Goal: Task Accomplishment & Management: Complete application form

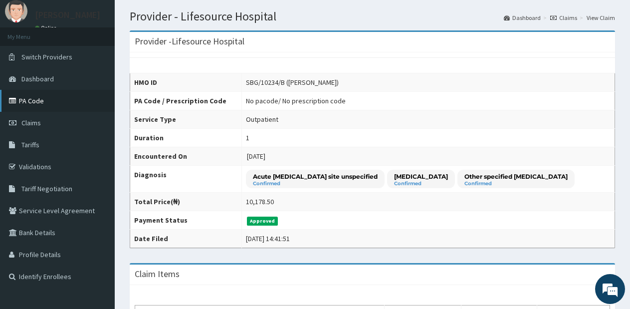
click at [48, 103] on link "PA Code" at bounding box center [57, 101] width 115 height 22
click at [58, 120] on link "Claims" at bounding box center [57, 123] width 115 height 22
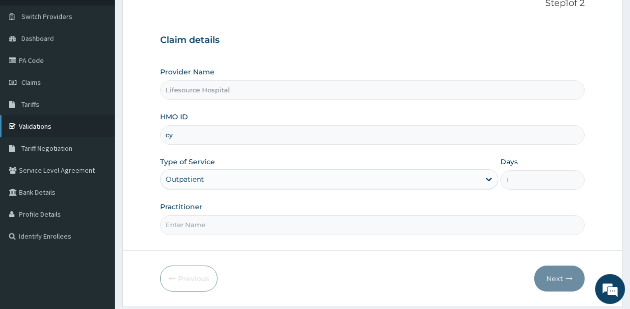
type input "cy"
click at [48, 130] on link "Validations" at bounding box center [57, 126] width 115 height 22
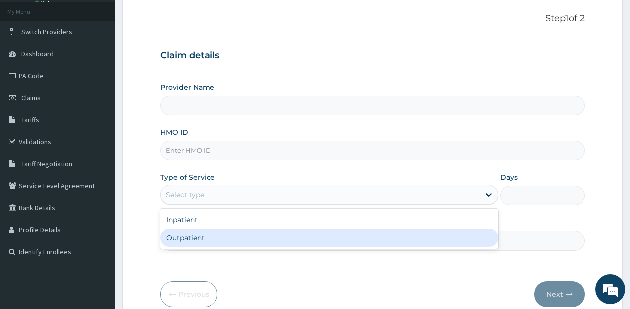
click at [493, 230] on div "Outpatient" at bounding box center [329, 237] width 338 height 18
type input "1"
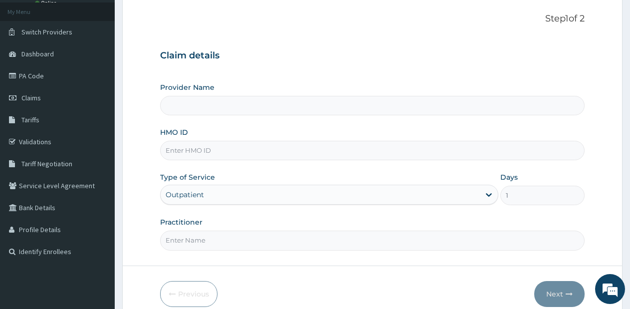
type input "Lifesource Hospital"
click at [451, 240] on input "Practitioner" at bounding box center [372, 239] width 425 height 19
type input "DR OLUWOLE"
click at [320, 150] on input "HMO ID" at bounding box center [372, 150] width 425 height 19
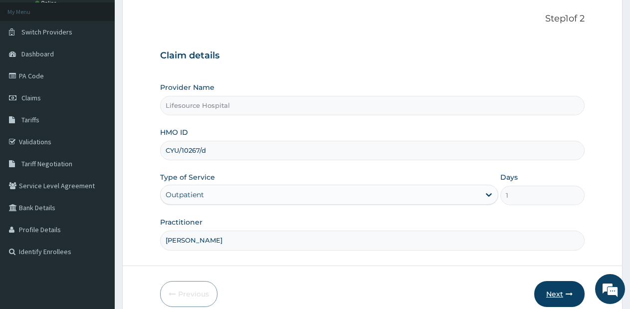
type input "CYU/10267/d"
click at [564, 295] on button "Next" at bounding box center [559, 294] width 50 height 26
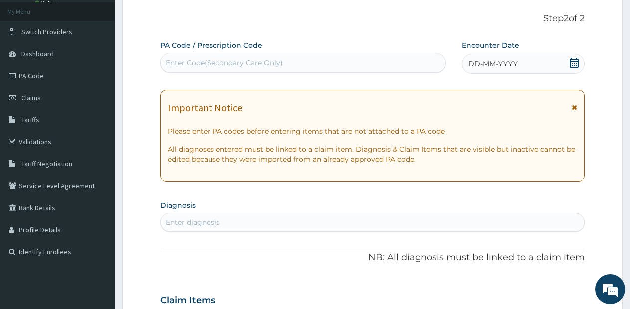
click at [573, 62] on icon at bounding box center [574, 63] width 10 height 10
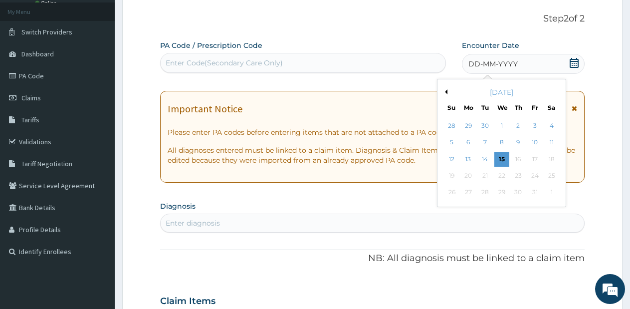
click at [444, 91] on button "Previous Month" at bounding box center [444, 91] width 5 height 5
click at [546, 175] on div "27" at bounding box center [551, 175] width 15 height 15
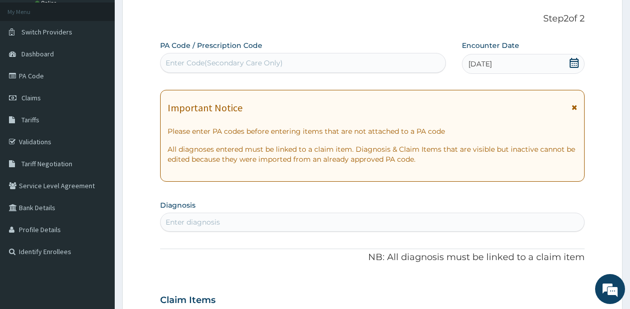
click at [457, 223] on div "Enter diagnosis" at bounding box center [373, 222] width 424 height 16
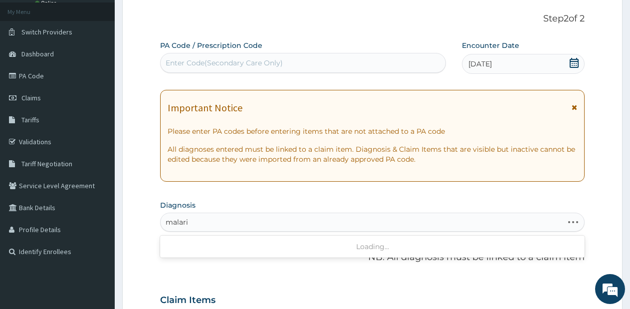
type input "malaria"
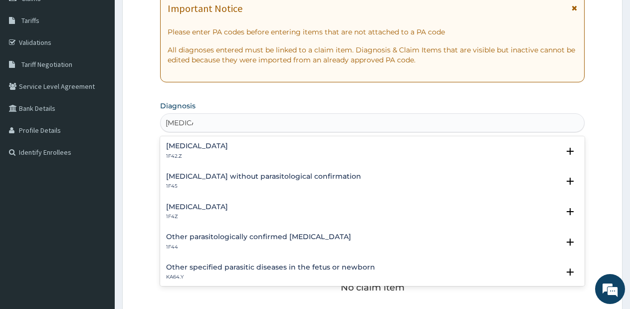
scroll to position [181, 0]
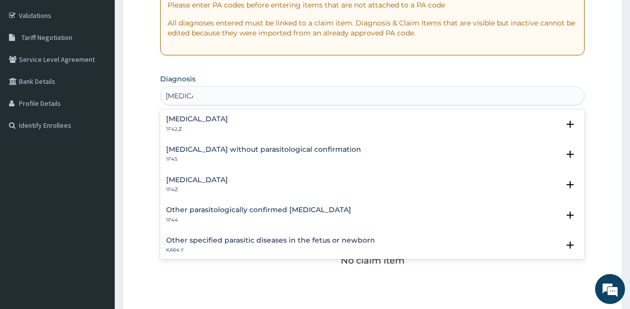
click at [190, 180] on h4 "Malaria, unspecified" at bounding box center [197, 179] width 62 height 7
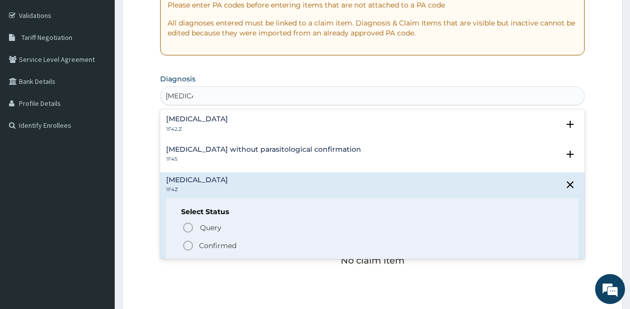
click at [187, 246] on icon "status option filled" at bounding box center [188, 245] width 12 height 12
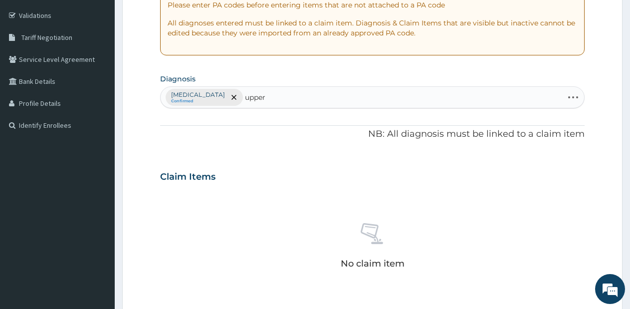
type input "upper"
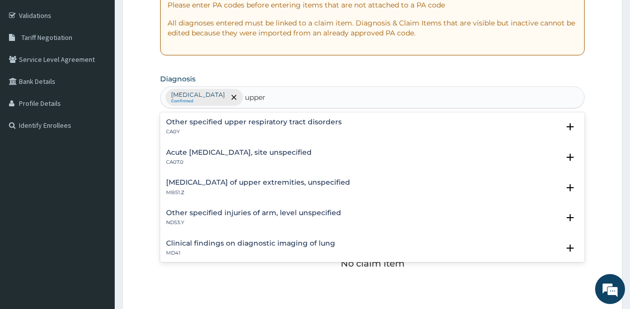
click at [284, 155] on h4 "Acute upper respiratory infection, site unspecified" at bounding box center [239, 152] width 146 height 7
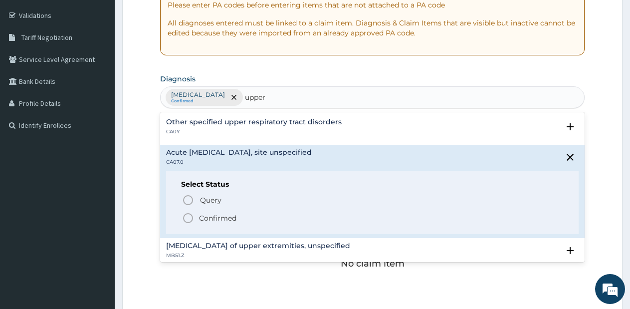
click at [187, 213] on icon "status option filled" at bounding box center [188, 218] width 12 height 12
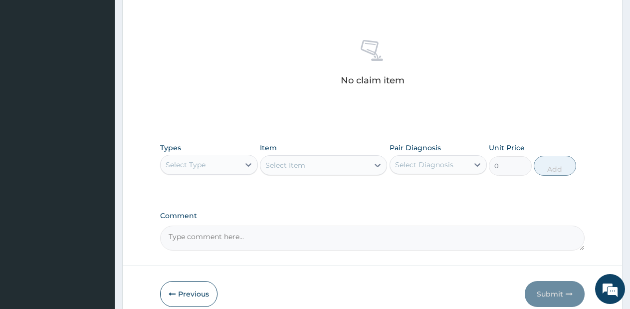
scroll to position [411, 0]
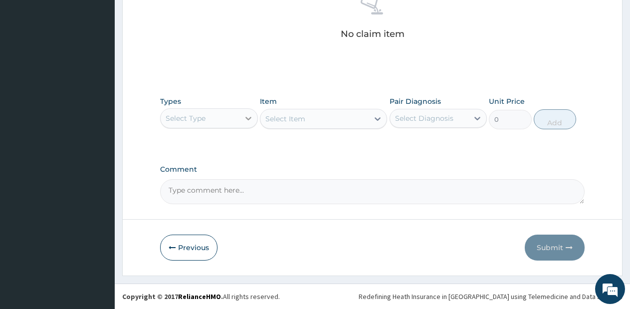
click at [242, 119] on div at bounding box center [248, 118] width 18 height 18
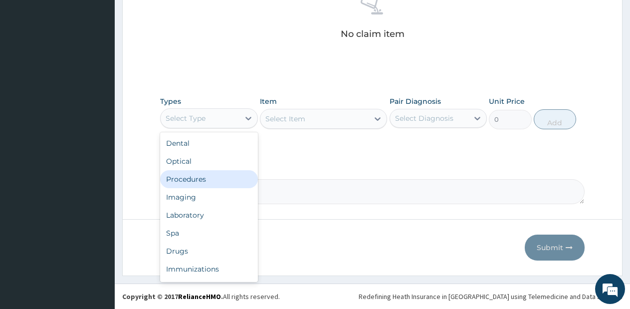
click at [217, 176] on div "Procedures" at bounding box center [209, 179] width 98 height 18
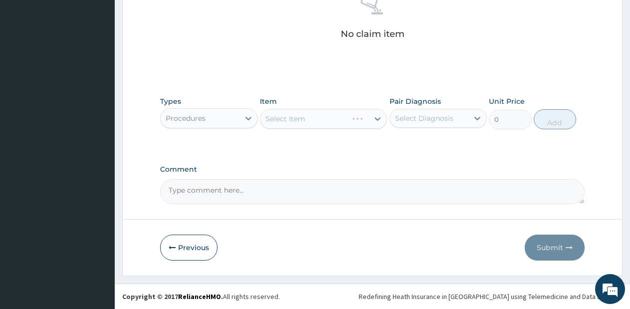
click at [347, 113] on div "Select Item" at bounding box center [323, 119] width 127 height 20
click at [347, 113] on div "Select Item" at bounding box center [303, 119] width 87 height 16
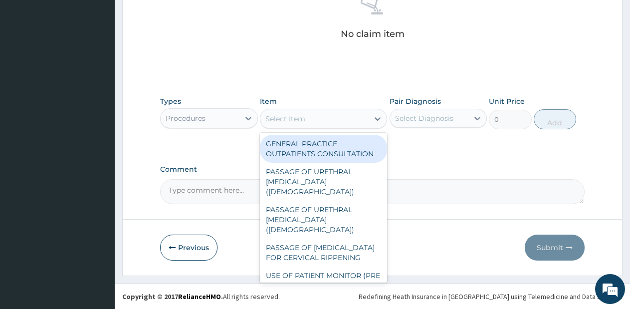
click at [342, 145] on div "GENERAL PRACTICE OUTPATIENTS CONSULTATION" at bounding box center [323, 149] width 127 height 28
type input "2550"
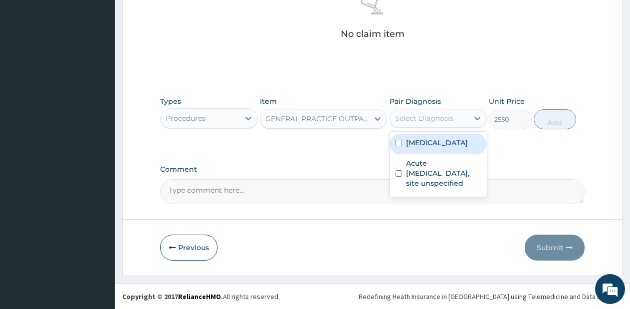
drag, startPoint x: 450, startPoint y: 121, endPoint x: 443, endPoint y: 147, distance: 27.2
click at [443, 128] on div "option Malaria, unspecified focused, 1 of 2. 2 results available. Use Up and Do…" at bounding box center [439, 118] width 98 height 19
click at [443, 147] on label "Malaria, unspecified" at bounding box center [437, 143] width 62 height 10
checkbox input "true"
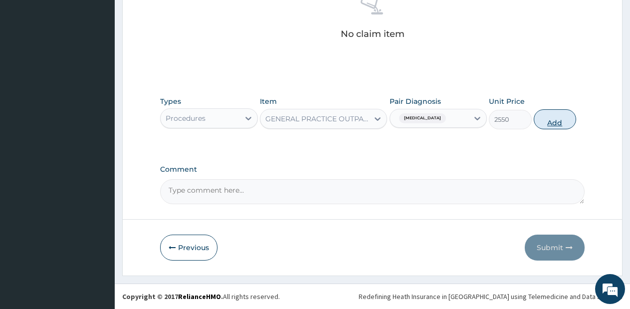
click at [546, 115] on button "Add" at bounding box center [555, 119] width 42 height 20
type input "0"
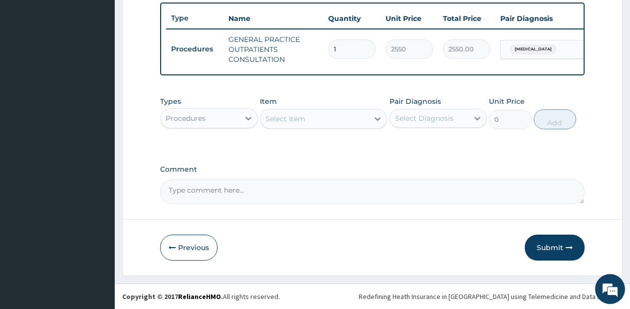
click at [537, 41] on div "Malaria, unspecified" at bounding box center [541, 49] width 81 height 17
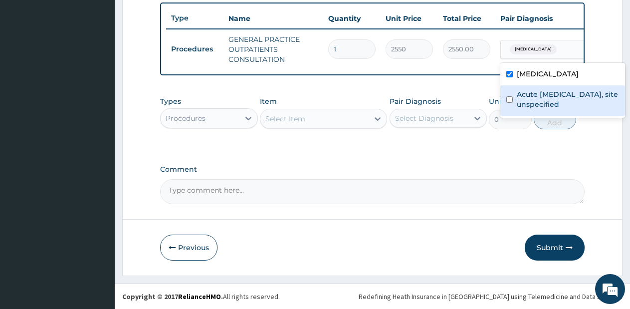
click at [509, 96] on input "checkbox" at bounding box center [509, 99] width 6 height 6
checkbox input "true"
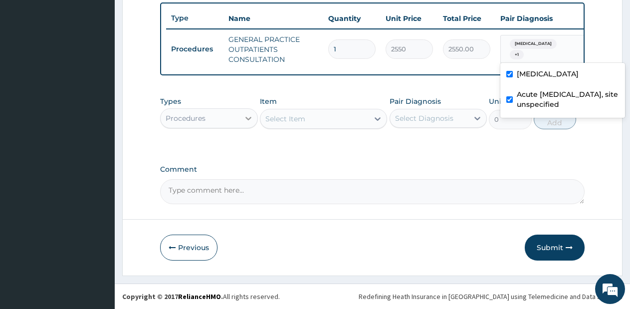
click at [249, 112] on div at bounding box center [248, 118] width 18 height 18
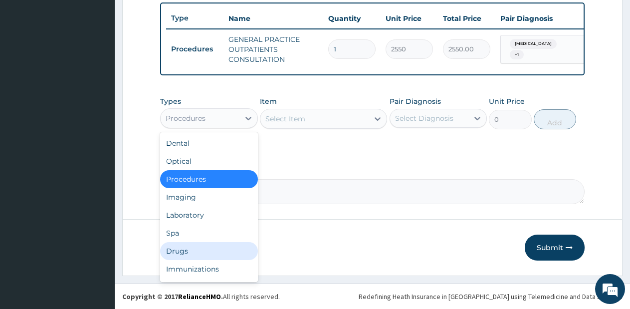
click at [184, 248] on div "Drugs" at bounding box center [209, 251] width 98 height 18
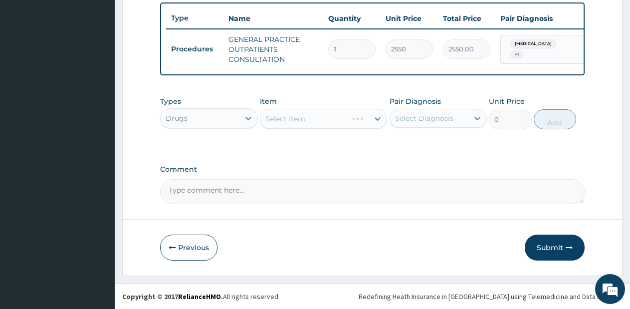
click at [329, 116] on div "Select Item" at bounding box center [323, 119] width 127 height 20
click at [355, 120] on div "Select Item" at bounding box center [323, 119] width 127 height 20
click at [355, 120] on div "Select Item" at bounding box center [314, 119] width 108 height 16
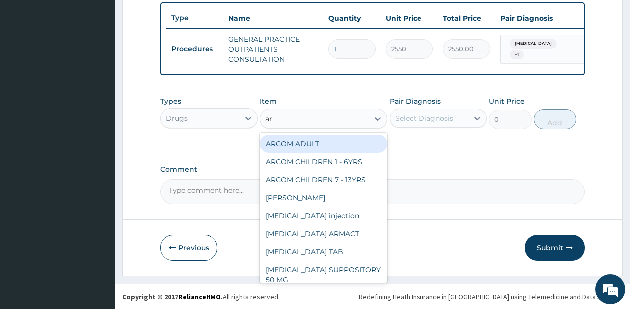
type input "art"
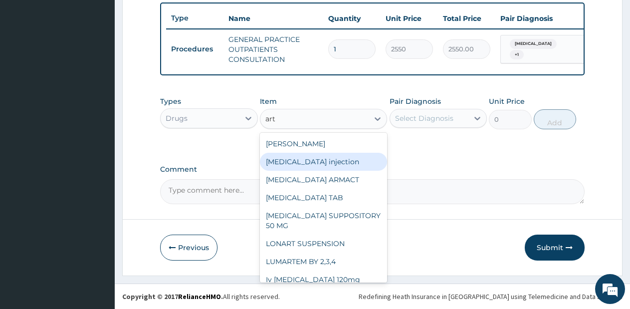
click at [343, 161] on div "[MEDICAL_DATA] injection" at bounding box center [323, 162] width 127 height 18
type input "760"
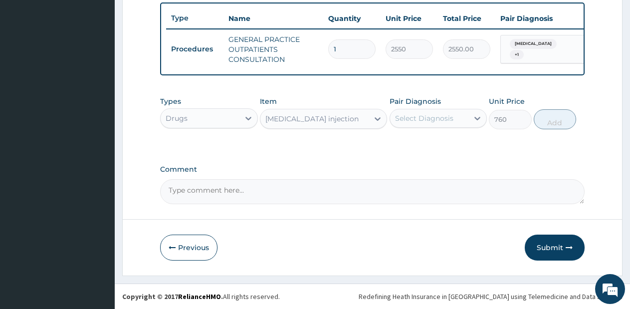
click at [435, 114] on div "Select Diagnosis" at bounding box center [424, 118] width 58 height 10
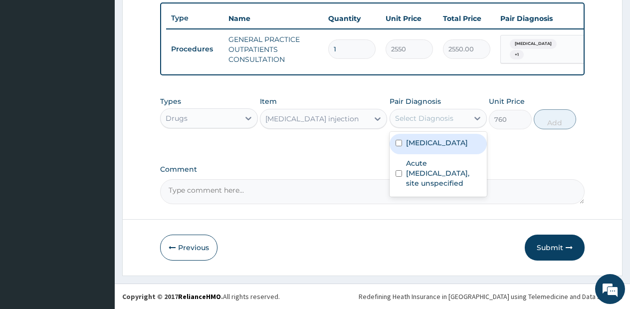
click at [430, 142] on label "Malaria, unspecified" at bounding box center [437, 143] width 62 height 10
checkbox input "true"
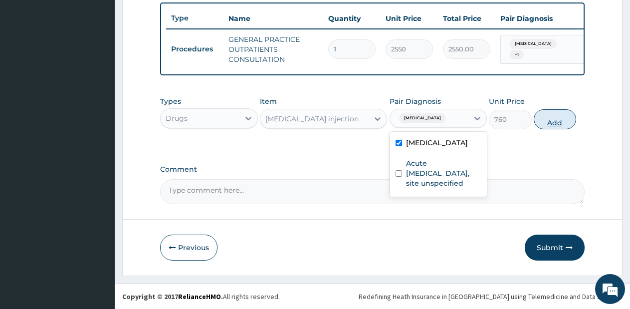
click at [539, 125] on button "Add" at bounding box center [555, 119] width 42 height 20
type input "0"
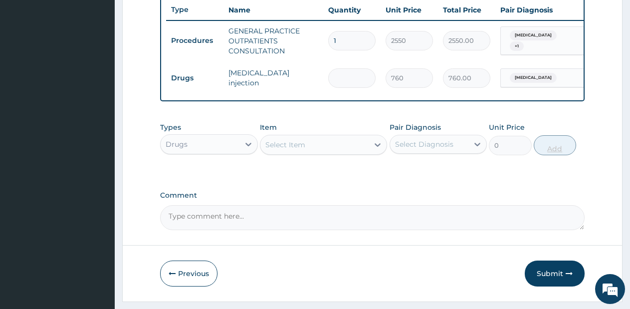
type input "0.00"
type input "6"
type input "4560.00"
type input "6"
click at [339, 147] on div "Select Item" at bounding box center [314, 145] width 108 height 16
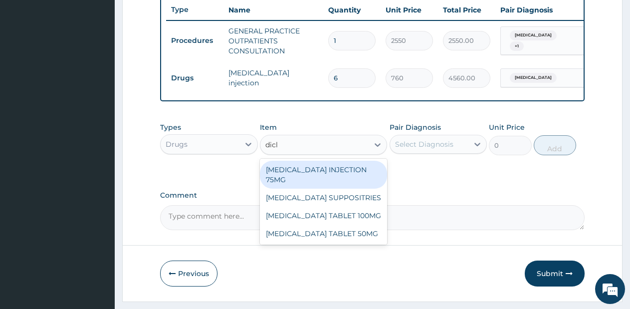
type input "diclo"
click at [354, 180] on div "[MEDICAL_DATA] INJECTION 75MG" at bounding box center [323, 175] width 127 height 28
type input "570"
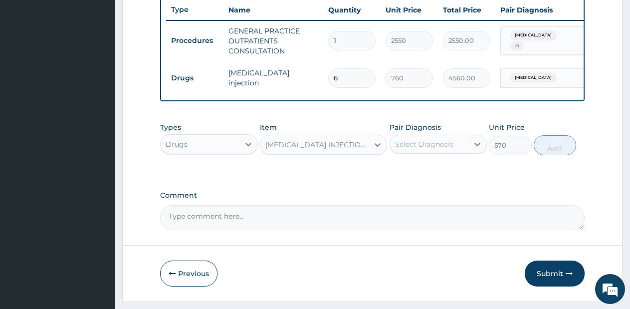
click at [446, 149] on div "Select Diagnosis" at bounding box center [424, 144] width 58 height 10
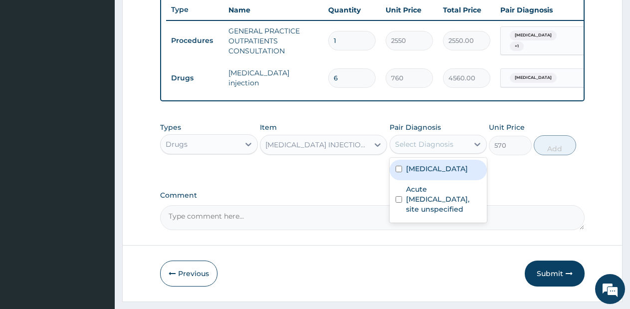
click at [446, 180] on div "Malaria, unspecified" at bounding box center [439, 170] width 98 height 20
checkbox input "true"
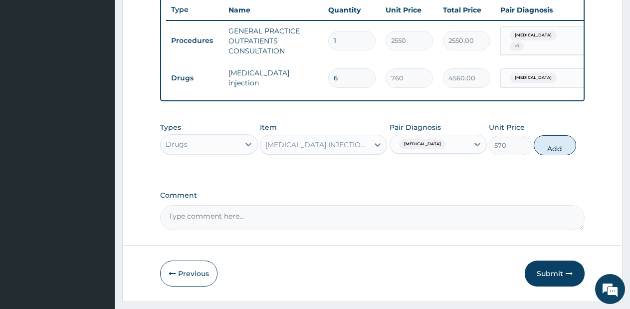
click at [546, 155] on button "Add" at bounding box center [555, 145] width 42 height 20
type input "0"
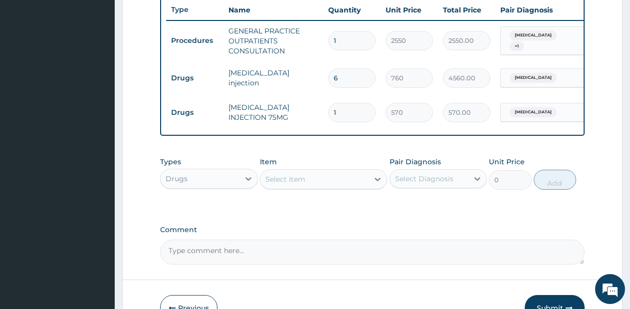
click at [354, 187] on div "Select Item" at bounding box center [314, 179] width 108 height 16
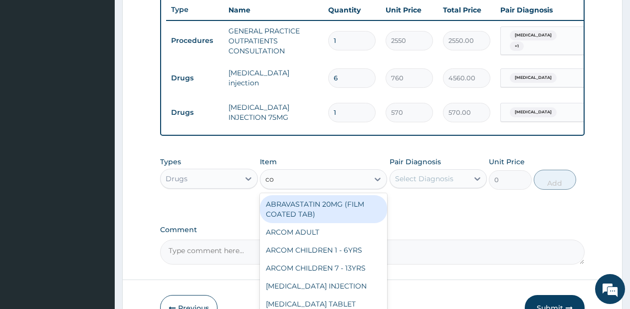
type input "c"
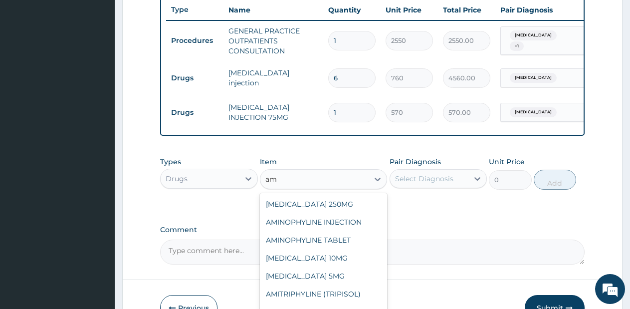
type input "a"
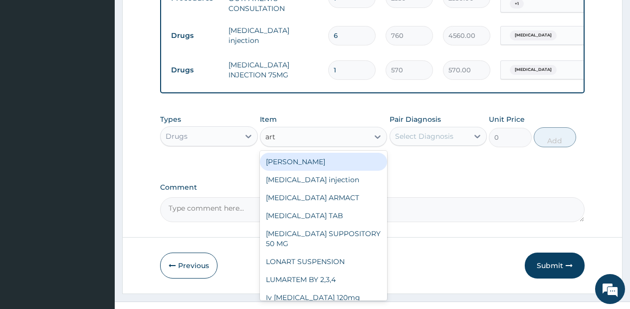
scroll to position [446, 0]
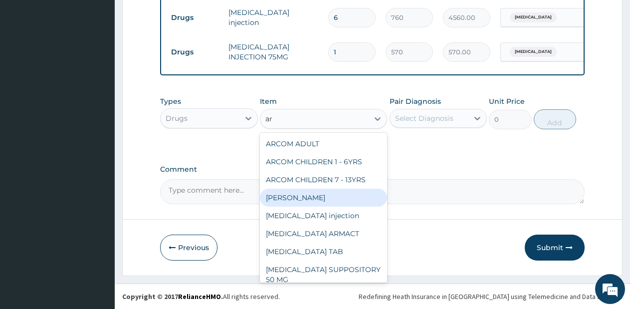
type input "a"
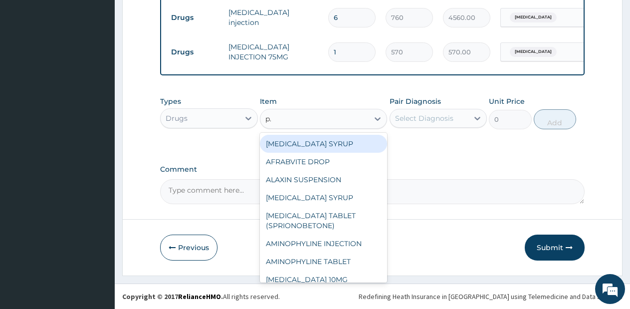
type input "p.a"
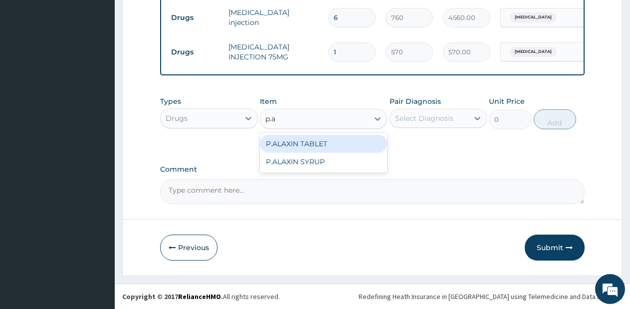
click at [314, 147] on div "P.ALAXIN TABLET" at bounding box center [323, 144] width 127 height 18
type input "1710"
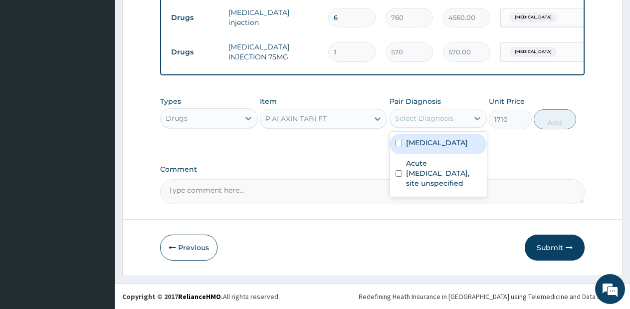
click at [452, 111] on div "Select Diagnosis" at bounding box center [429, 118] width 79 height 16
click at [467, 137] on div "Malaria, unspecified" at bounding box center [439, 144] width 98 height 20
checkbox input "true"
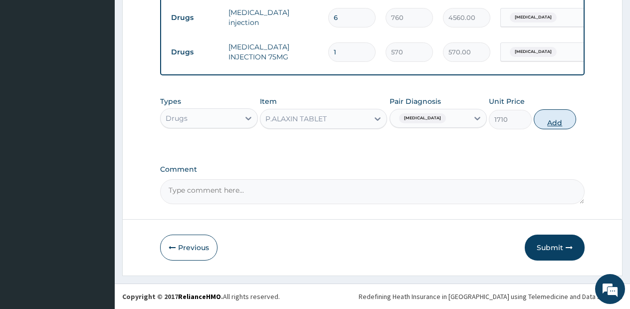
click at [549, 127] on button "Add" at bounding box center [555, 119] width 42 height 20
type input "0"
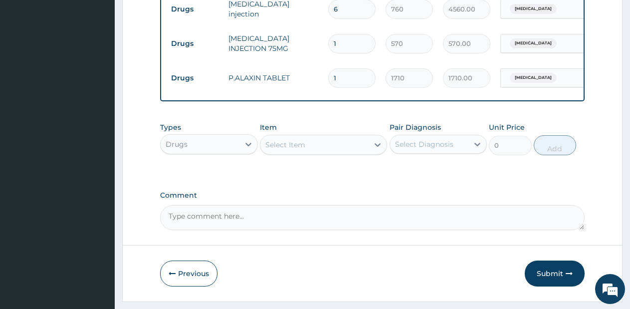
click at [355, 153] on div "Select Item" at bounding box center [314, 145] width 108 height 16
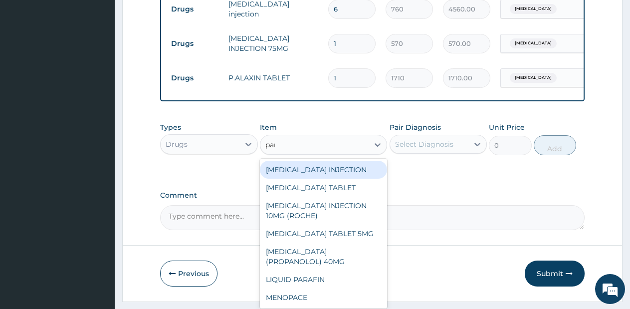
type input "para"
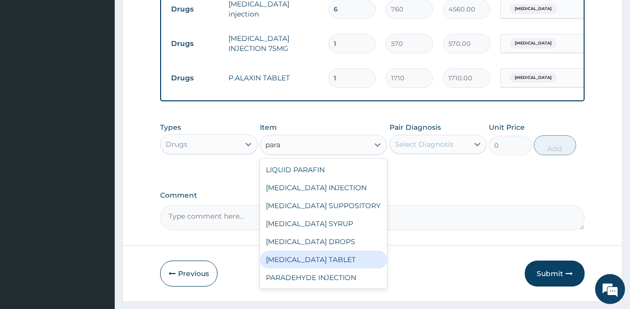
click at [328, 268] on div "PARACETAMOL TABLET" at bounding box center [323, 259] width 127 height 18
type input "28.5"
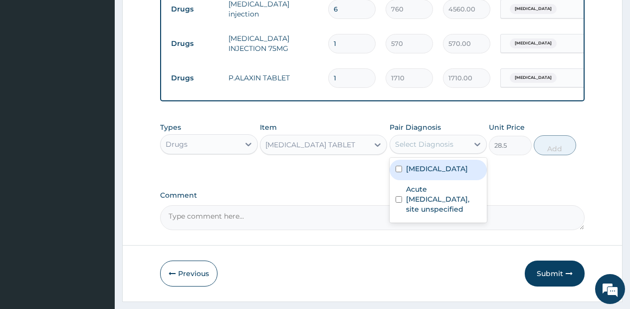
click at [438, 154] on div "Select Diagnosis" at bounding box center [439, 144] width 98 height 19
click at [431, 174] on label "Malaria, unspecified" at bounding box center [437, 169] width 62 height 10
checkbox input "true"
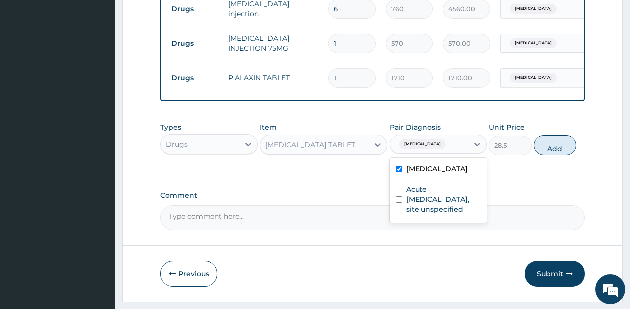
click at [543, 150] on button "Add" at bounding box center [555, 145] width 42 height 20
type input "0"
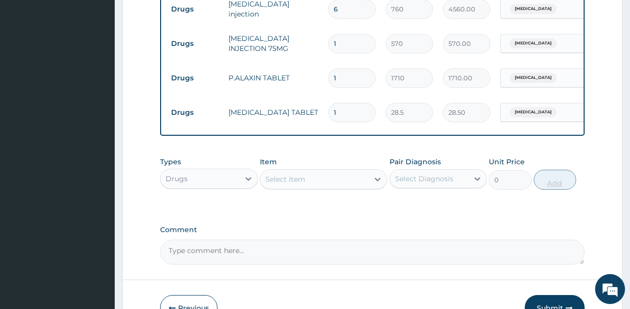
type input "15"
type input "427.50"
type input "15"
click at [371, 188] on div at bounding box center [378, 179] width 18 height 18
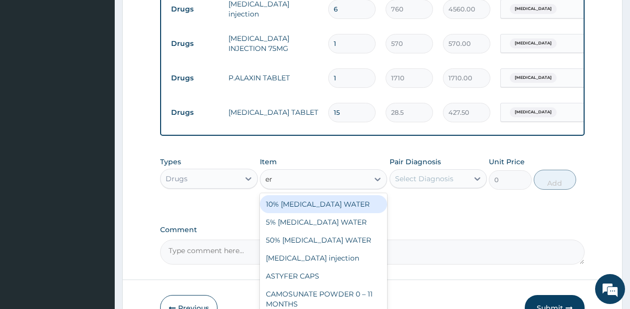
type input "ery"
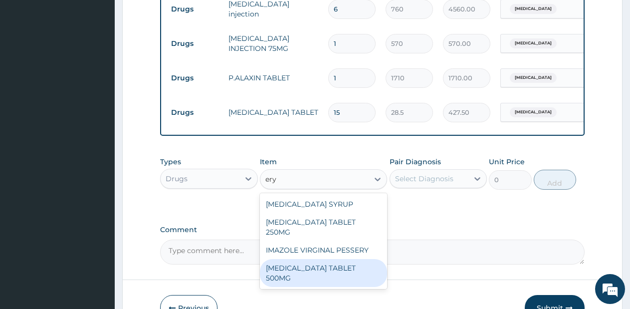
click at [339, 270] on div "ERYTHROMYCIN TABLET 500MG" at bounding box center [323, 273] width 127 height 28
type input "71.25"
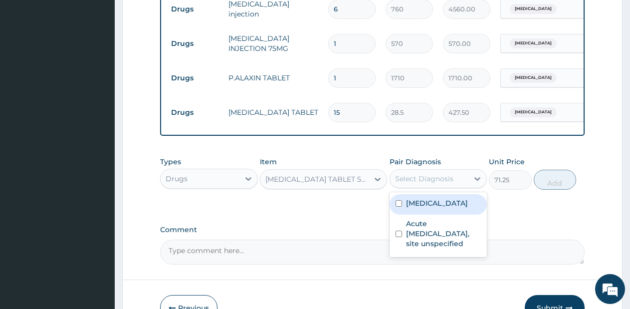
click at [450, 184] on div "Select Diagnosis" at bounding box center [424, 179] width 58 height 10
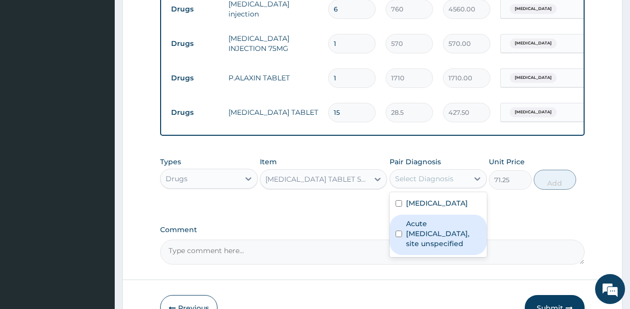
click at [440, 246] on label "Acute upper respiratory infection, site unspecified" at bounding box center [443, 233] width 75 height 30
checkbox input "true"
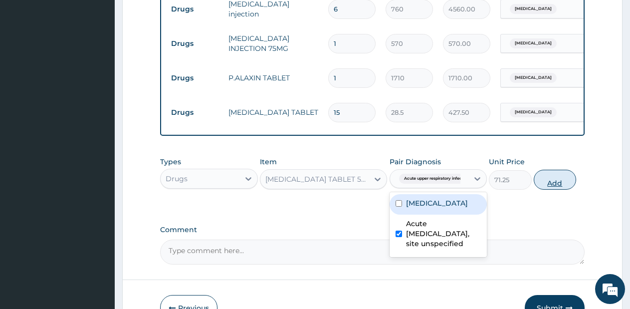
click at [556, 187] on button "Add" at bounding box center [555, 180] width 42 height 20
type input "0"
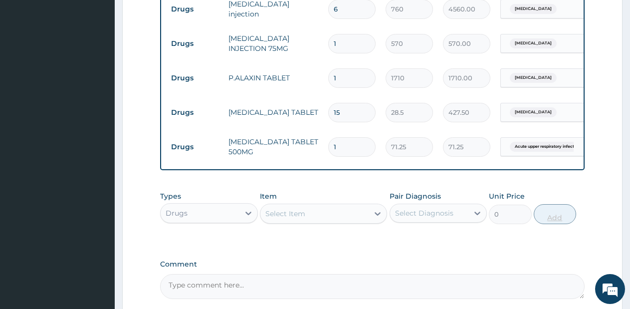
type input "10"
type input "712.50"
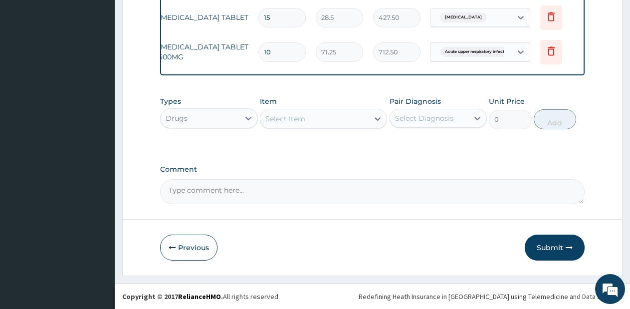
scroll to position [0, 76]
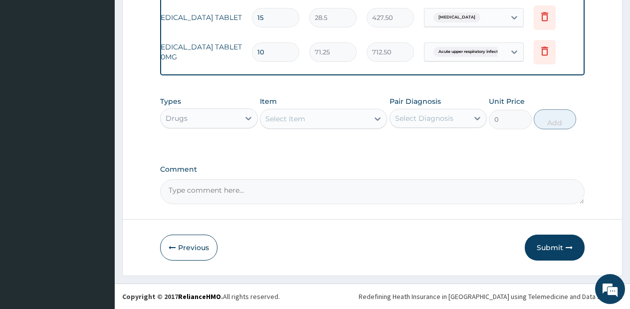
type input "10"
click at [359, 115] on div "Select Item" at bounding box center [314, 119] width 108 height 16
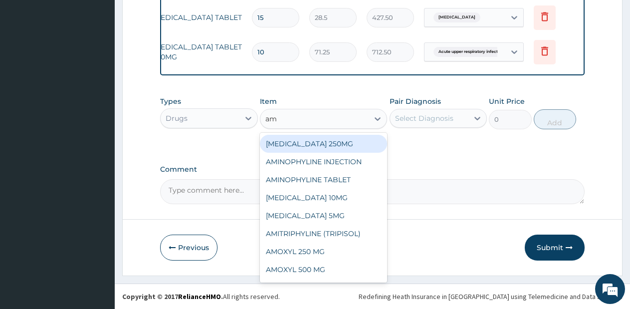
type input "amo"
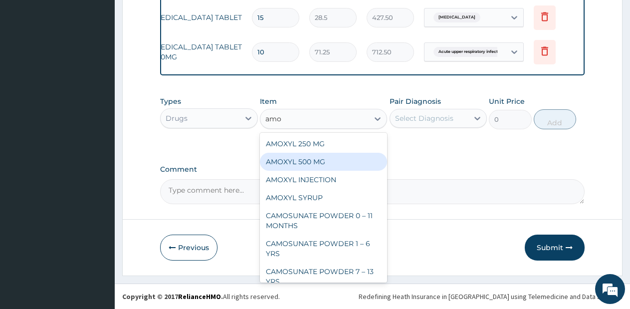
click at [335, 155] on div "AMOXYL 500 MG" at bounding box center [323, 162] width 127 height 18
type input "95"
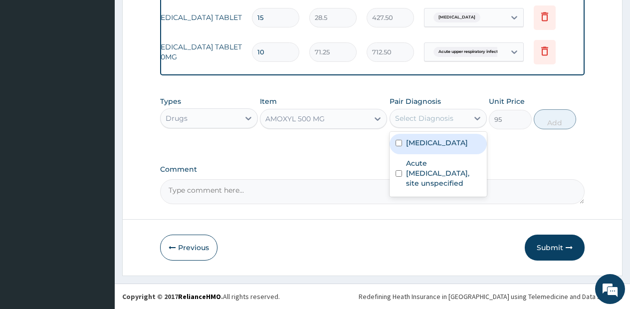
click at [455, 111] on div "Select Diagnosis" at bounding box center [429, 118] width 79 height 16
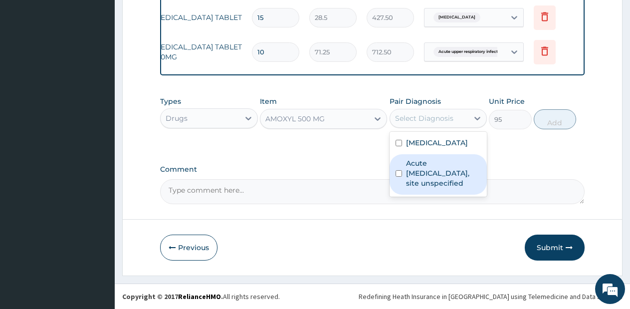
click at [438, 176] on label "Acute upper respiratory infection, site unspecified" at bounding box center [443, 173] width 75 height 30
checkbox input "true"
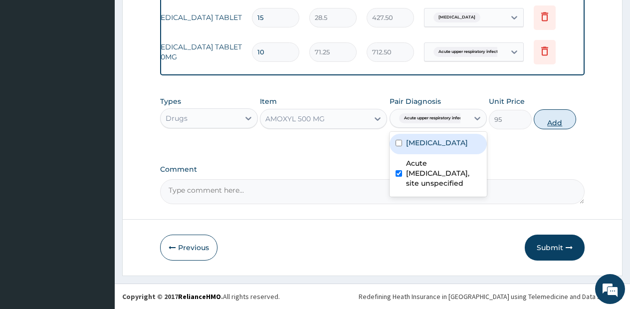
click at [545, 118] on button "Add" at bounding box center [555, 119] width 42 height 20
type input "0"
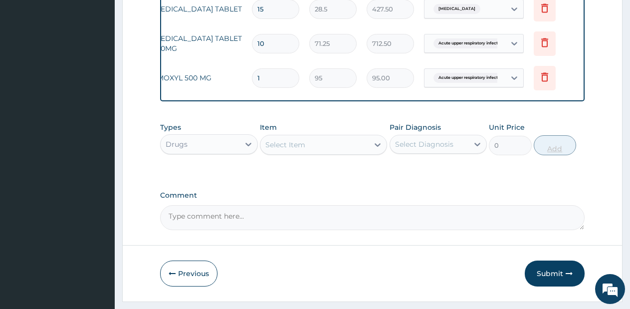
type input "15"
type input "1425.00"
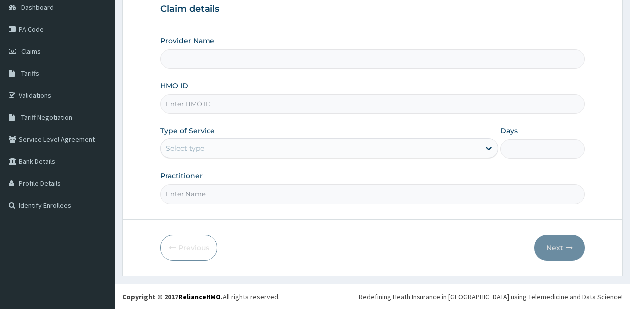
type input "Lifesource Hospital"
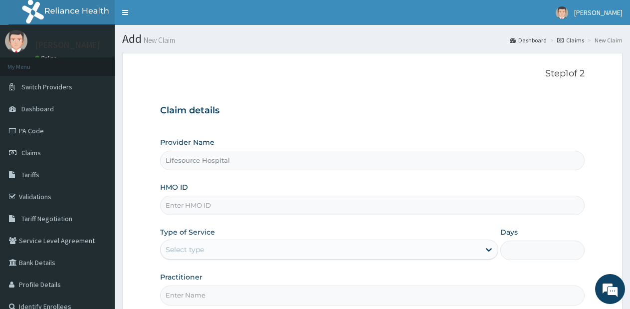
click at [285, 206] on input "HMO ID" at bounding box center [372, 205] width 425 height 19
click at [286, 212] on input "HMO ID" at bounding box center [372, 205] width 425 height 19
type input "Lifesource Hospital"
type input "CYU/10267/D"
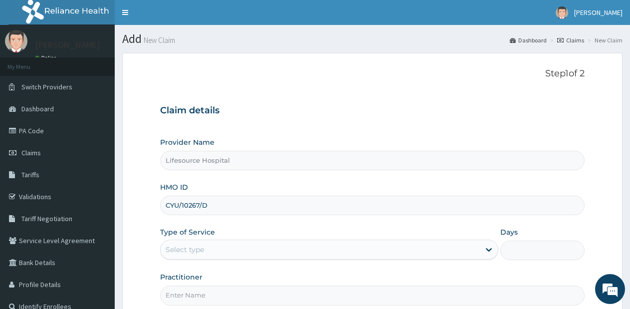
click at [475, 250] on div "Select type" at bounding box center [320, 249] width 319 height 16
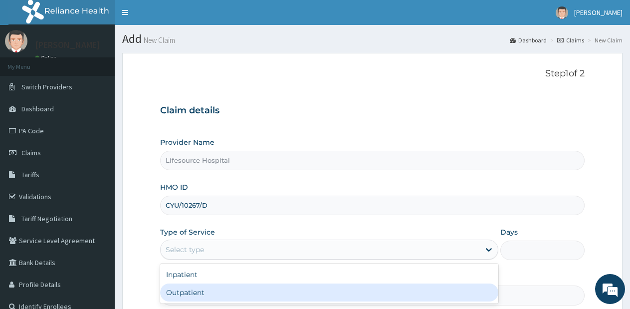
click at [452, 294] on div "Outpatient" at bounding box center [329, 292] width 338 height 18
type input "1"
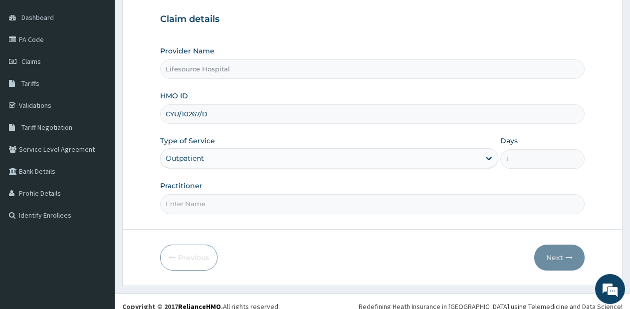
scroll to position [101, 0]
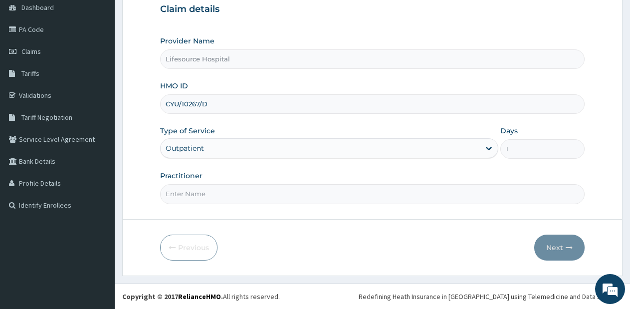
click at [327, 201] on input "Practitioner" at bounding box center [372, 193] width 425 height 19
type input "DR OLUWOLE"
click at [545, 247] on button "Next" at bounding box center [559, 247] width 50 height 26
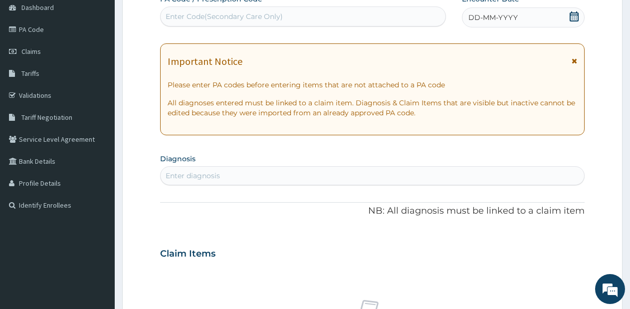
click at [572, 20] on icon at bounding box center [574, 16] width 10 height 10
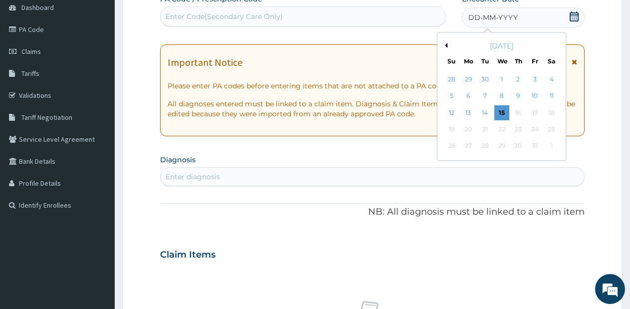
click at [447, 45] on div "[DATE]" at bounding box center [501, 46] width 120 height 10
click at [445, 44] on button "Previous Month" at bounding box center [444, 45] width 5 height 5
click at [549, 129] on div "27" at bounding box center [551, 129] width 15 height 15
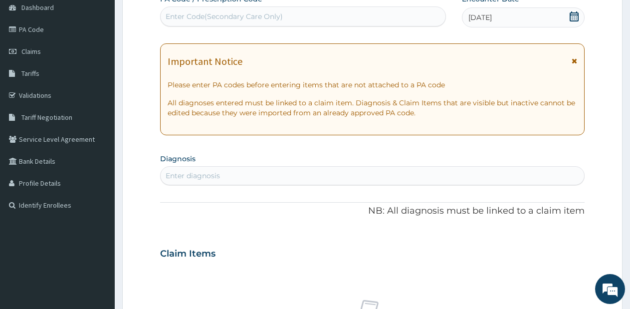
click at [386, 169] on div "Enter diagnosis" at bounding box center [373, 176] width 424 height 16
type input "a"
type input "malaria"
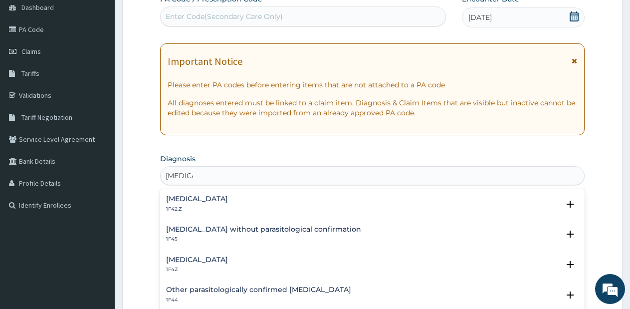
click at [265, 257] on div "Malaria, unspecified 1F4Z" at bounding box center [372, 264] width 413 height 17
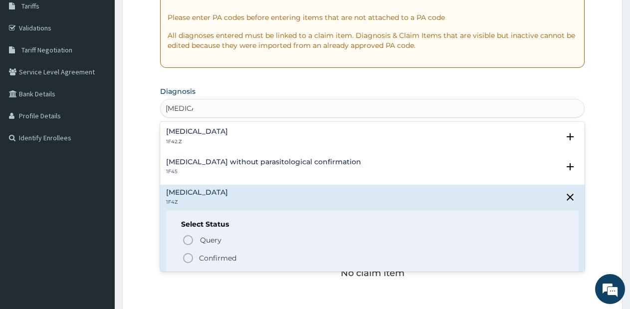
scroll to position [194, 0]
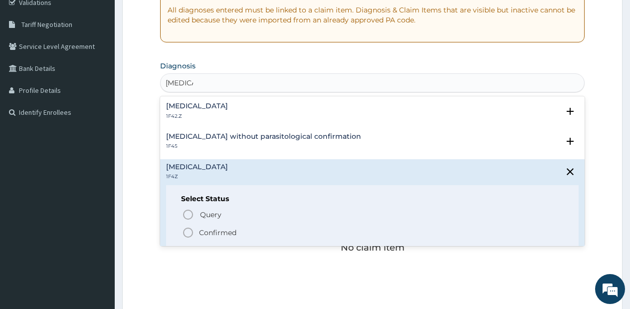
click at [187, 232] on icon "status option filled" at bounding box center [188, 232] width 12 height 12
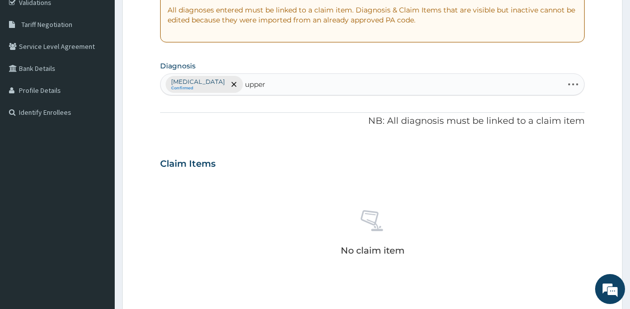
type input "upper"
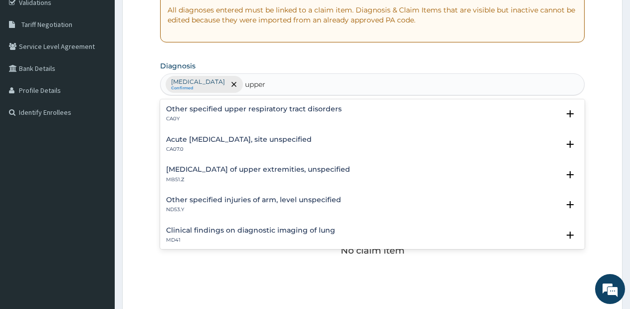
click at [280, 139] on h4 "Acute upper respiratory infection, site unspecified" at bounding box center [239, 139] width 146 height 7
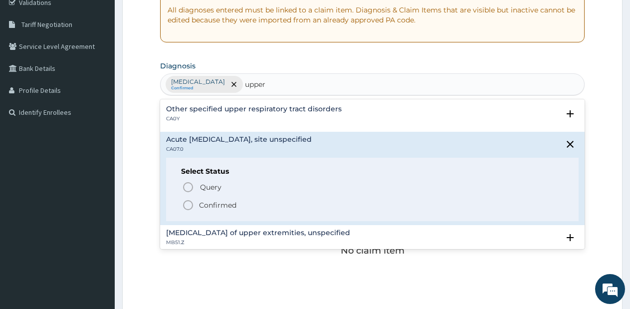
click at [189, 207] on icon "status option filled" at bounding box center [188, 205] width 12 height 12
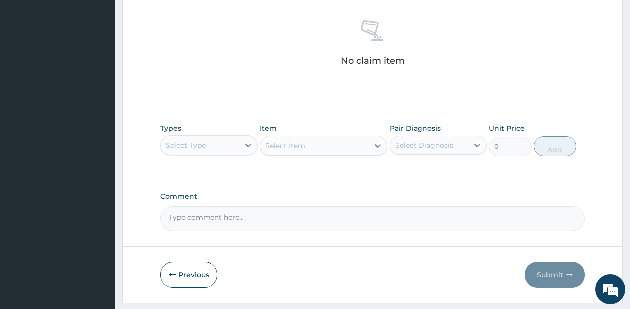
scroll to position [386, 0]
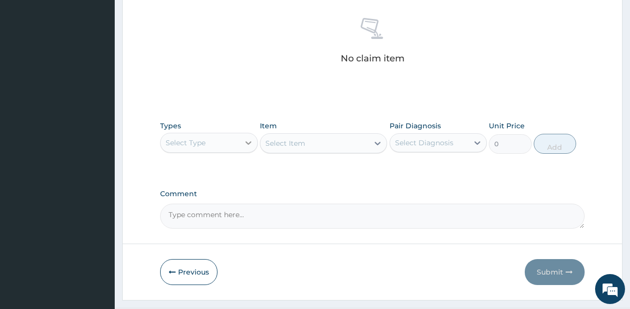
click at [253, 141] on icon at bounding box center [248, 143] width 10 height 10
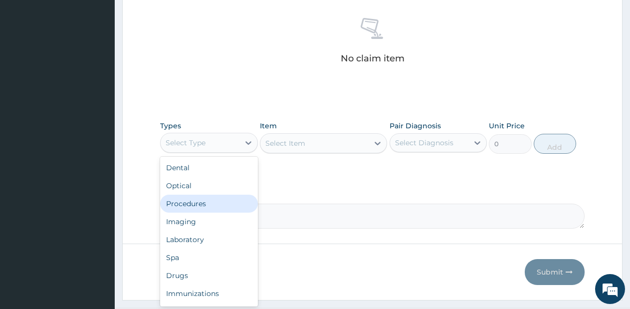
click at [209, 204] on div "Procedures" at bounding box center [209, 204] width 98 height 18
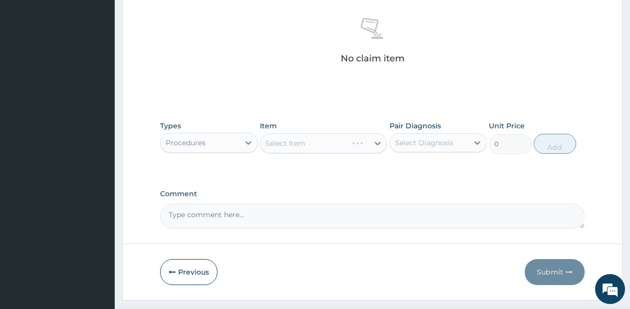
click at [332, 141] on div "Select Item" at bounding box center [323, 143] width 127 height 20
click at [365, 146] on div "Select Item" at bounding box center [323, 143] width 127 height 20
click at [365, 146] on div "Select Item" at bounding box center [314, 143] width 108 height 16
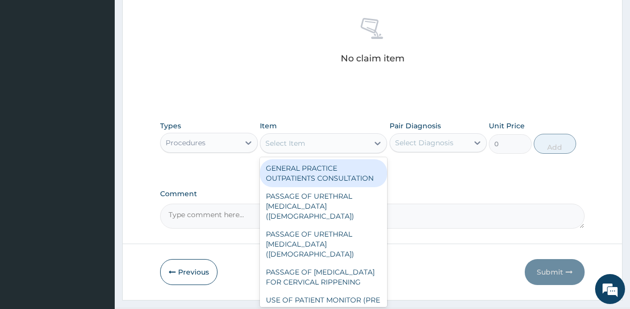
click at [344, 180] on div "GENERAL PRACTICE OUTPATIENTS CONSULTATION" at bounding box center [323, 173] width 127 height 28
type input "2550"
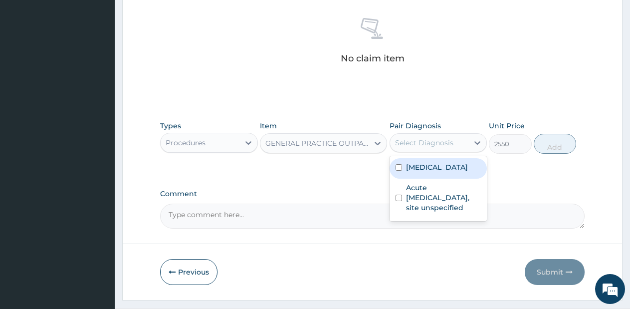
click at [449, 139] on div "Select Diagnosis" at bounding box center [424, 143] width 58 height 10
click at [443, 165] on label "Malaria, unspecified" at bounding box center [437, 167] width 62 height 10
checkbox input "true"
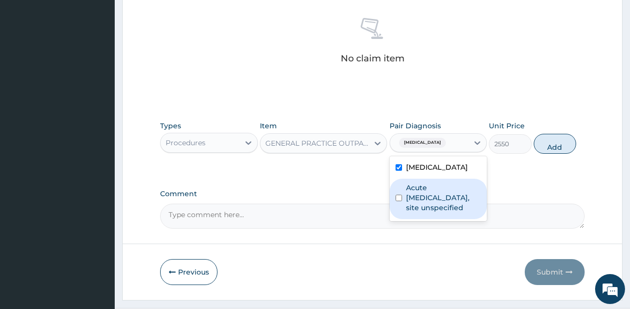
click at [444, 191] on label "Acute upper respiratory infection, site unspecified" at bounding box center [443, 198] width 75 height 30
checkbox input "true"
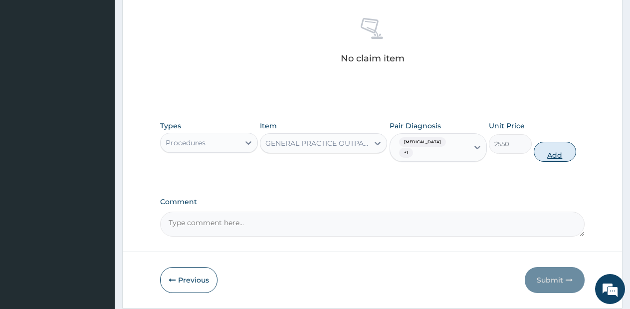
click at [554, 149] on button "Add" at bounding box center [555, 152] width 42 height 20
type input "0"
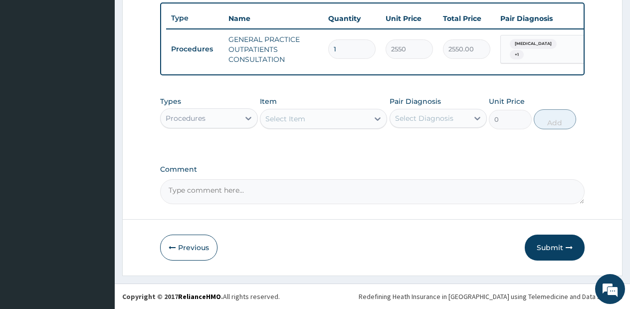
scroll to position [377, 0]
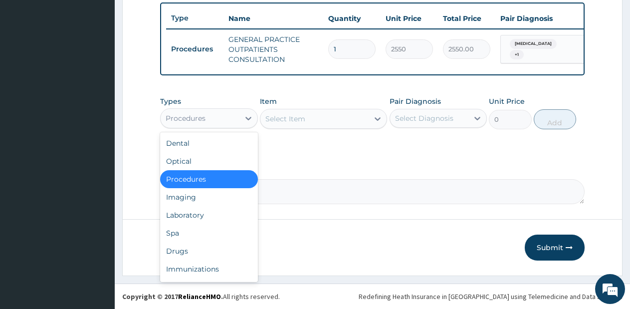
click at [227, 122] on div "Procedures" at bounding box center [200, 118] width 79 height 16
click at [203, 254] on div "Drugs" at bounding box center [209, 251] width 98 height 18
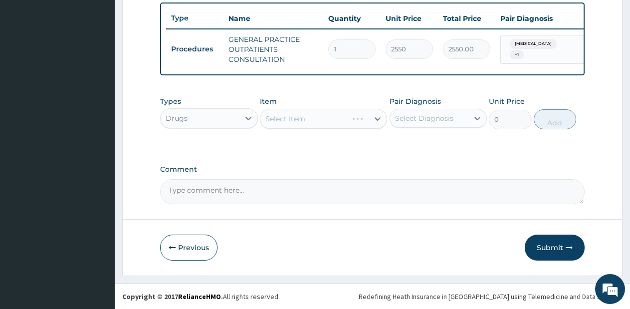
click at [353, 125] on div "Select Item" at bounding box center [323, 119] width 127 height 20
click at [353, 125] on div "Select Item" at bounding box center [314, 119] width 108 height 16
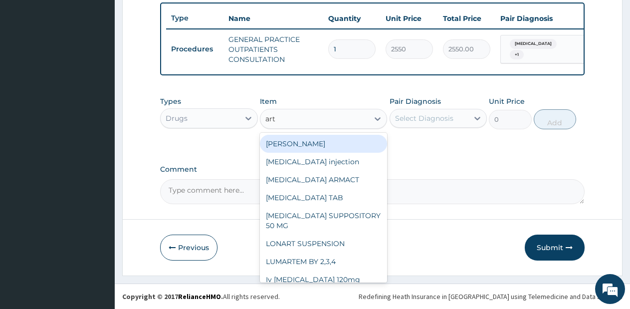
type input "arte"
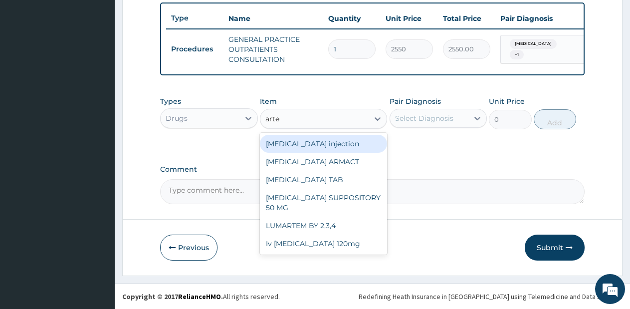
click at [352, 145] on div "[MEDICAL_DATA] injection" at bounding box center [323, 144] width 127 height 18
type input "760"
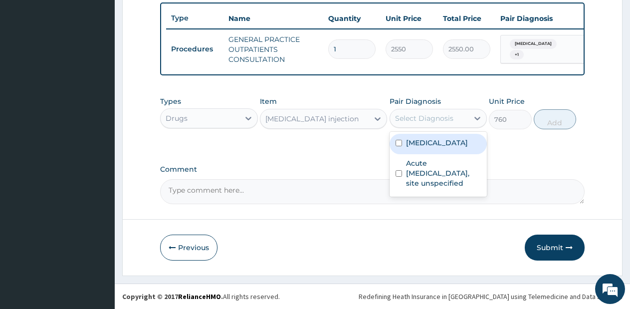
click at [427, 120] on div "Select Diagnosis" at bounding box center [424, 118] width 58 height 10
click at [426, 143] on label "Malaria, unspecified" at bounding box center [437, 143] width 62 height 10
checkbox input "true"
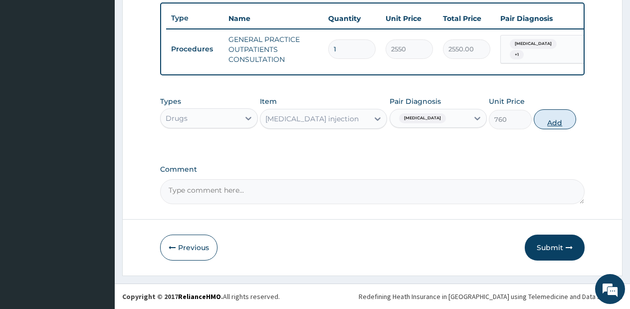
click at [544, 126] on button "Add" at bounding box center [555, 119] width 42 height 20
type input "0"
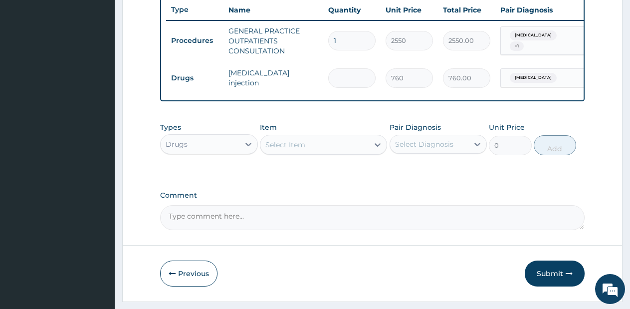
type input "0.00"
type input "6"
type input "4560.00"
type input "6"
drag, startPoint x: 544, startPoint y: 126, endPoint x: 382, endPoint y: 142, distance: 163.0
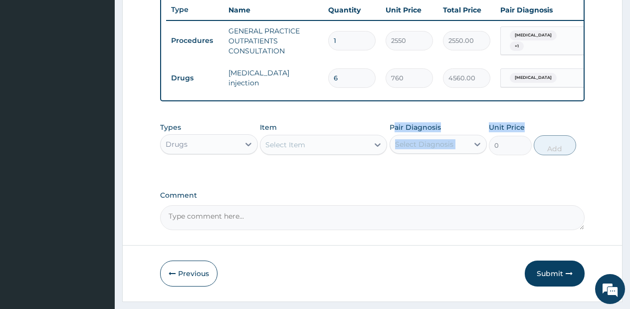
click at [382, 142] on div "Types Drugs Item Select Item Pair Diagnosis Select Diagnosis Unit Price 0 Add" at bounding box center [372, 138] width 425 height 43
click at [362, 153] on div "Select Item" at bounding box center [314, 145] width 108 height 16
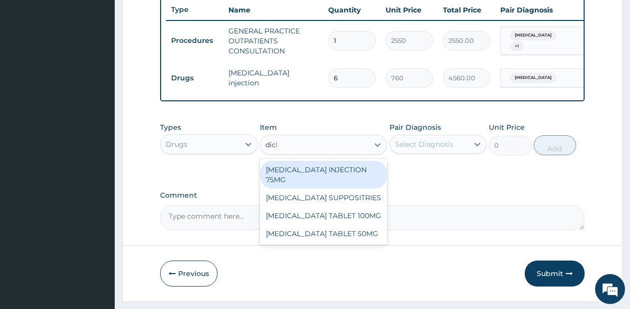
type input "diclo"
click at [350, 185] on div "[MEDICAL_DATA] INJECTION 75MG" at bounding box center [323, 175] width 127 height 28
type input "570"
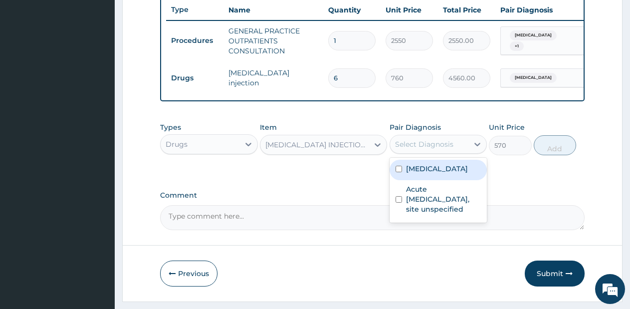
drag, startPoint x: 435, startPoint y: 155, endPoint x: 431, endPoint y: 186, distance: 31.1
click at [431, 154] on div "option Malaria, unspecified, selected. option Malaria, unspecified focused, 1 o…" at bounding box center [439, 144] width 98 height 19
click at [431, 180] on div "Malaria, unspecified" at bounding box center [439, 170] width 98 height 20
checkbox input "true"
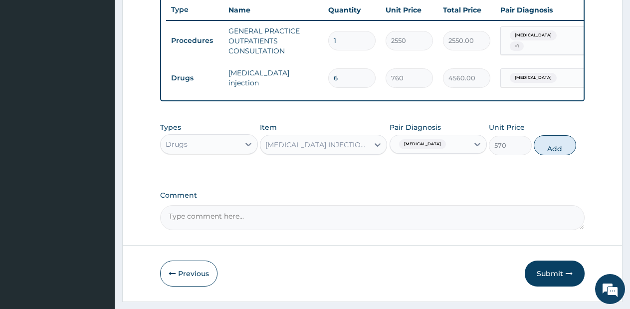
click at [548, 152] on button "Add" at bounding box center [555, 145] width 42 height 20
type input "0"
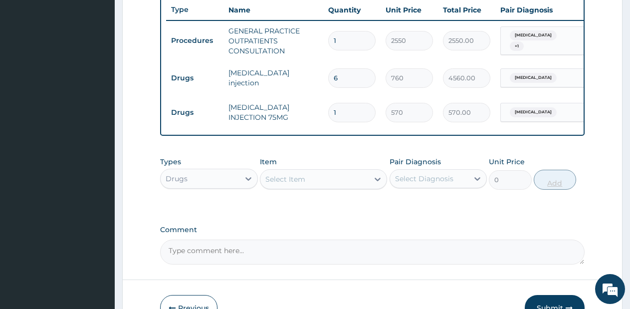
type input "0.00"
type input "2"
type input "1140.00"
type input "2"
click at [331, 185] on div "Select Item" at bounding box center [314, 179] width 108 height 16
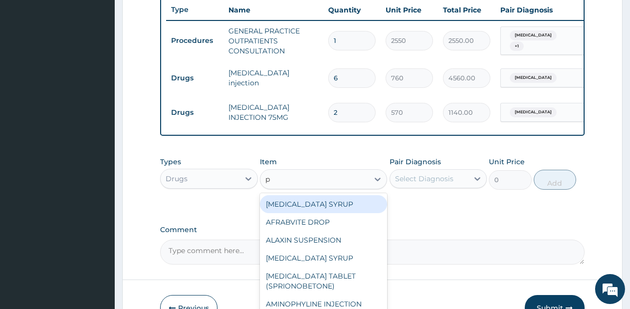
type input "p."
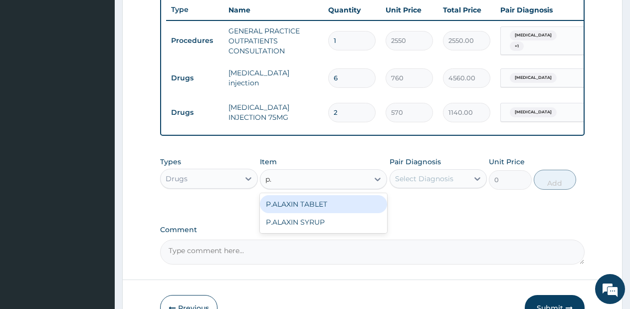
click at [330, 210] on div "P.ALAXIN TABLET" at bounding box center [323, 204] width 127 height 18
type input "1710"
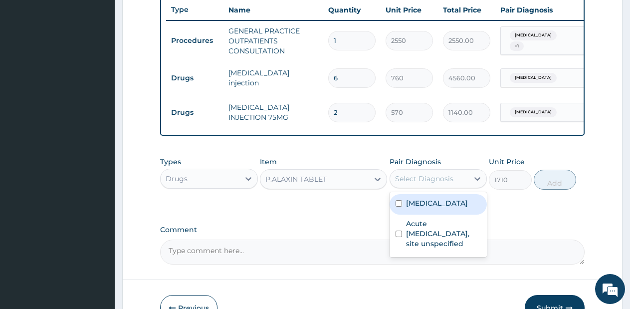
click at [441, 182] on div "Select Diagnosis" at bounding box center [424, 179] width 58 height 10
click at [441, 215] on div "Malaria, unspecified" at bounding box center [439, 204] width 98 height 20
checkbox input "true"
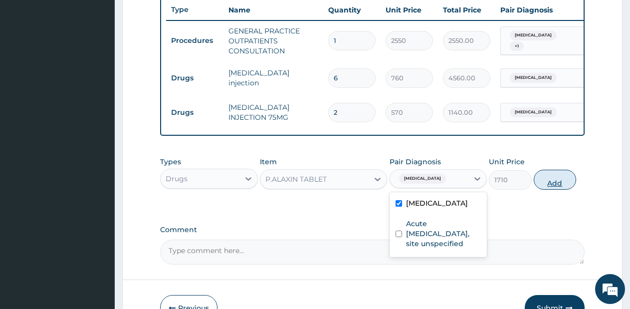
click at [545, 186] on button "Add" at bounding box center [555, 180] width 42 height 20
type input "0"
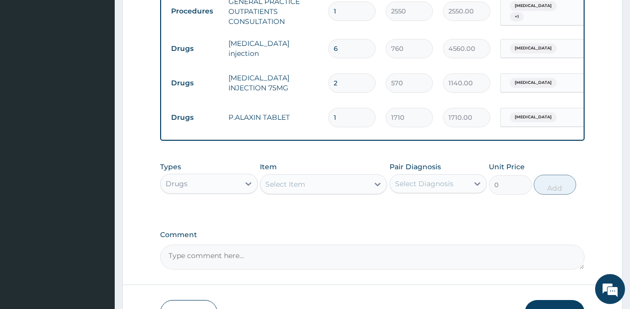
scroll to position [480, 0]
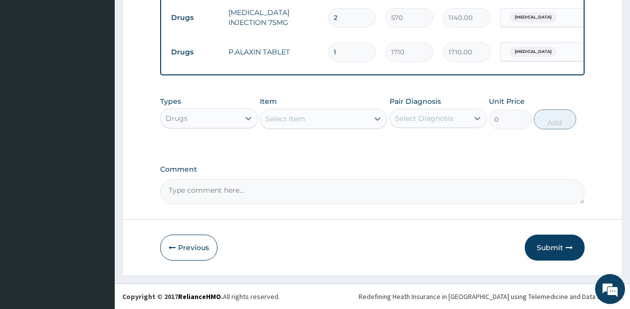
click at [365, 121] on div "Select Item" at bounding box center [314, 119] width 108 height 16
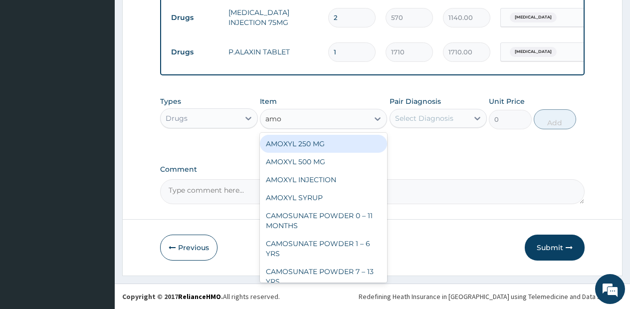
type input "amox"
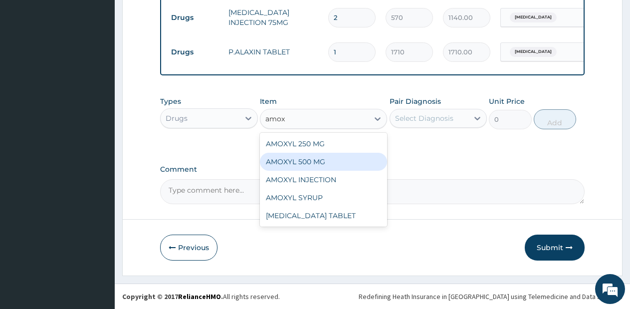
click at [336, 165] on div "AMOXYL 500 MG" at bounding box center [323, 162] width 127 height 18
type input "95"
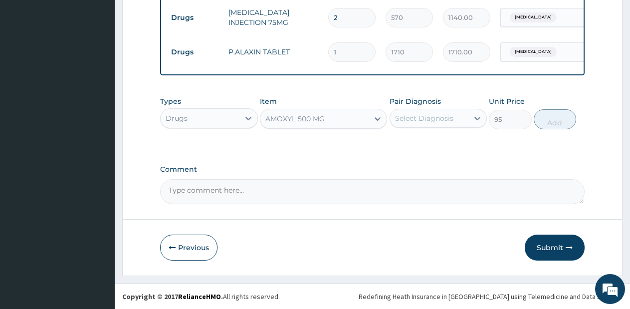
click at [430, 112] on div "Select Diagnosis" at bounding box center [429, 118] width 79 height 16
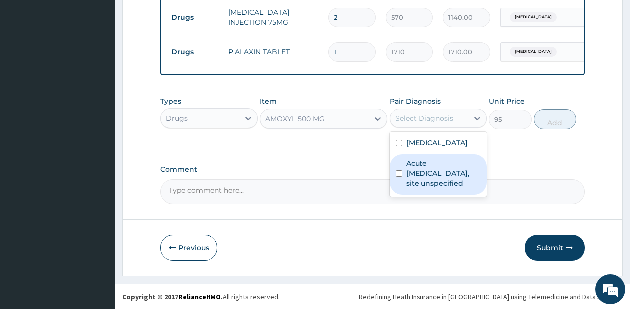
click at [430, 174] on label "Acute upper respiratory infection, site unspecified" at bounding box center [443, 173] width 75 height 30
checkbox input "true"
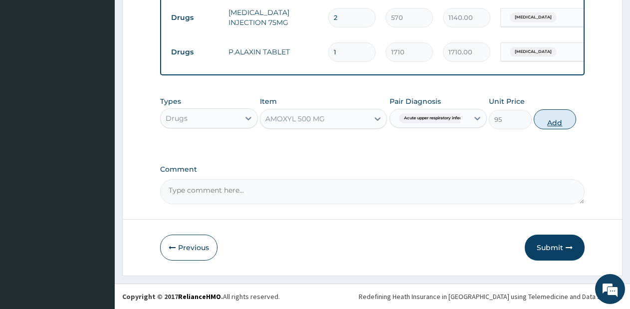
click at [553, 117] on button "Add" at bounding box center [555, 119] width 42 height 20
type input "0"
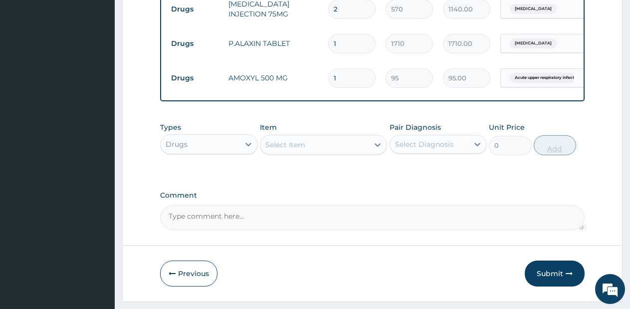
type input "15"
type input "1425.00"
type input "15"
click at [372, 154] on div at bounding box center [378, 145] width 18 height 18
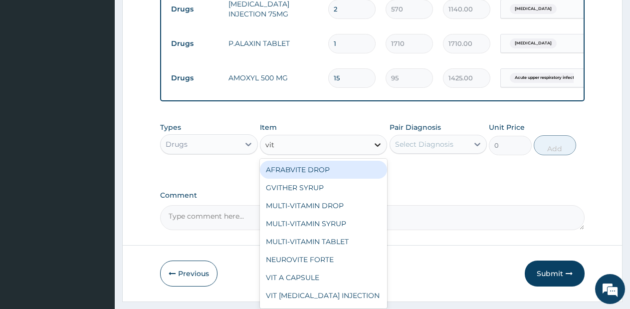
type input "vit b"
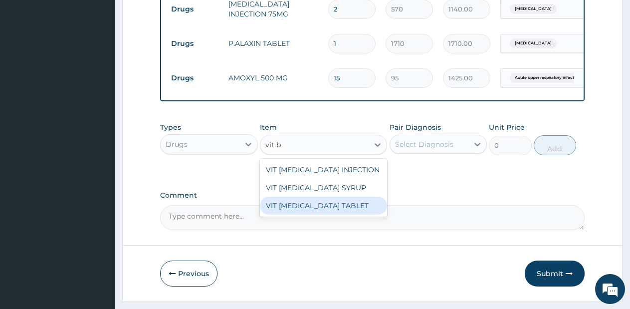
click at [315, 215] on div "VIT [MEDICAL_DATA] TABLET" at bounding box center [323, 206] width 127 height 18
type input "28.5"
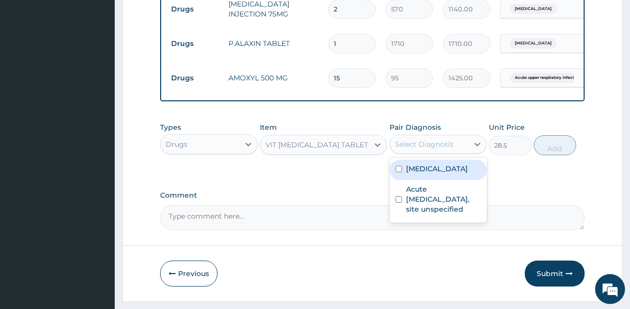
click at [431, 149] on div "Select Diagnosis" at bounding box center [424, 144] width 58 height 10
click at [437, 174] on label "Malaria, unspecified" at bounding box center [437, 169] width 62 height 10
checkbox input "true"
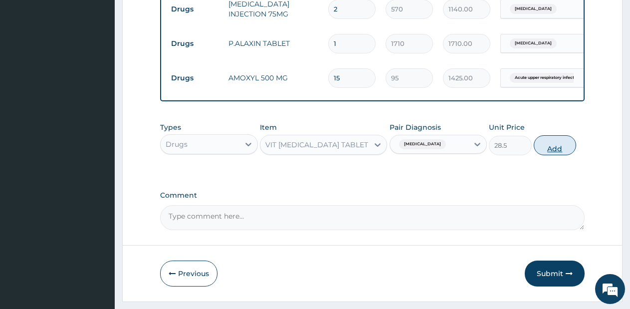
click at [557, 153] on button "Add" at bounding box center [555, 145] width 42 height 20
type input "0"
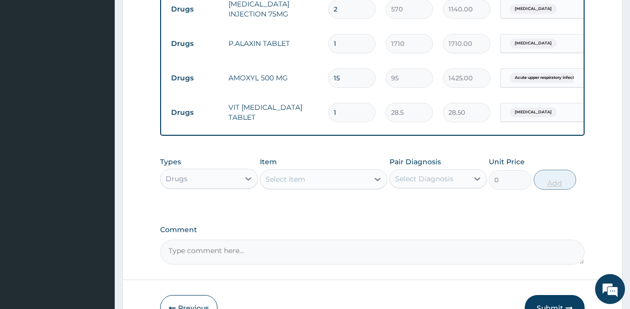
type input "10"
type input "285.00"
type input "10"
click at [375, 184] on icon at bounding box center [378, 179] width 10 height 10
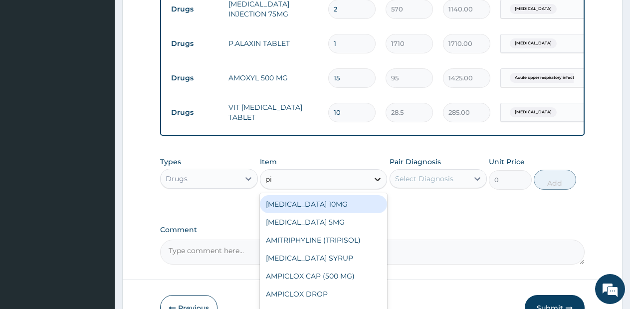
type input "pir"
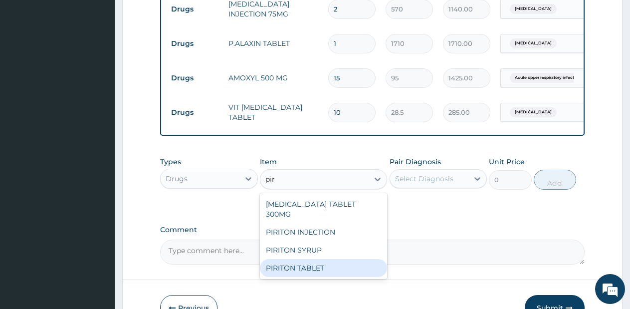
click at [335, 268] on div "PIRITON TABLET" at bounding box center [323, 268] width 127 height 18
type input "28.5"
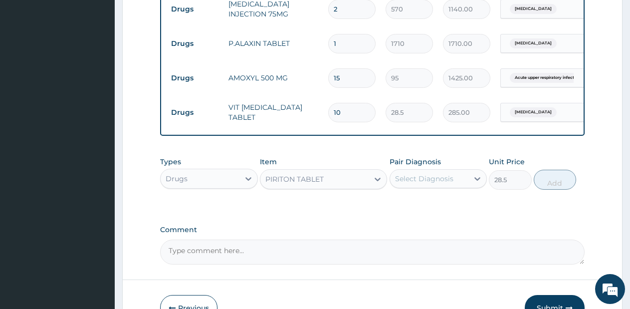
click at [366, 187] on div "PIRITON TABLET" at bounding box center [314, 179] width 108 height 16
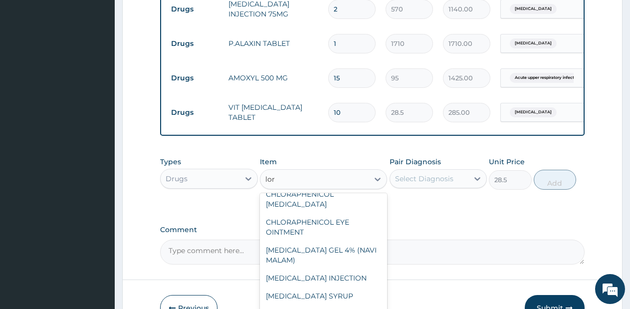
scroll to position [28, 0]
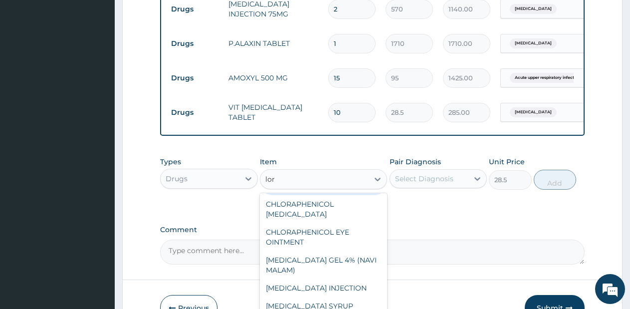
type input "lora"
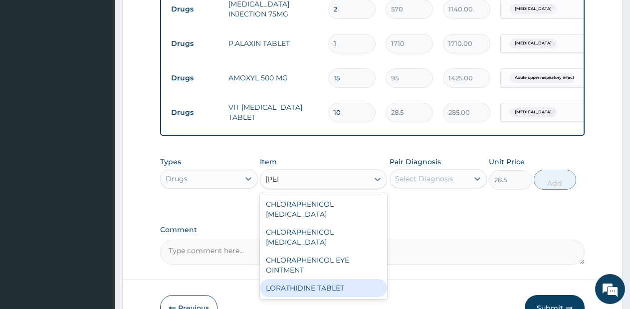
click at [347, 279] on div "LORATHIDINE TABLET" at bounding box center [323, 288] width 127 height 18
type input "114"
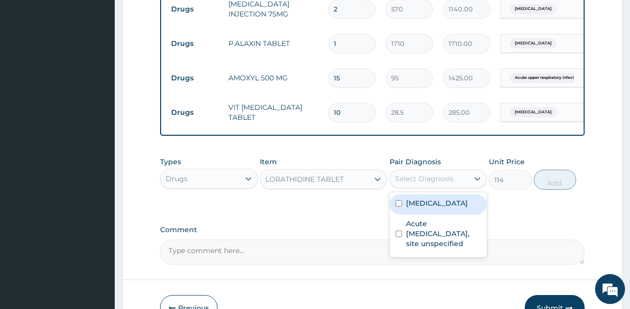
click at [451, 182] on div "Select Diagnosis" at bounding box center [424, 179] width 58 height 10
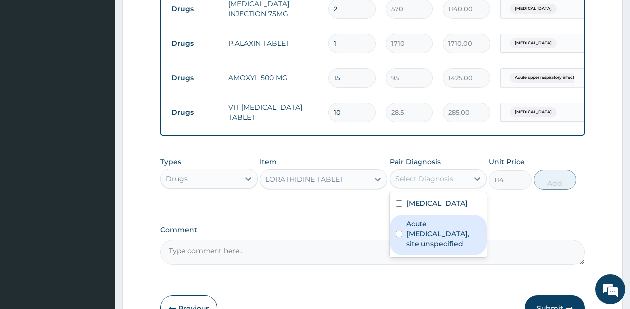
click at [440, 237] on label "Acute upper respiratory infection, site unspecified" at bounding box center [443, 233] width 75 height 30
checkbox input "true"
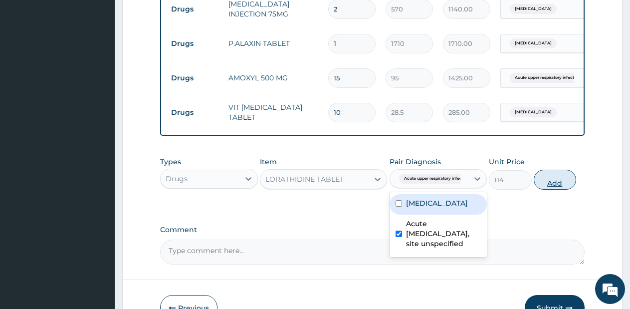
click at [553, 185] on button "Add" at bounding box center [555, 180] width 42 height 20
type input "0"
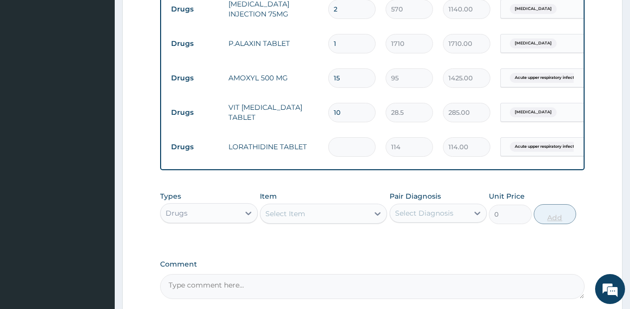
type input "0.00"
type input "5"
type input "570.00"
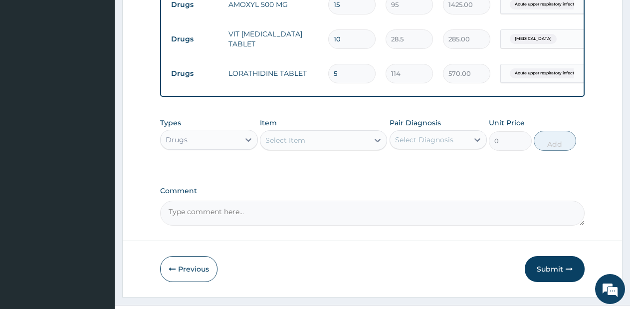
scroll to position [584, 0]
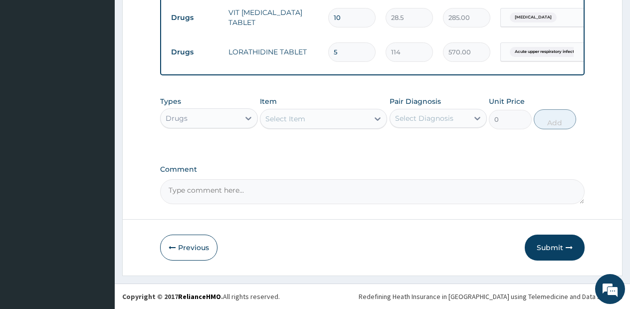
type input "5"
click at [364, 119] on div "Select Item" at bounding box center [314, 119] width 108 height 16
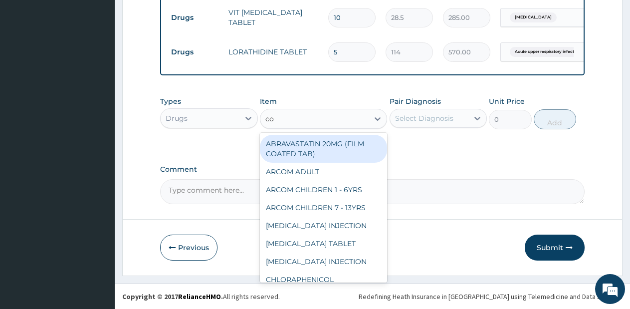
type input "cou"
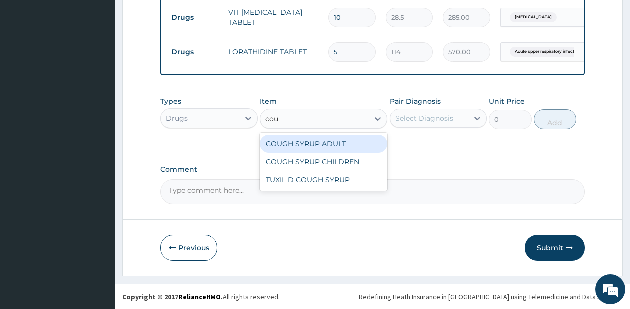
click at [341, 143] on div "COUGH SYRUP ADULT" at bounding box center [323, 144] width 127 height 18
type input "570"
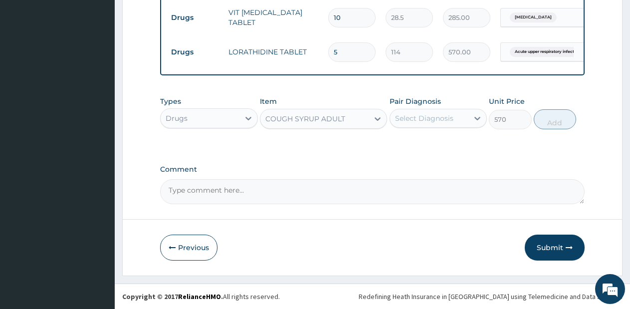
click at [367, 118] on div "COUGH SYRUP ADULT" at bounding box center [314, 119] width 108 height 16
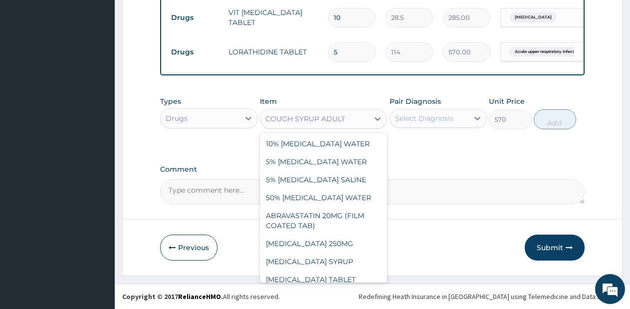
scroll to position [2235, 0]
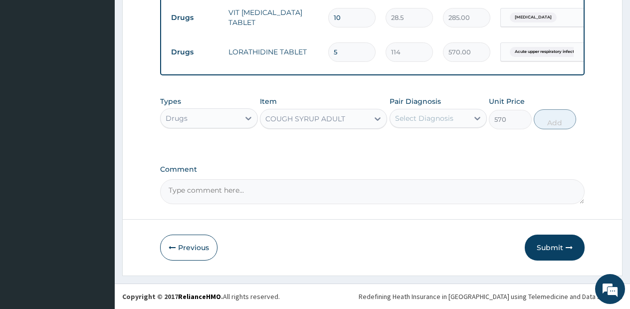
click at [345, 42] on input "5" at bounding box center [351, 51] width 47 height 19
type input "0.00"
type input "3"
type input "342.00"
type input "3"
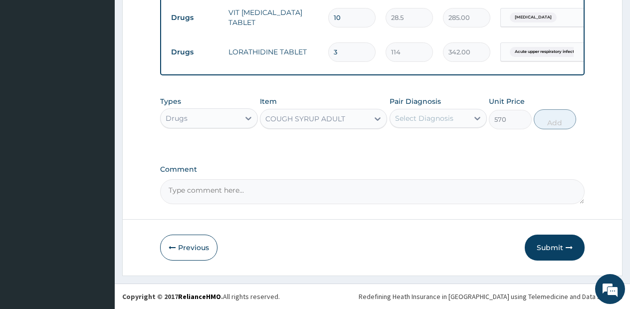
click at [340, 111] on div "COUGH SYRUP ADULT" at bounding box center [314, 119] width 108 height 16
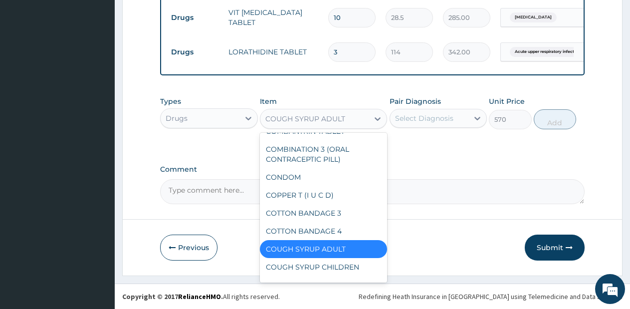
scroll to position [2275, 0]
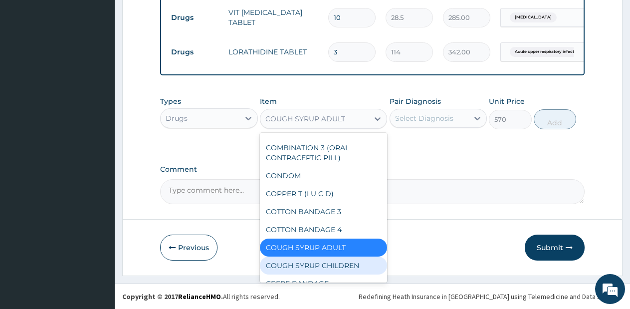
click at [347, 256] on div "COUGH SYRUP CHILDREN" at bounding box center [323, 265] width 127 height 18
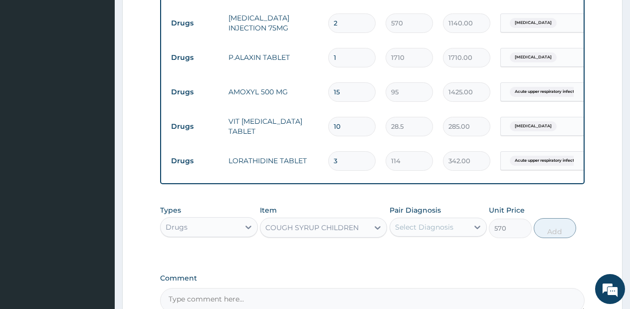
scroll to position [462, 0]
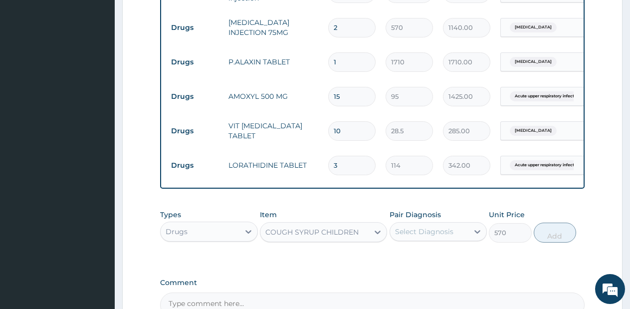
click at [351, 97] on input "15" at bounding box center [351, 96] width 47 height 19
type input "1"
type input "95.00"
type input "10"
type input "950.00"
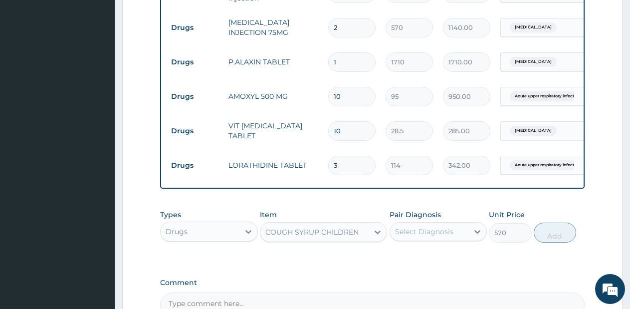
type input "10"
click at [452, 236] on div "Select Diagnosis" at bounding box center [424, 231] width 58 height 10
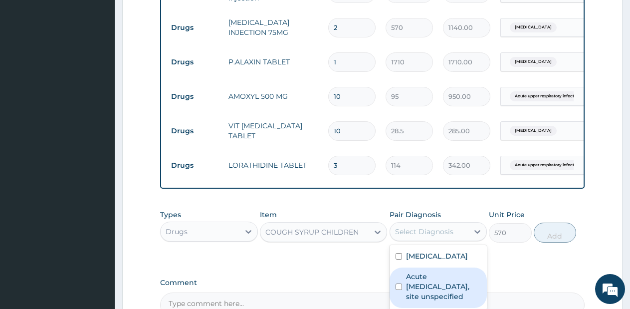
click at [446, 292] on label "Acute upper respiratory infection, site unspecified" at bounding box center [443, 286] width 75 height 30
checkbox input "true"
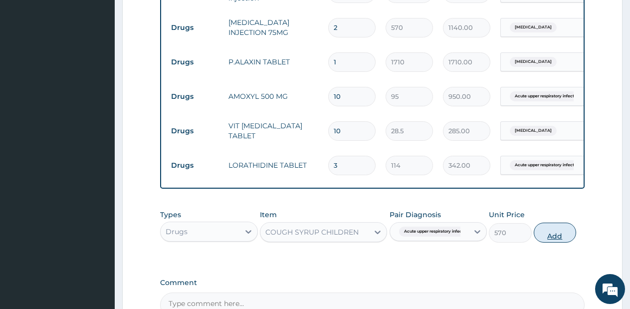
click at [543, 242] on button "Add" at bounding box center [555, 232] width 42 height 20
type input "0"
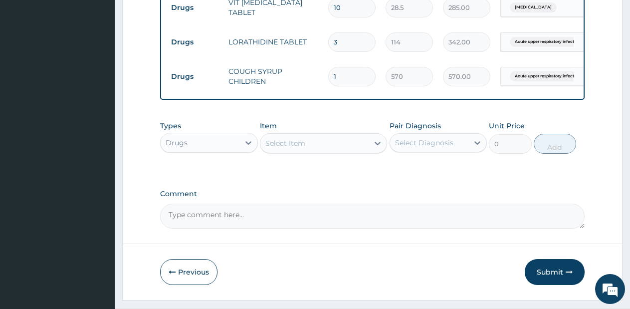
scroll to position [582, 0]
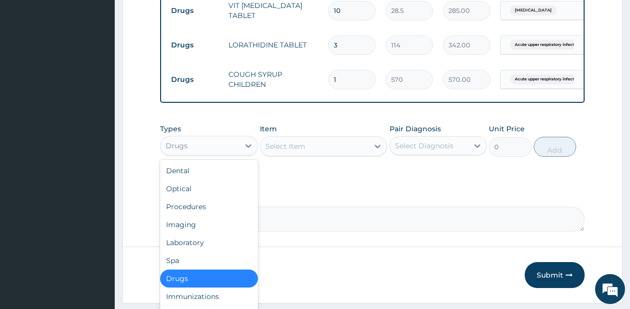
click at [199, 154] on div "Drugs" at bounding box center [200, 146] width 79 height 16
click at [215, 251] on div "Laboratory" at bounding box center [209, 242] width 98 height 18
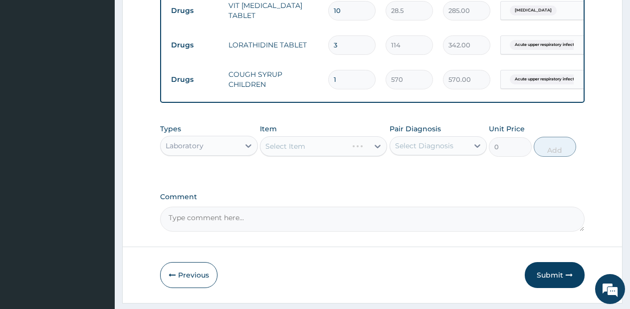
click at [327, 156] on div "Select Item" at bounding box center [323, 146] width 127 height 20
click at [341, 156] on div "Select Item" at bounding box center [323, 146] width 127 height 20
click at [346, 156] on div "Select Item" at bounding box center [323, 146] width 127 height 20
click at [352, 156] on div "Select Item" at bounding box center [323, 146] width 127 height 20
click at [352, 154] on div "Select Item" at bounding box center [314, 146] width 108 height 16
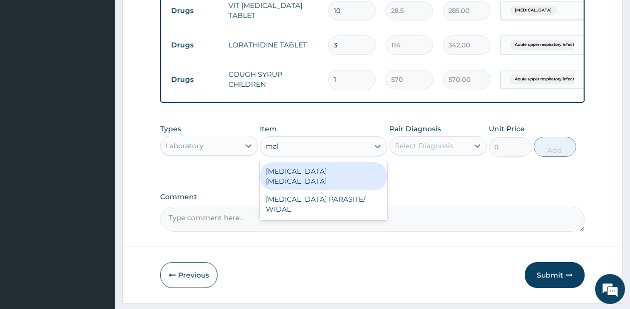
type input "mala"
click at [358, 183] on div "MALARIA PARASITE" at bounding box center [323, 176] width 127 height 28
type input "570"
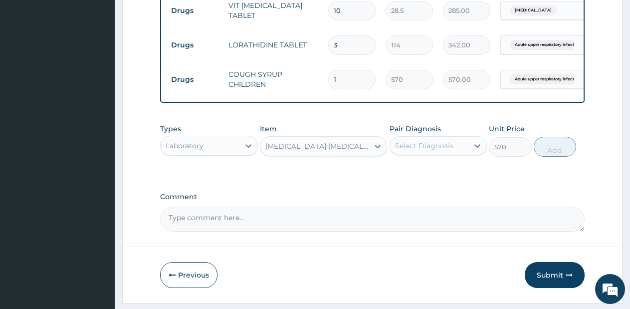
click at [434, 157] on div "Pair Diagnosis Select Diagnosis" at bounding box center [439, 140] width 98 height 33
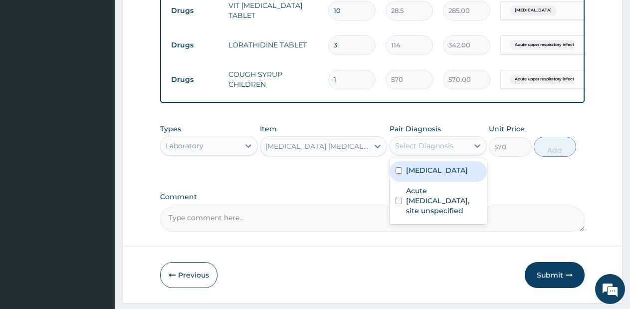
click at [436, 154] on div "Select Diagnosis" at bounding box center [429, 146] width 79 height 16
click at [436, 175] on label "Malaria, unspecified" at bounding box center [437, 170] width 62 height 10
checkbox input "true"
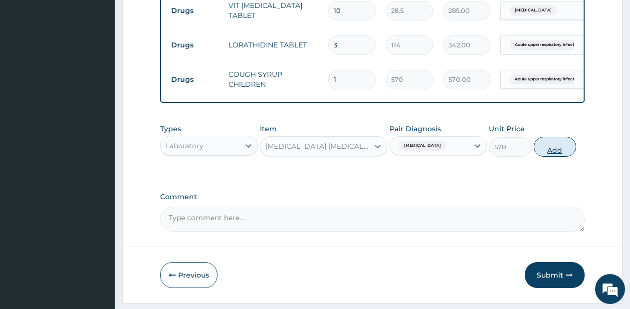
click at [553, 151] on button "Add" at bounding box center [555, 147] width 42 height 20
type input "0"
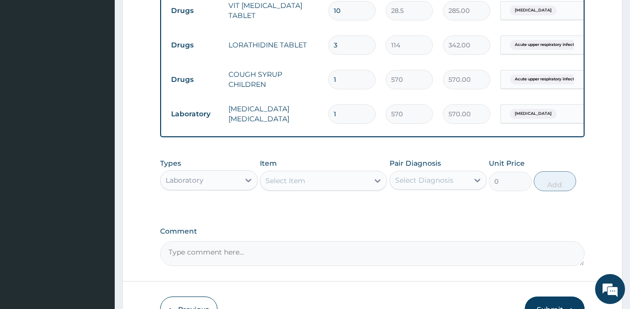
click at [365, 185] on div "Select Item" at bounding box center [314, 181] width 108 height 16
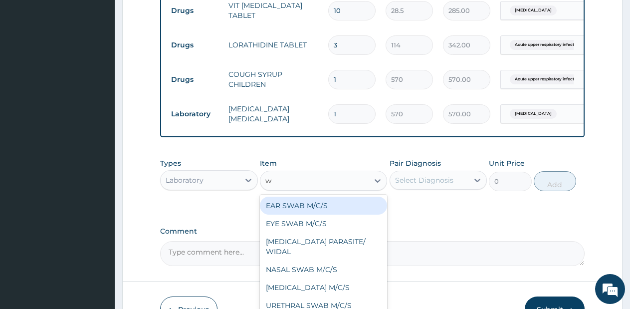
type input "wh"
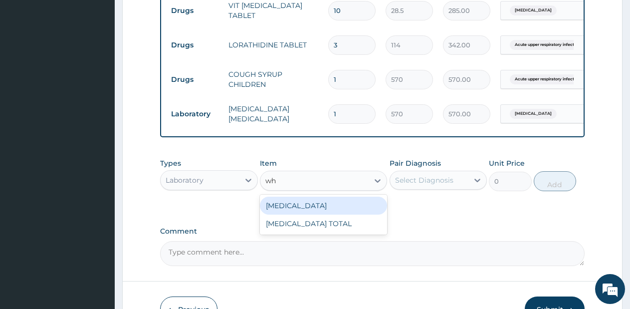
click at [334, 215] on div "[MEDICAL_DATA]" at bounding box center [323, 206] width 127 height 18
type input "1425"
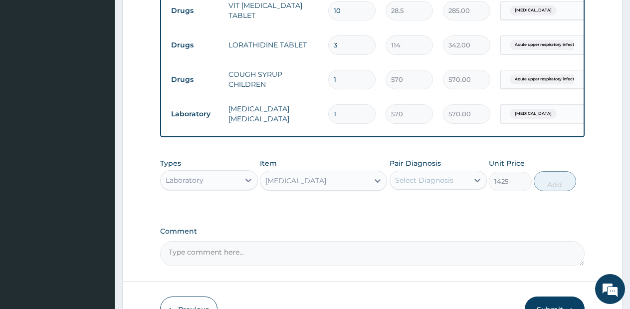
click at [449, 185] on div "Select Diagnosis" at bounding box center [424, 180] width 58 height 10
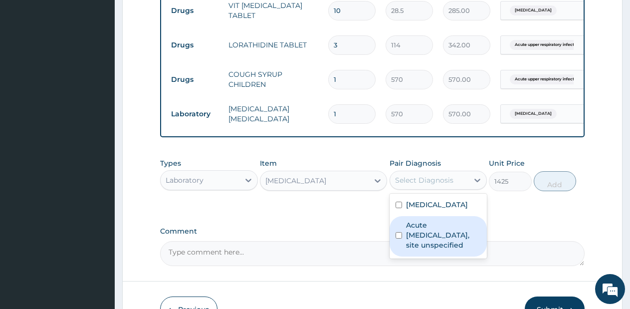
click at [448, 249] on label "Acute [MEDICAL_DATA], site unspecified" at bounding box center [443, 235] width 75 height 30
checkbox input "true"
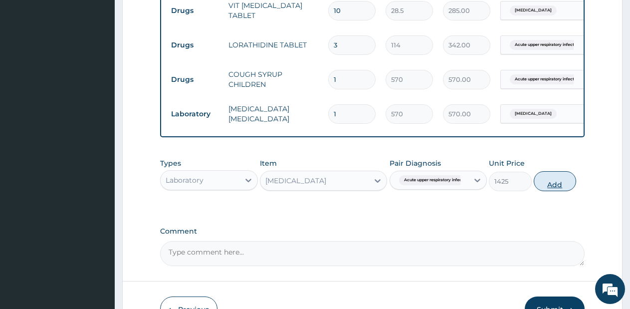
click at [555, 179] on button "Add" at bounding box center [555, 181] width 42 height 20
type input "0"
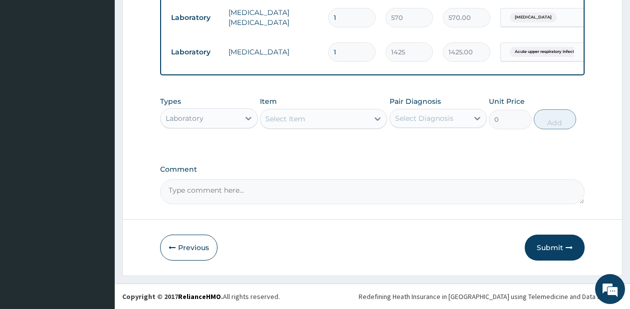
scroll to position [687, 0]
click at [570, 244] on icon "button" at bounding box center [569, 247] width 7 height 7
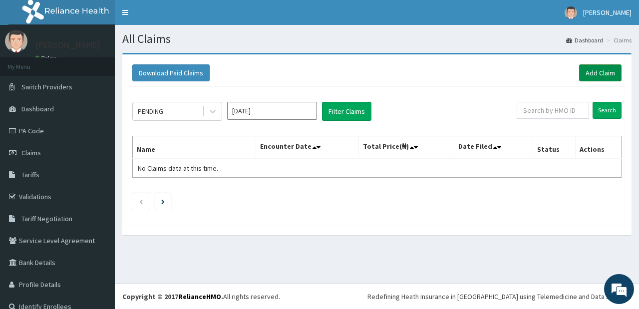
click at [591, 71] on link "Add Claim" at bounding box center [600, 72] width 42 height 17
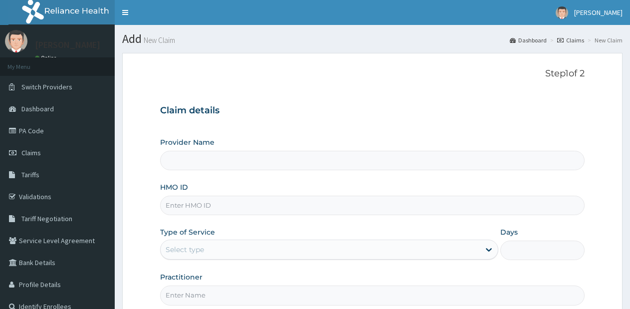
type input "Lifesource Hospital"
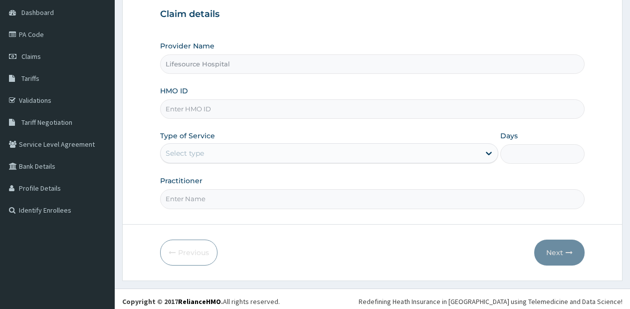
scroll to position [96, 0]
click at [438, 156] on div "Select type" at bounding box center [320, 153] width 319 height 16
click at [432, 152] on div "Select type" at bounding box center [320, 153] width 319 height 16
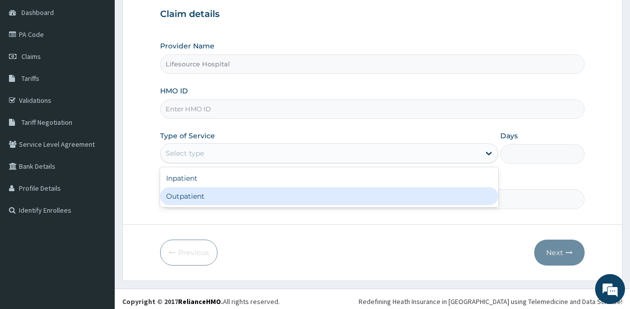
click at [388, 202] on div "Outpatient" at bounding box center [329, 196] width 338 height 18
type input "1"
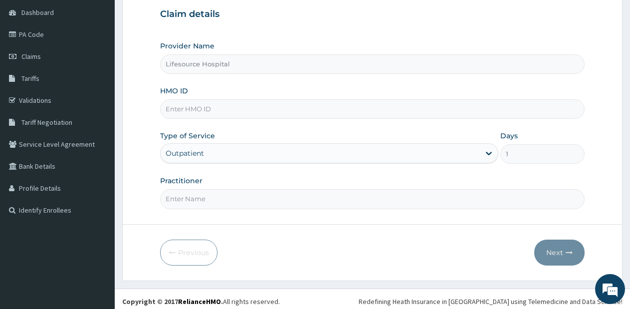
click at [314, 116] on input "HMO ID" at bounding box center [372, 108] width 425 height 19
type input "CYU/10267/C"
click at [307, 201] on input "Practitioner" at bounding box center [372, 198] width 425 height 19
type input "DR OLUWOLE"
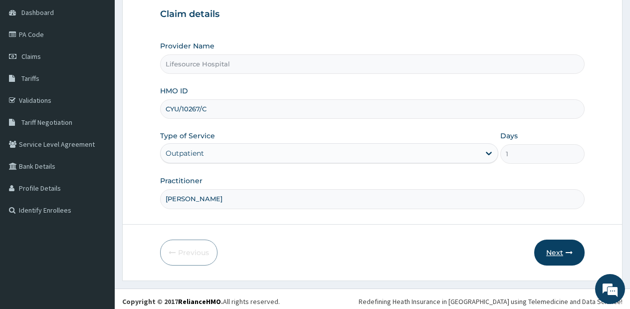
click at [547, 256] on button "Next" at bounding box center [559, 252] width 50 height 26
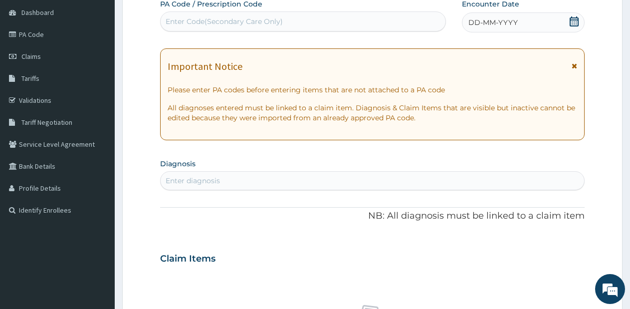
click at [576, 18] on icon at bounding box center [574, 21] width 9 height 10
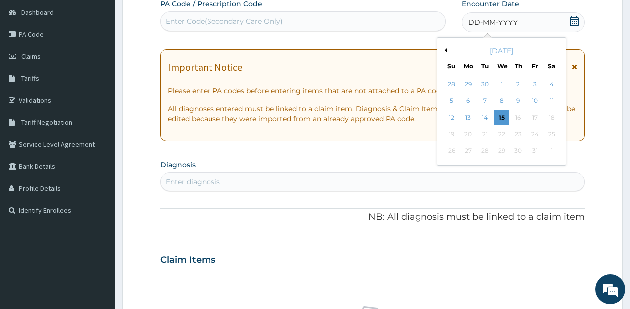
click at [445, 49] on button "Previous Month" at bounding box center [444, 50] width 5 height 5
click at [550, 133] on div "27" at bounding box center [551, 134] width 15 height 15
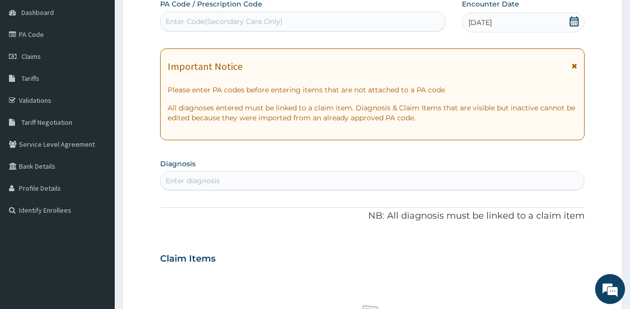
click at [380, 175] on div "Enter diagnosis" at bounding box center [373, 181] width 424 height 16
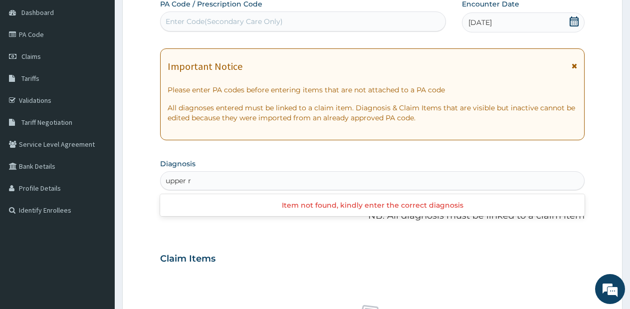
type input "upper"
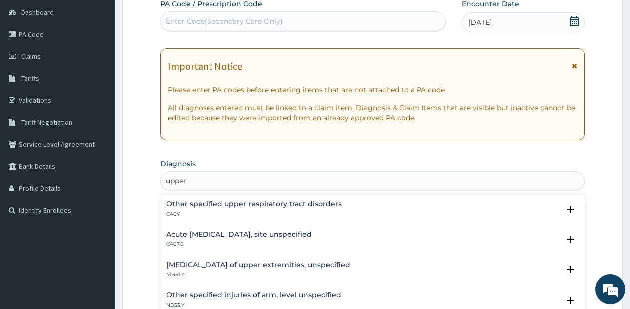
click at [300, 230] on h4 "Acute upper respiratory infection, site unspecified" at bounding box center [239, 233] width 146 height 7
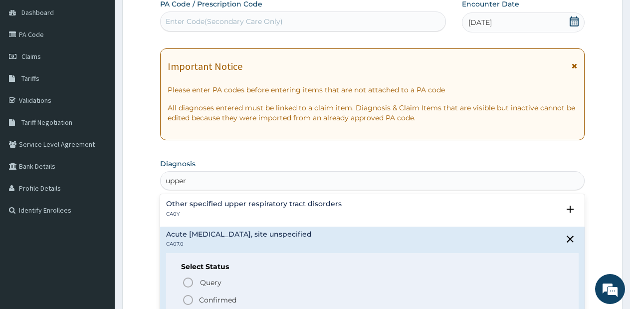
click at [190, 299] on icon "status option filled" at bounding box center [188, 300] width 12 height 12
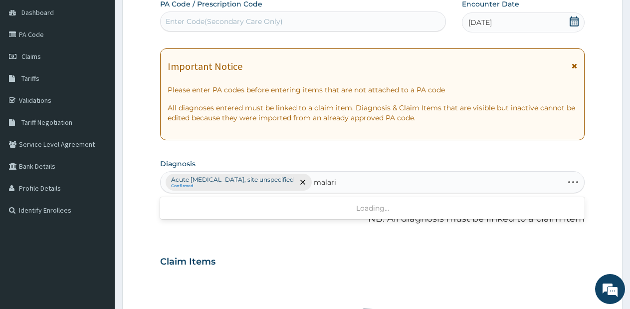
type input "malaria"
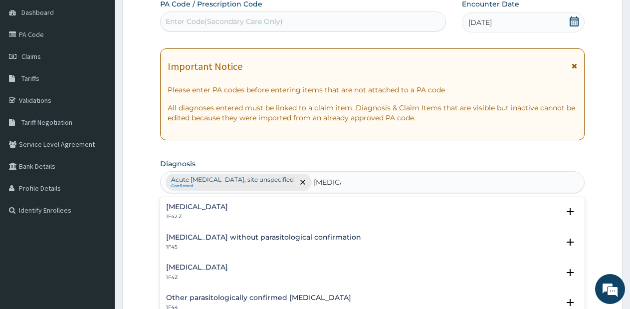
click at [228, 270] on h4 "Malaria, unspecified" at bounding box center [197, 266] width 62 height 7
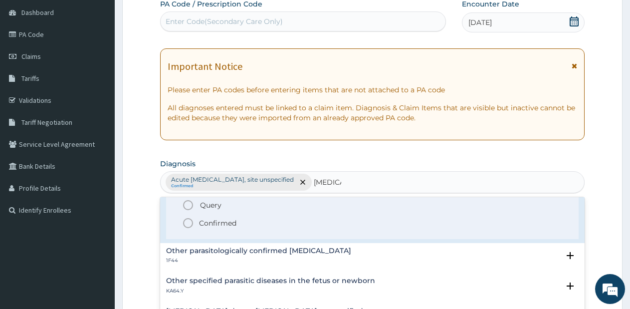
scroll to position [119, 0]
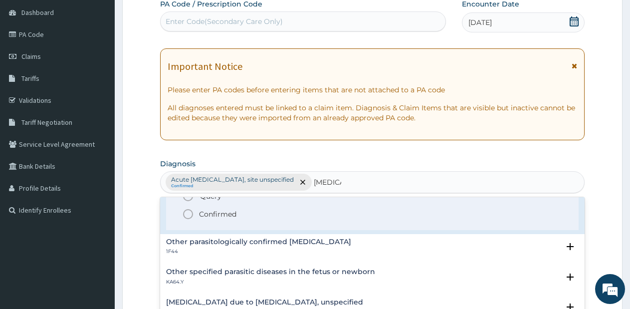
click at [190, 215] on icon "status option filled" at bounding box center [188, 214] width 12 height 12
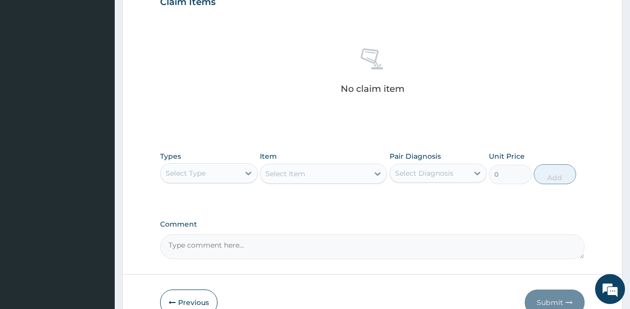
scroll to position [411, 0]
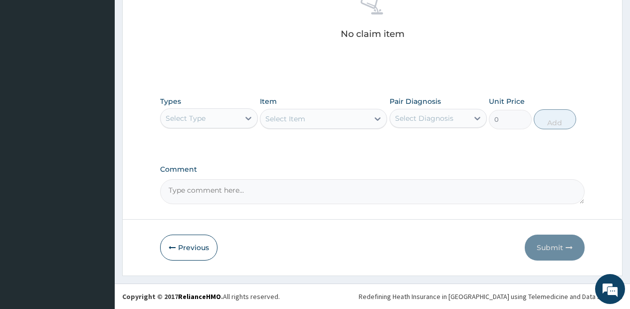
click at [235, 113] on div "Select Type" at bounding box center [200, 118] width 79 height 16
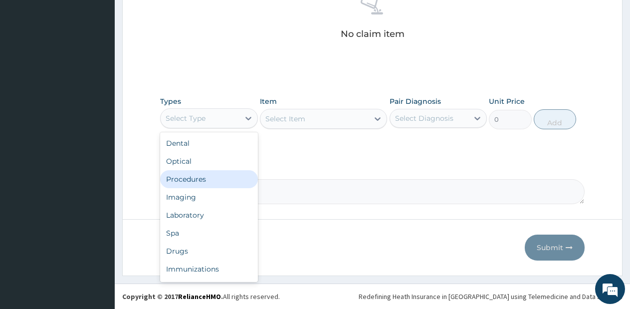
click at [203, 182] on div "Procedures" at bounding box center [209, 179] width 98 height 18
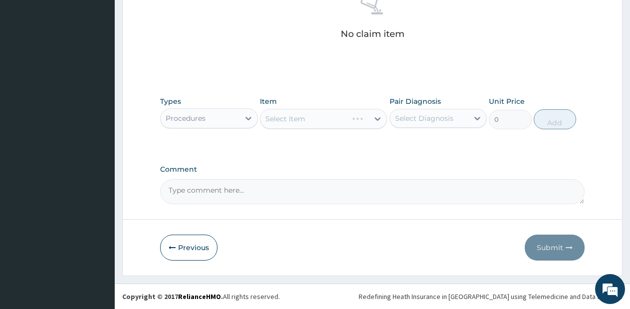
click at [344, 116] on div "Select Item" at bounding box center [323, 119] width 127 height 20
click at [348, 123] on div "Select Item" at bounding box center [314, 119] width 108 height 16
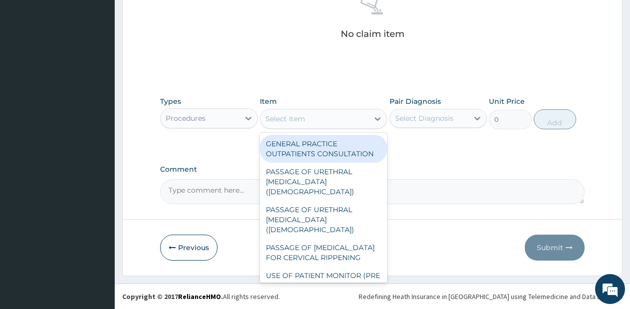
click at [342, 149] on div "GENERAL PRACTICE OUTPATIENTS CONSULTATION" at bounding box center [323, 149] width 127 height 28
type input "2550"
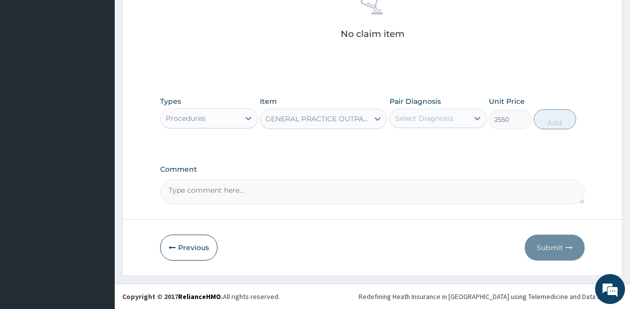
click at [441, 112] on div "Select Diagnosis" at bounding box center [429, 118] width 79 height 16
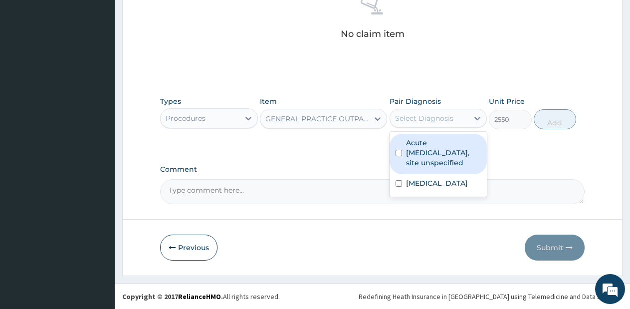
click at [444, 140] on label "Acute upper respiratory infection, site unspecified" at bounding box center [443, 153] width 75 height 30
checkbox input "true"
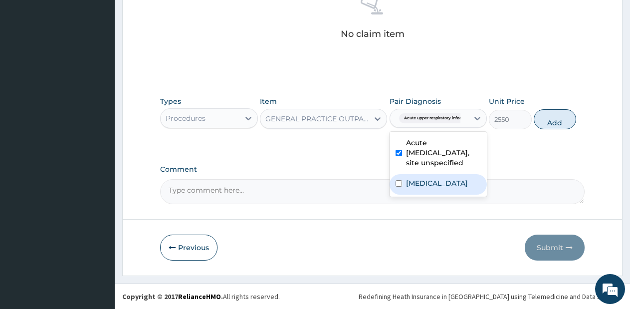
click at [444, 183] on label "Malaria, unspecified" at bounding box center [437, 183] width 62 height 10
checkbox input "true"
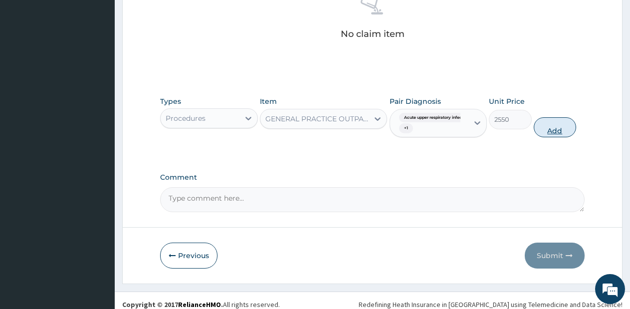
click at [543, 128] on button "Add" at bounding box center [555, 127] width 42 height 20
type input "0"
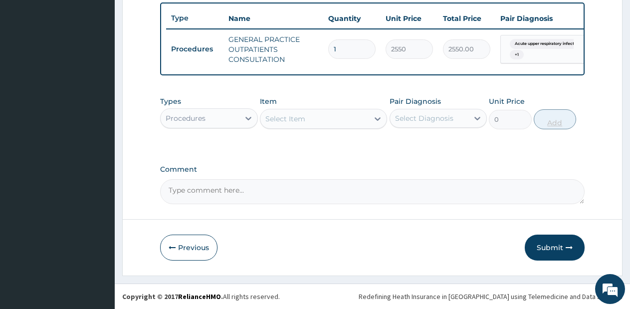
scroll to position [377, 0]
click at [241, 116] on div at bounding box center [248, 118] width 18 height 18
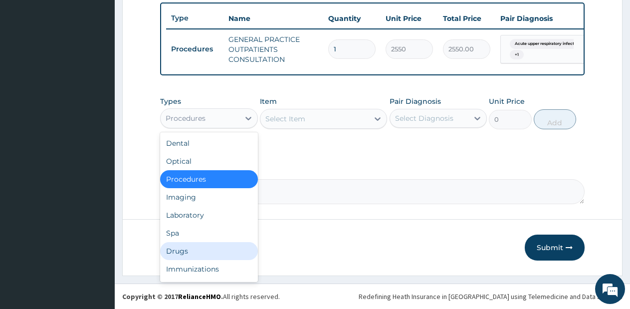
click at [209, 250] on div "Drugs" at bounding box center [209, 251] width 98 height 18
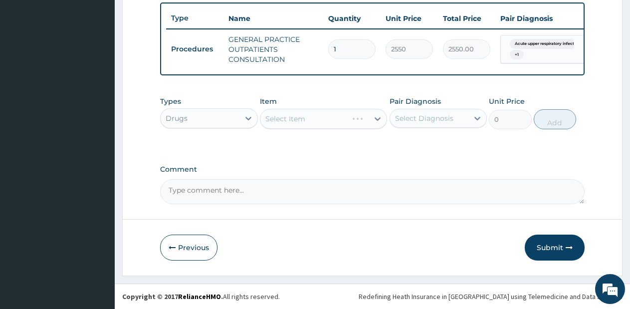
click at [358, 107] on div "Item Select Item" at bounding box center [323, 112] width 127 height 33
click at [359, 121] on div "Select Item" at bounding box center [323, 119] width 127 height 20
click at [363, 117] on div "Select Item" at bounding box center [314, 119] width 108 height 16
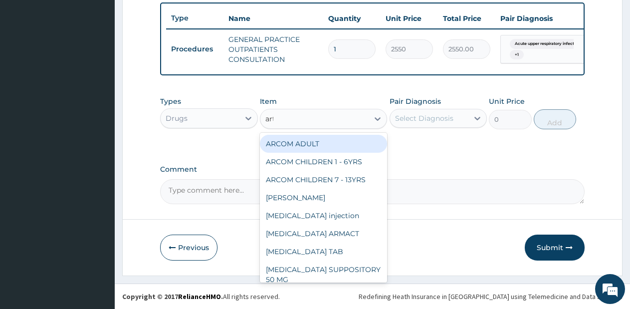
type input "arte"
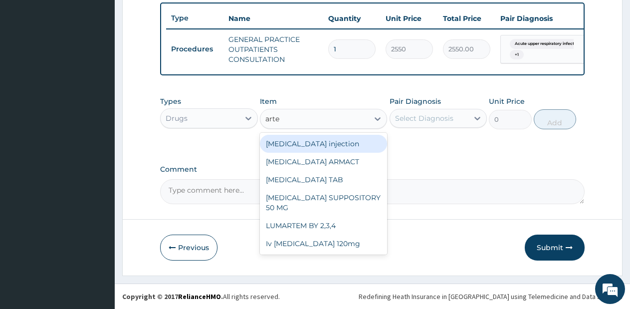
click at [334, 145] on div "[MEDICAL_DATA] injection" at bounding box center [323, 144] width 127 height 18
type input "760"
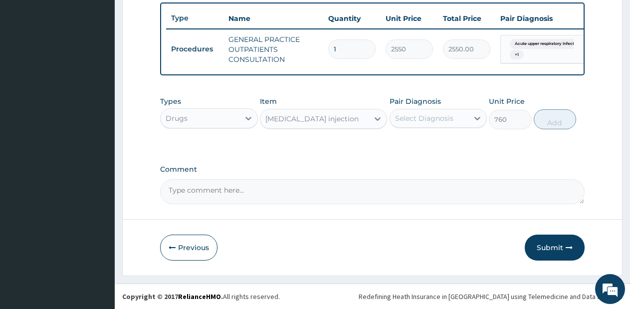
click at [435, 119] on div "Select Diagnosis" at bounding box center [424, 118] width 58 height 10
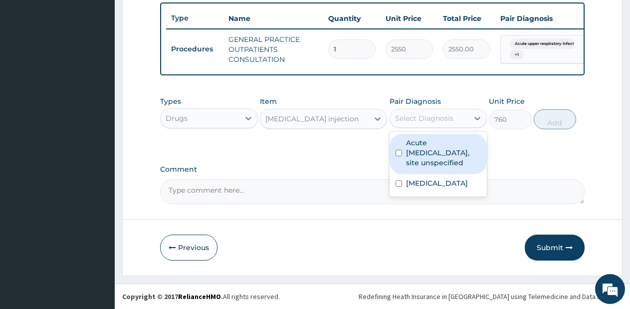
click at [430, 149] on label "Acute upper respiratory infection, site unspecified" at bounding box center [443, 153] width 75 height 30
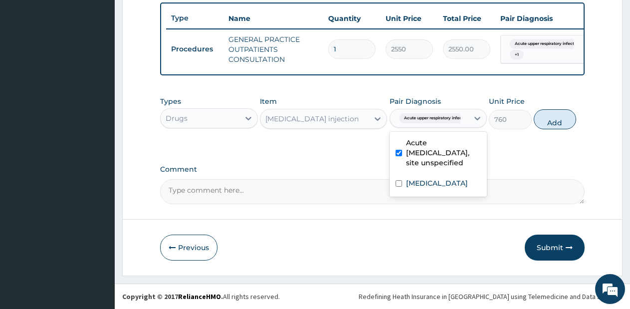
click at [431, 148] on label "Acute upper respiratory infection, site unspecified" at bounding box center [443, 153] width 75 height 30
checkbox input "false"
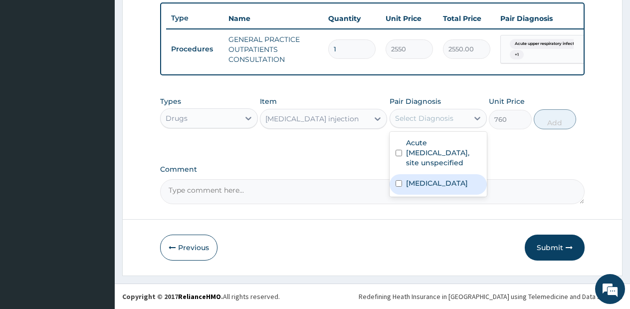
click at [429, 185] on label "Malaria, unspecified" at bounding box center [437, 183] width 62 height 10
checkbox input "true"
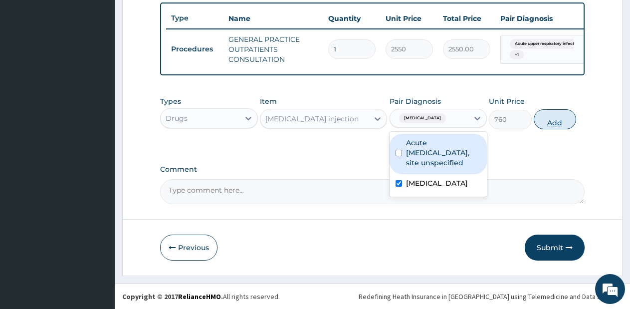
click at [547, 121] on button "Add" at bounding box center [555, 119] width 42 height 20
type input "0"
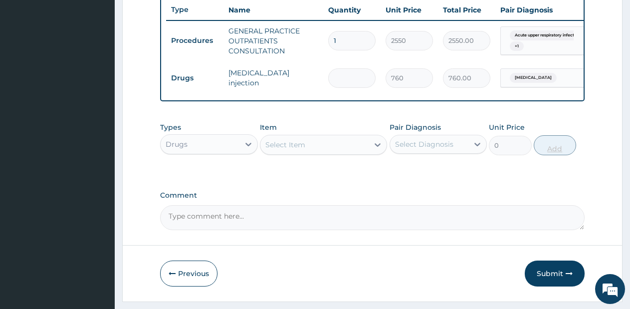
type input "0.00"
type input "3"
type input "2280.00"
type input "3"
click at [363, 153] on div "Select Item" at bounding box center [314, 145] width 108 height 16
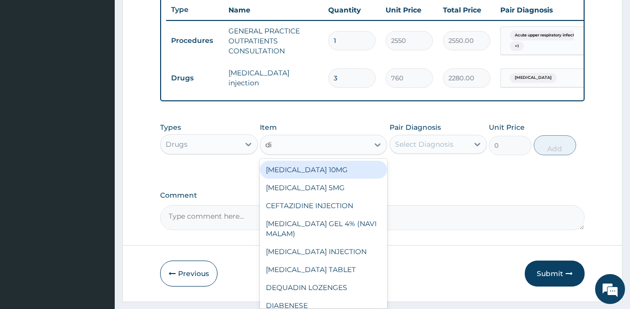
type input "dic"
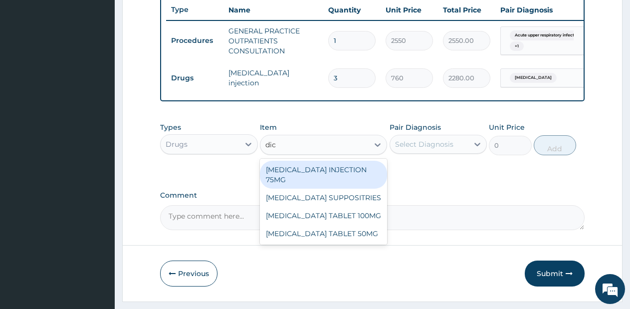
click at [328, 182] on div "[MEDICAL_DATA] INJECTION 75MG" at bounding box center [323, 175] width 127 height 28
type input "570"
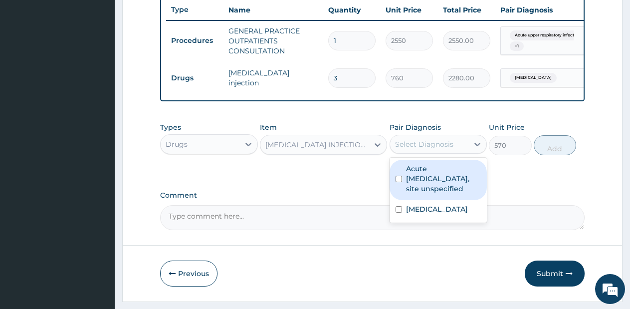
drag, startPoint x: 409, startPoint y: 152, endPoint x: 409, endPoint y: 186, distance: 33.9
click at [409, 154] on div "option Malaria, unspecified, selected. option Acute upper respiratory infection…" at bounding box center [439, 144] width 98 height 19
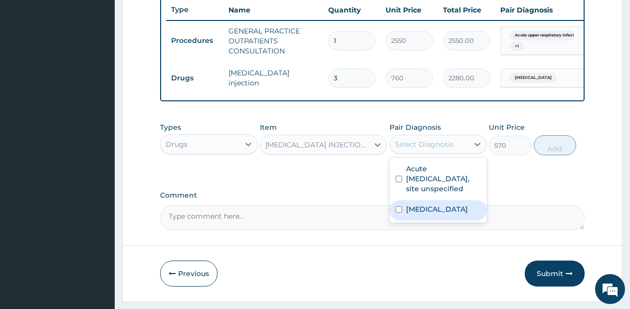
click at [411, 214] on label "Malaria, unspecified" at bounding box center [437, 209] width 62 height 10
checkbox input "true"
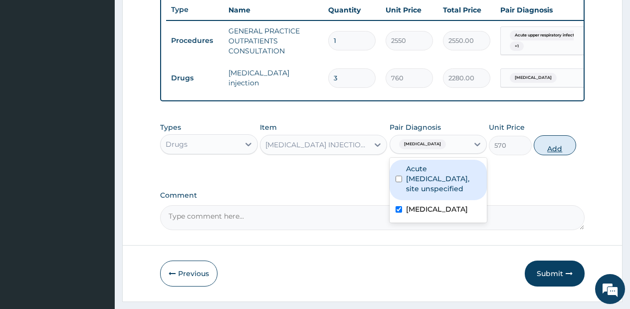
click at [551, 144] on button "Add" at bounding box center [555, 145] width 42 height 20
type input "0"
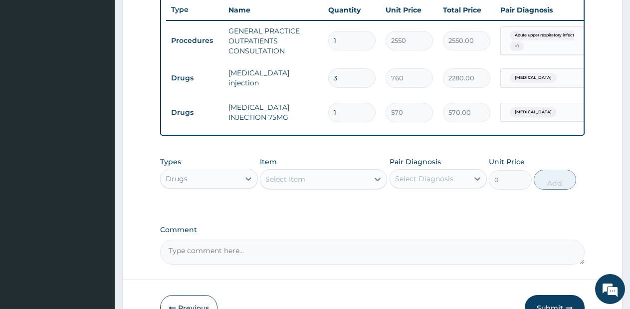
click at [335, 187] on div "Select Item" at bounding box center [314, 179] width 108 height 16
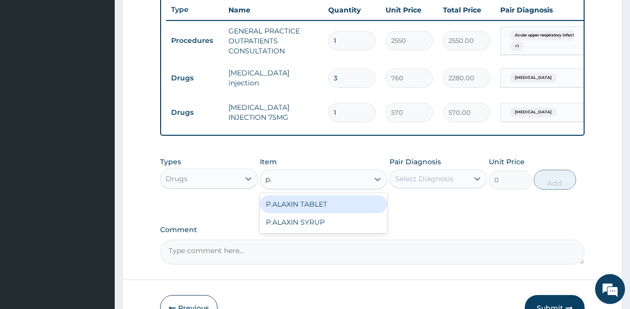
type input "p.a"
click at [330, 211] on div "P.ALAXIN TABLET" at bounding box center [323, 204] width 127 height 18
type input "1710"
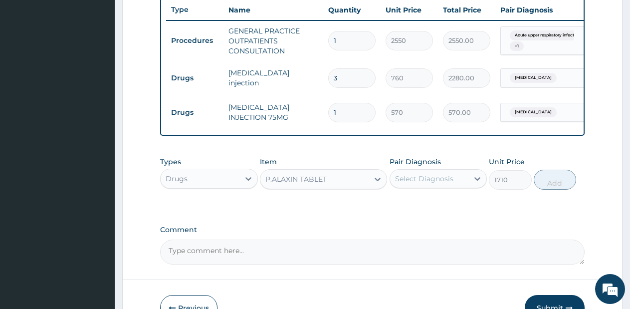
click at [433, 184] on div "Select Diagnosis" at bounding box center [424, 179] width 58 height 10
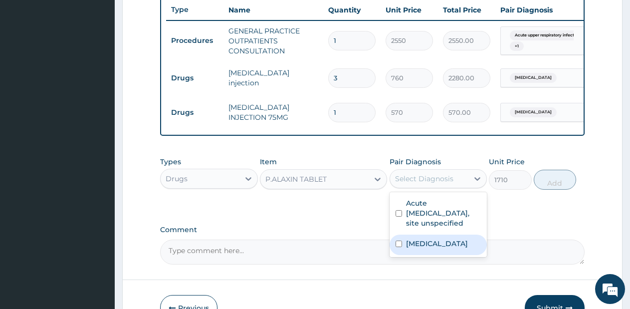
click at [433, 244] on div "Malaria, unspecified" at bounding box center [439, 244] width 98 height 20
checkbox input "true"
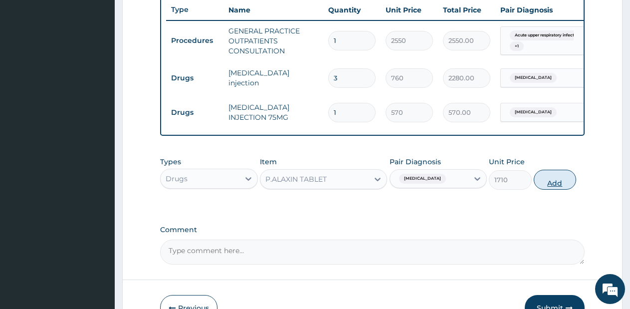
click at [553, 190] on button "Add" at bounding box center [555, 180] width 42 height 20
type input "0"
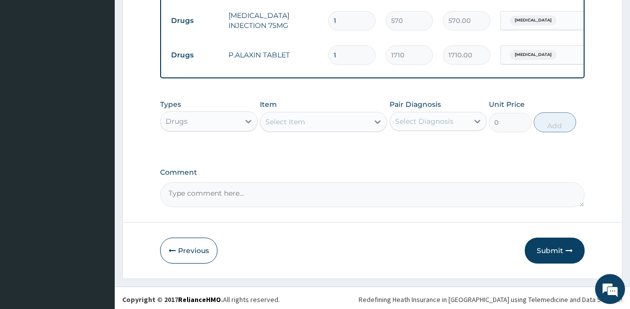
scroll to position [480, 0]
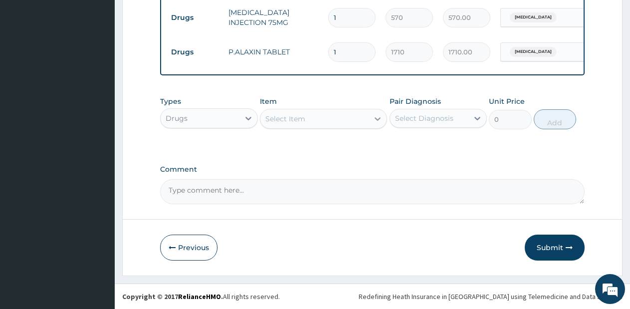
click at [373, 124] on div at bounding box center [378, 119] width 18 height 18
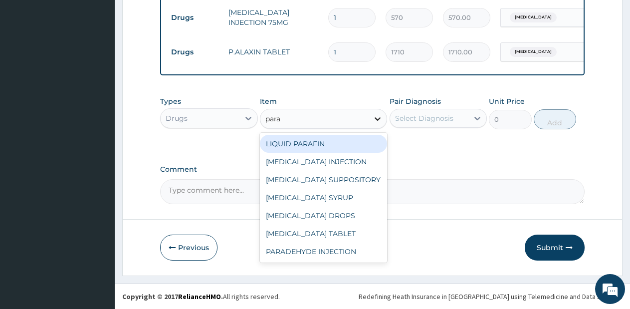
type input "parac"
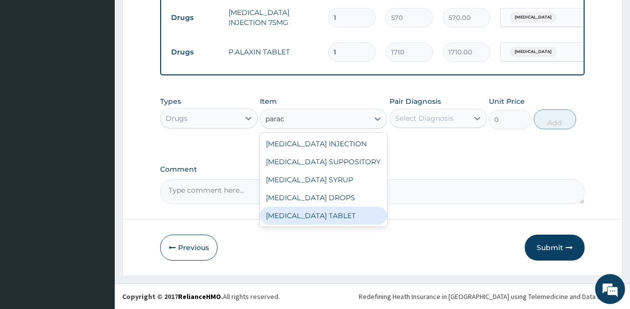
click at [341, 214] on div "PARACETAMOL TABLET" at bounding box center [323, 216] width 127 height 18
type input "28.5"
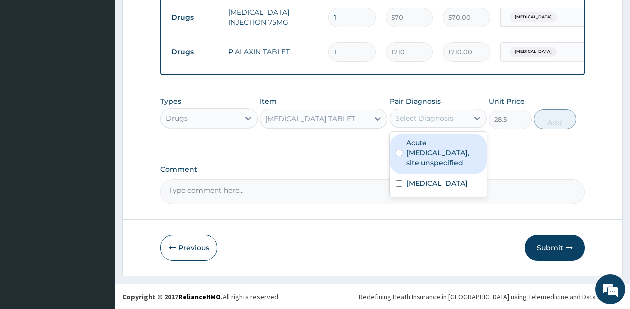
click at [447, 112] on div "Select Diagnosis" at bounding box center [429, 118] width 79 height 16
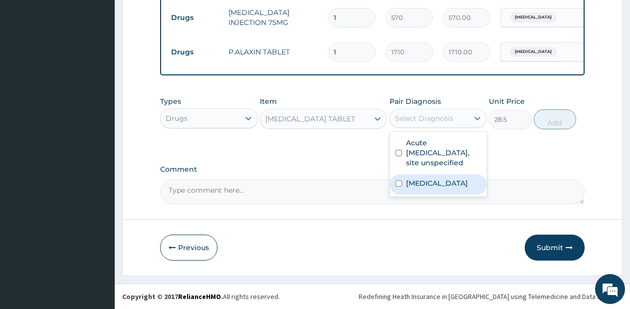
click at [434, 184] on label "Malaria, unspecified" at bounding box center [437, 183] width 62 height 10
checkbox input "true"
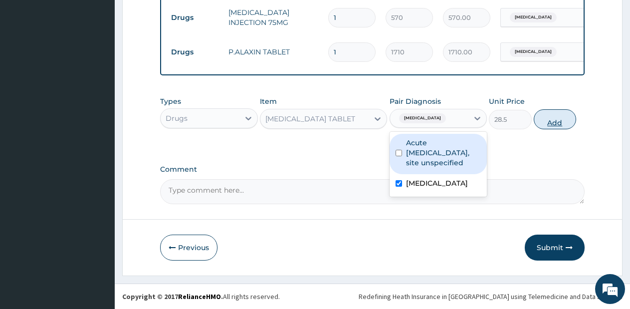
click at [555, 115] on button "Add" at bounding box center [555, 119] width 42 height 20
type input "0"
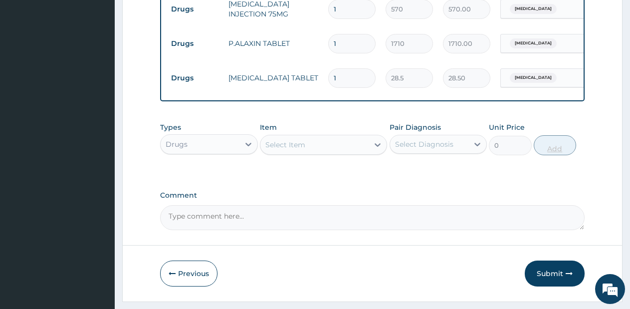
type input "0.00"
type input "9"
type input "256.50"
type input "9"
click at [381, 150] on icon at bounding box center [378, 145] width 10 height 10
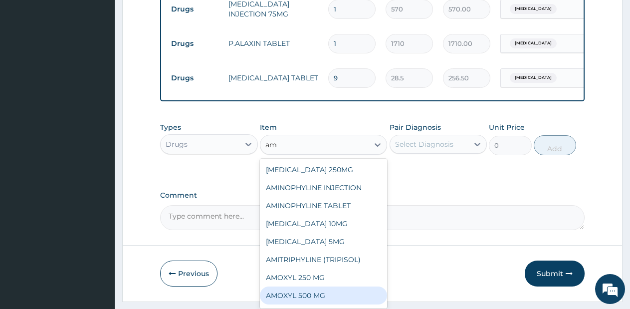
type input "a"
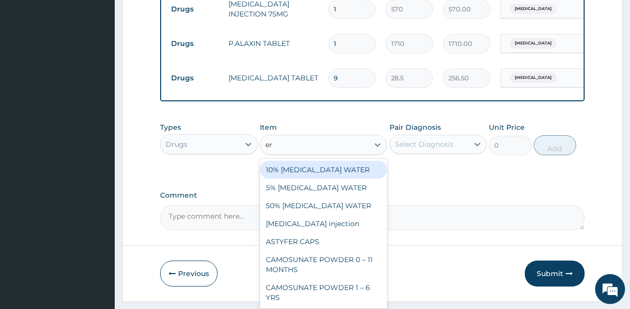
type input "ery"
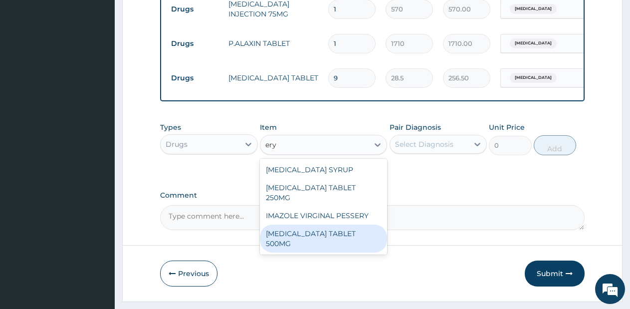
click at [348, 234] on div "ERYTHROMYCIN TABLET 500MG" at bounding box center [323, 238] width 127 height 28
type input "71.25"
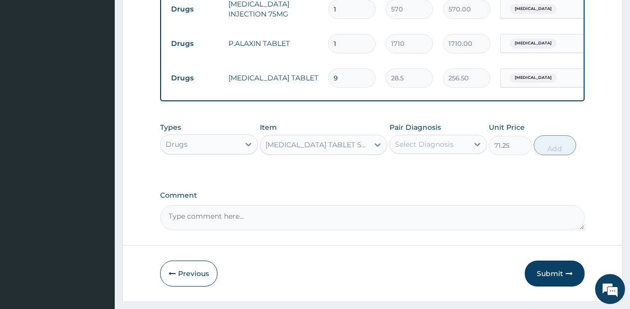
click at [404, 148] on div "Select Diagnosis" at bounding box center [424, 144] width 58 height 10
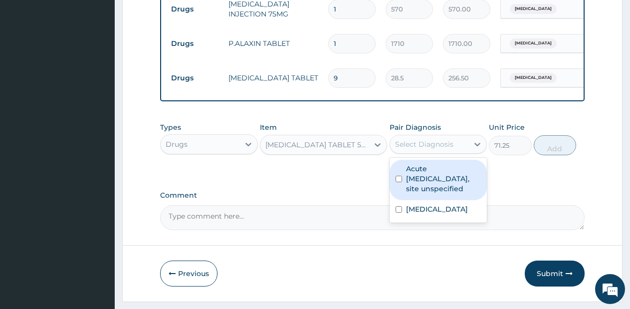
click at [430, 189] on label "Acute upper respiratory infection, site unspecified" at bounding box center [443, 179] width 75 height 30
checkbox input "true"
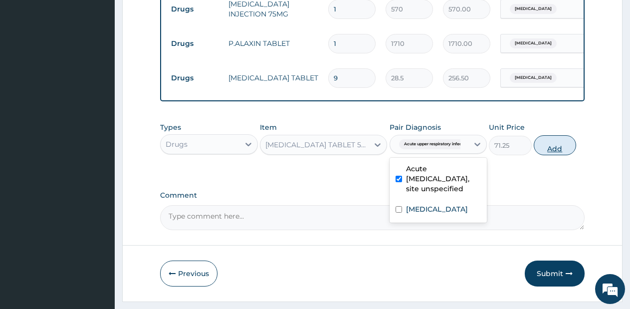
click at [559, 150] on button "Add" at bounding box center [555, 145] width 42 height 20
type input "0"
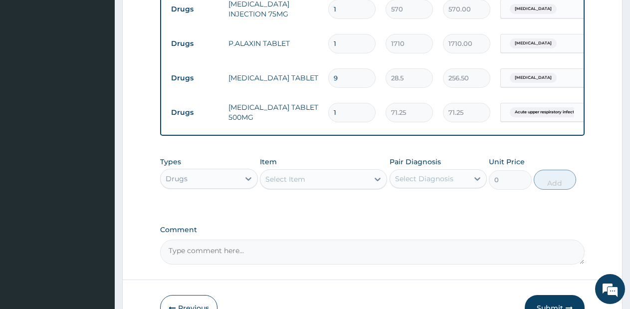
type input "10"
type input "712.50"
type input "10"
click at [371, 188] on div at bounding box center [378, 179] width 18 height 18
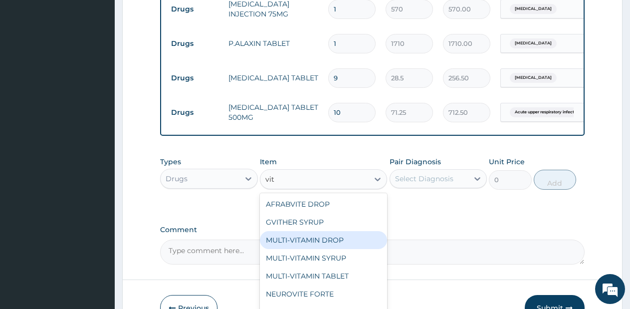
type input "vit b"
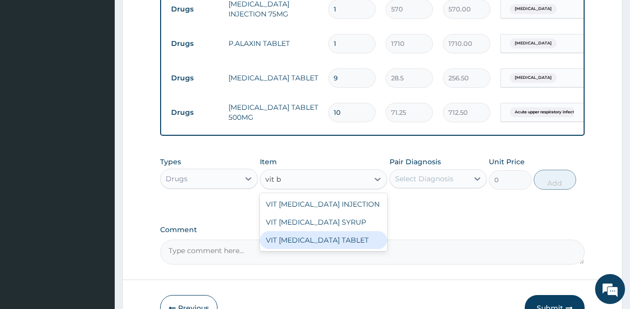
click at [310, 248] on div "VIT [MEDICAL_DATA] TABLET" at bounding box center [323, 240] width 127 height 18
type input "28.5"
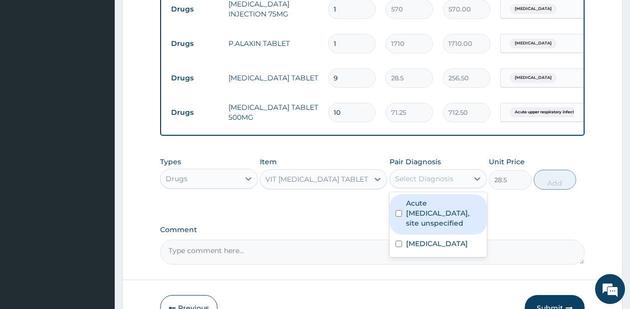
click at [433, 179] on div "Select Diagnosis" at bounding box center [429, 179] width 79 height 16
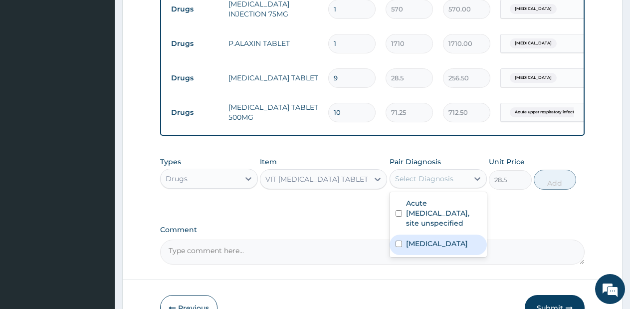
click at [421, 255] on div "[MEDICAL_DATA]" at bounding box center [439, 244] width 98 height 20
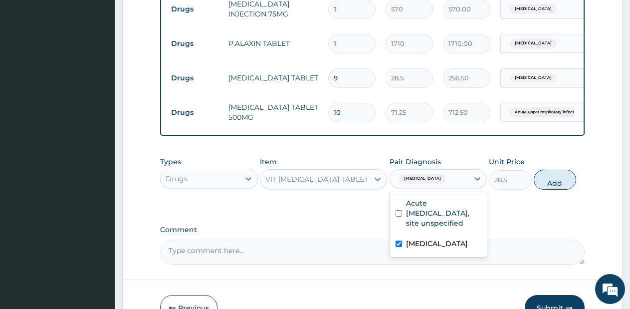
click at [421, 255] on div "Malaria, unspecified" at bounding box center [439, 244] width 98 height 20
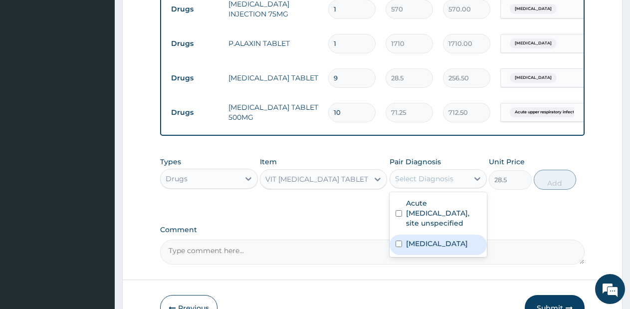
click at [446, 255] on div "Malaria, unspecified" at bounding box center [439, 244] width 98 height 20
checkbox input "true"
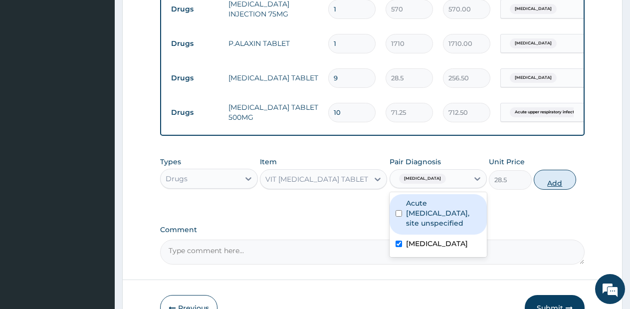
click at [550, 190] on button "Add" at bounding box center [555, 180] width 42 height 20
type input "0"
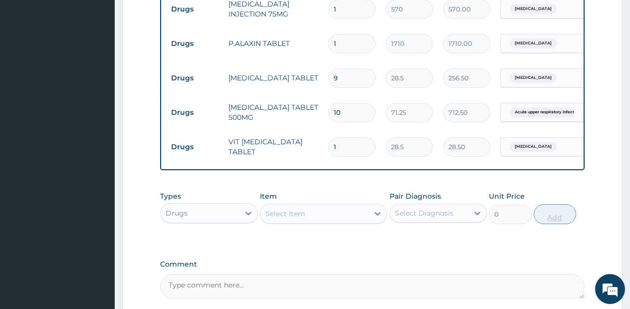
type input "10"
type input "285.00"
type input "10"
click at [371, 220] on div at bounding box center [378, 214] width 18 height 18
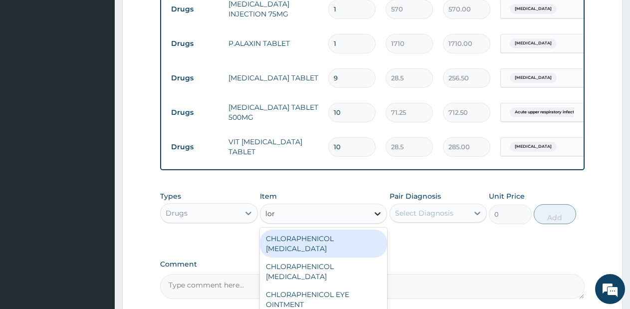
type input "lora"
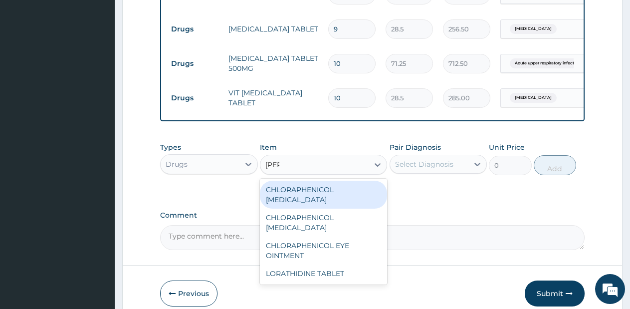
scroll to position [535, 0]
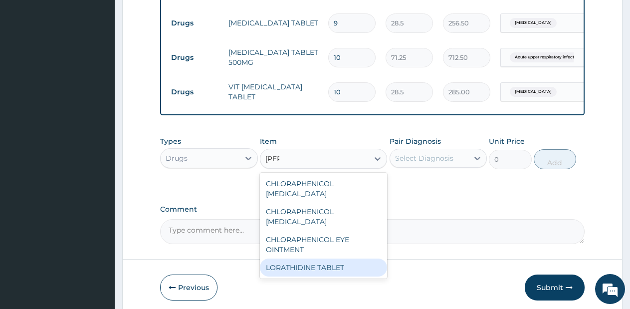
click at [352, 258] on div "LORATHIDINE TABLET" at bounding box center [323, 267] width 127 height 18
type input "114"
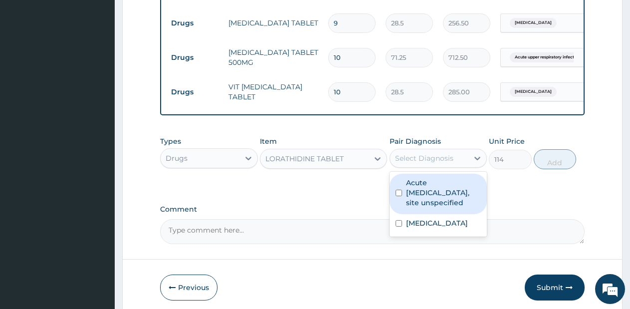
click at [445, 163] on div "Select Diagnosis" at bounding box center [424, 158] width 58 height 10
click at [438, 205] on label "Acute upper respiratory infection, site unspecified" at bounding box center [443, 193] width 75 height 30
checkbox input "true"
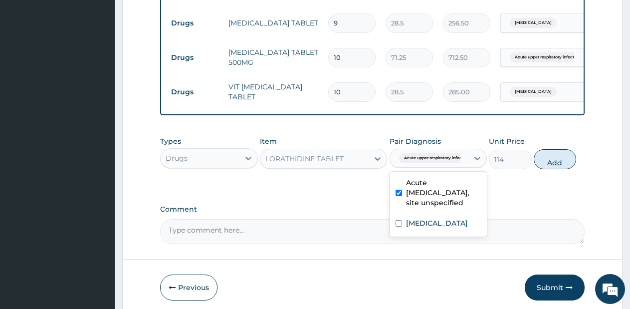
click at [552, 168] on button "Add" at bounding box center [555, 159] width 42 height 20
type input "0"
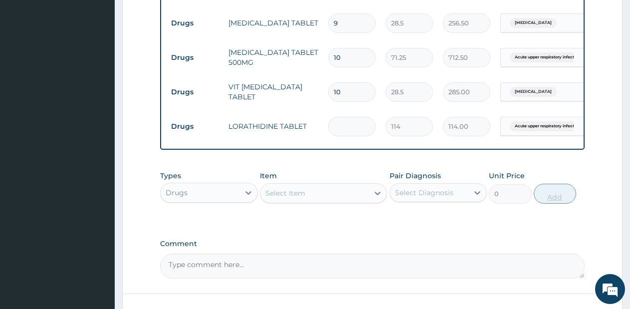
type input "0.00"
type input "3"
type input "342.00"
type input "3"
click at [374, 202] on div at bounding box center [378, 193] width 18 height 18
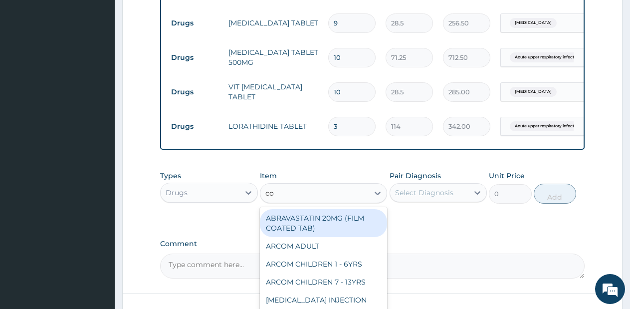
type input "cou"
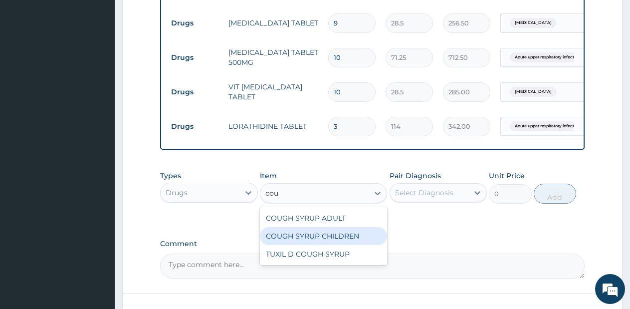
click at [339, 245] on div "COUGH SYRUP CHILDREN" at bounding box center [323, 236] width 127 height 18
type input "570"
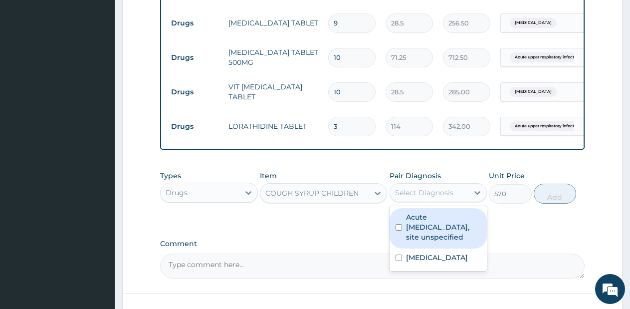
click at [433, 198] on div "Select Diagnosis" at bounding box center [424, 193] width 58 height 10
click at [435, 241] on label "Acute upper respiratory infection, site unspecified" at bounding box center [443, 227] width 75 height 30
checkbox input "true"
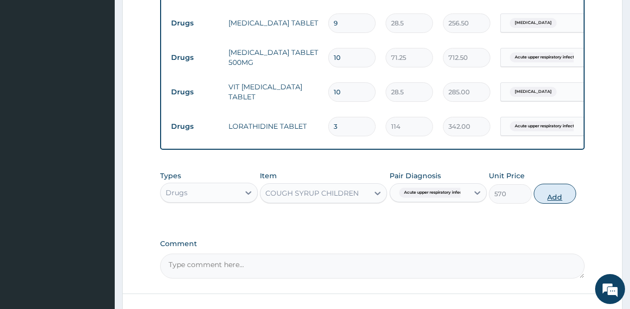
click at [548, 204] on button "Add" at bounding box center [555, 194] width 42 height 20
type input "0"
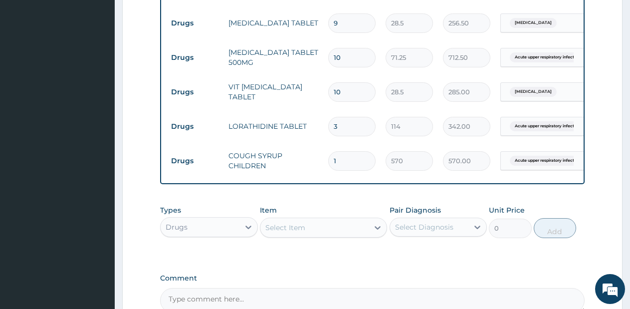
scroll to position [652, 0]
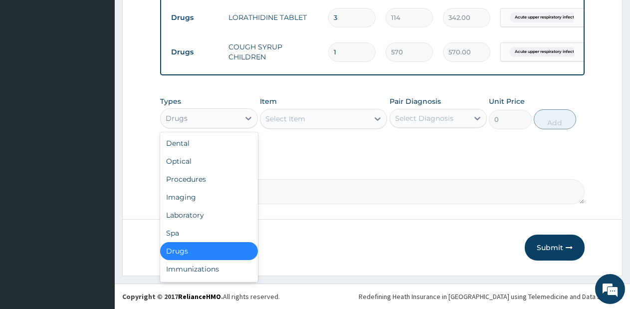
click at [225, 120] on div "Drugs" at bounding box center [200, 118] width 79 height 16
click at [205, 214] on div "Laboratory" at bounding box center [209, 215] width 98 height 18
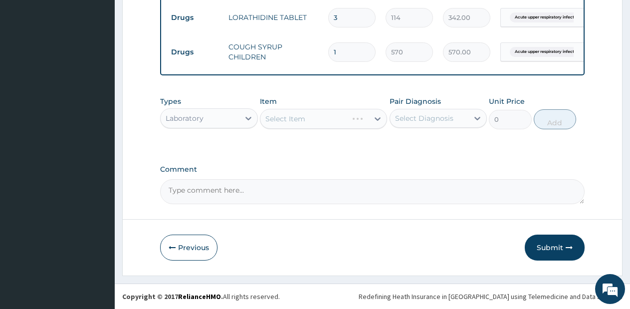
click at [334, 120] on div "Select Item" at bounding box center [323, 119] width 127 height 20
click at [334, 120] on div "Select Item" at bounding box center [314, 119] width 108 height 16
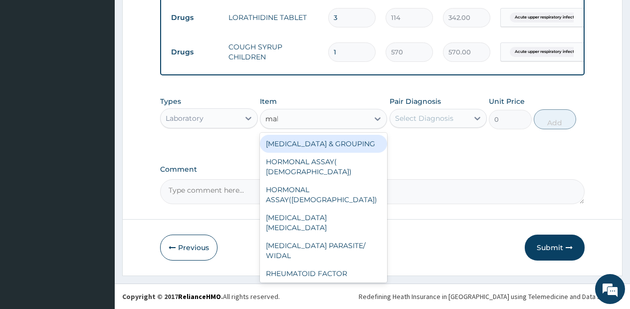
type input "mala"
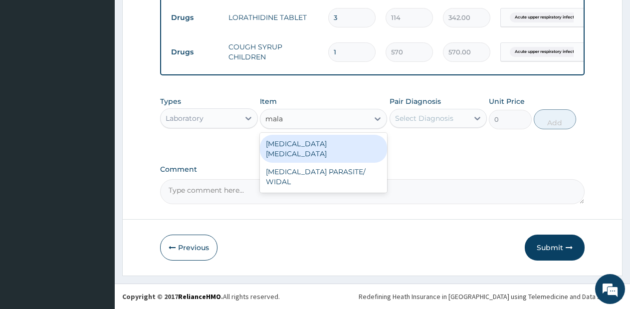
click at [334, 137] on div "MALARIA PARASITE" at bounding box center [323, 149] width 127 height 28
type input "570"
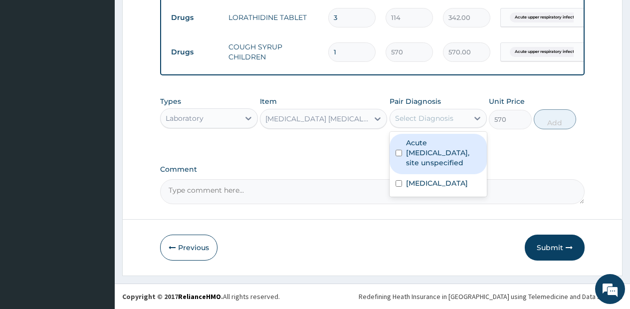
click at [430, 120] on div "Select Diagnosis" at bounding box center [424, 118] width 58 height 10
click at [431, 142] on label "Acute upper respiratory infection, site unspecified" at bounding box center [443, 153] width 75 height 30
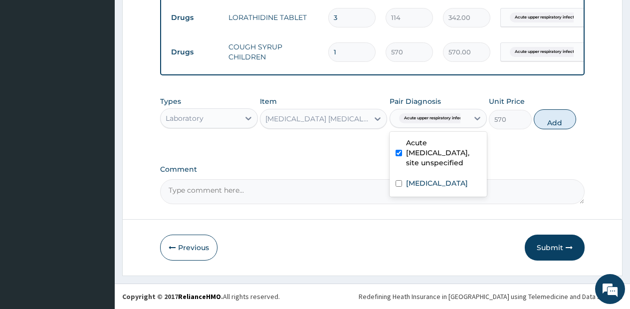
click at [431, 142] on label "Acute upper respiratory infection, site unspecified" at bounding box center [443, 153] width 75 height 30
checkbox input "false"
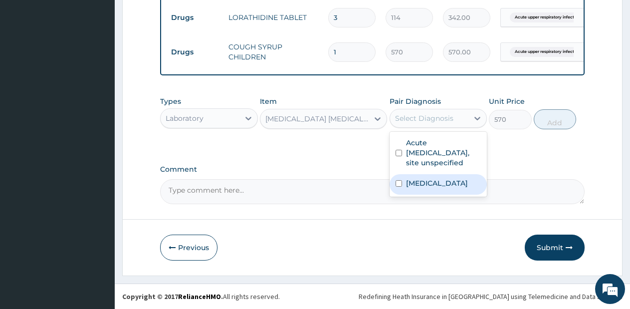
click at [436, 189] on div "Malaria, unspecified" at bounding box center [439, 184] width 98 height 20
checkbox input "true"
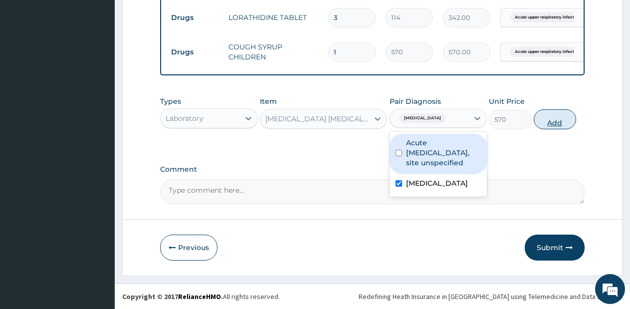
click at [551, 113] on button "Add" at bounding box center [555, 119] width 42 height 20
type input "0"
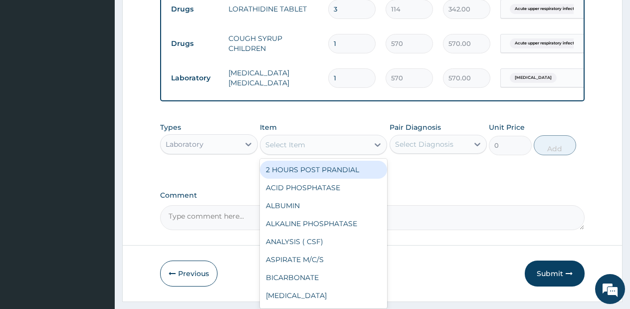
click at [308, 150] on div "Select Item" at bounding box center [314, 145] width 108 height 16
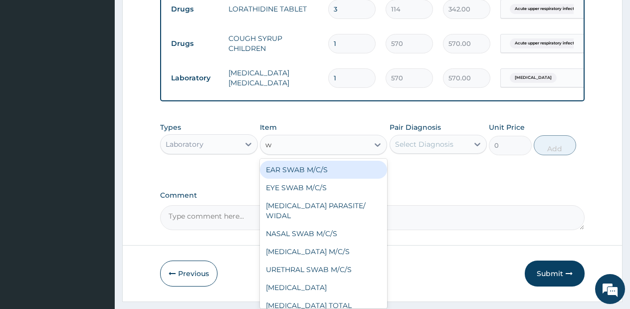
type input "wh"
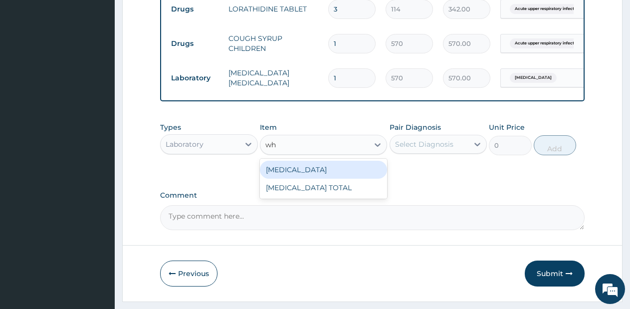
click at [311, 179] on div "[MEDICAL_DATA]" at bounding box center [323, 170] width 127 height 18
type input "1425"
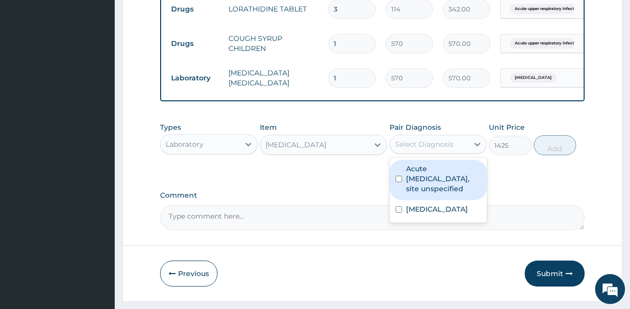
click at [439, 146] on div "Select Diagnosis" at bounding box center [429, 144] width 79 height 16
click at [448, 175] on label "Acute upper respiratory infection, site unspecified" at bounding box center [443, 179] width 75 height 30
checkbox input "true"
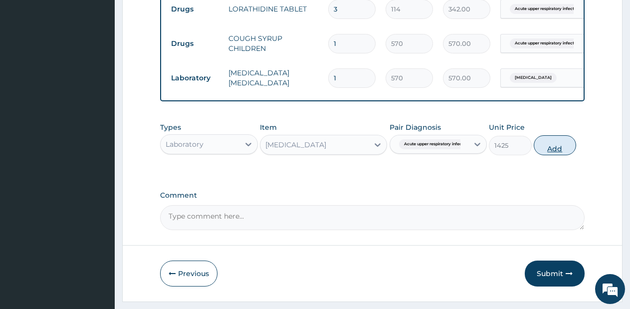
click at [550, 149] on button "Add" at bounding box center [555, 145] width 42 height 20
type input "0"
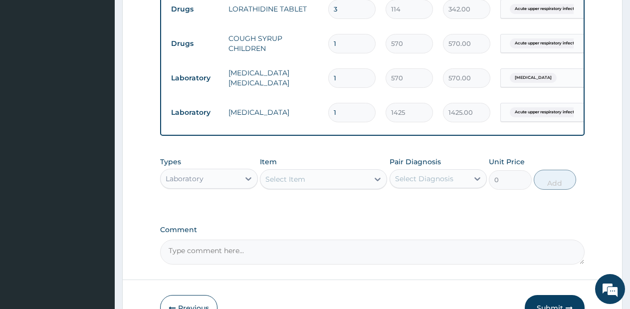
scroll to position [721, 0]
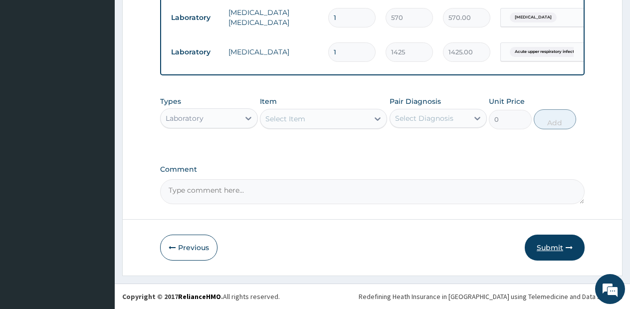
click at [552, 249] on button "Submit" at bounding box center [555, 247] width 60 height 26
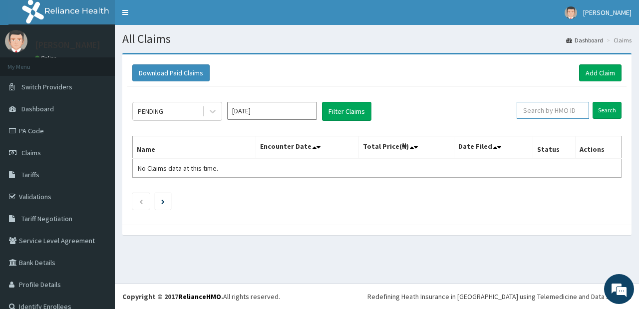
click at [546, 113] on input "text" at bounding box center [552, 110] width 72 height 17
type input "cyu/10267/d"
click at [598, 110] on input "Search" at bounding box center [606, 110] width 29 height 17
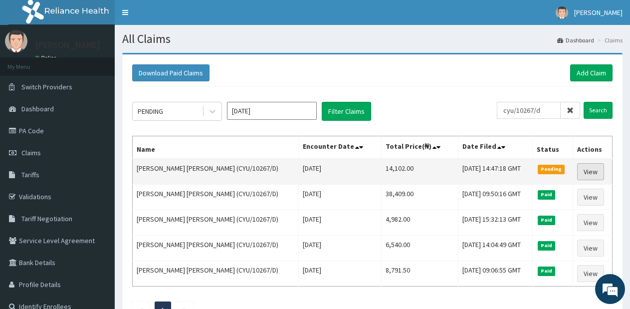
click at [590, 174] on link "View" at bounding box center [590, 171] width 27 height 17
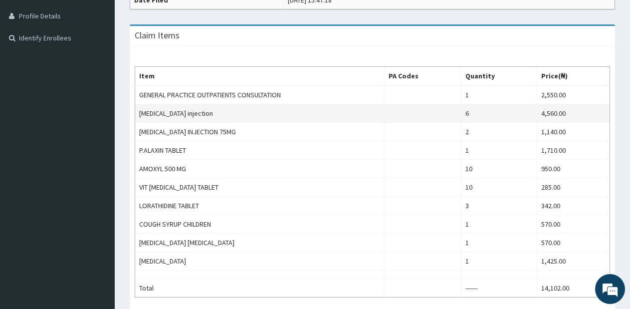
click at [477, 112] on td "6" at bounding box center [499, 113] width 76 height 18
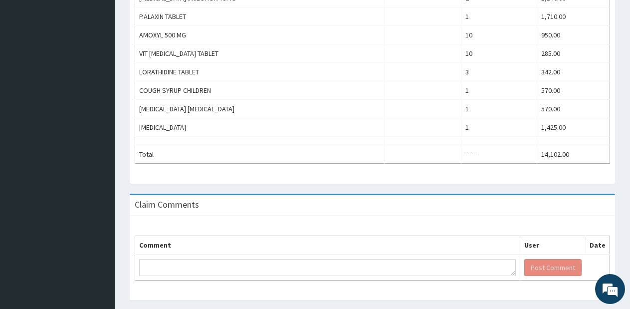
scroll to position [429, 0]
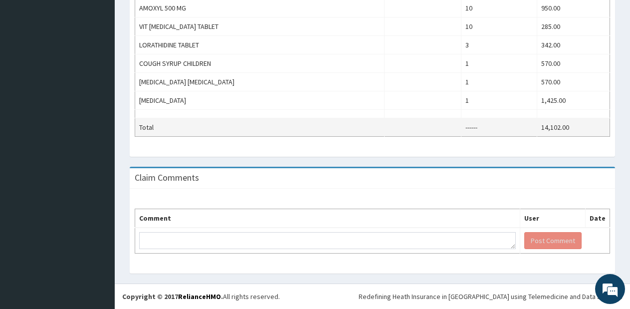
click at [474, 129] on td "------" at bounding box center [499, 127] width 76 height 18
click at [554, 128] on td "14,102.00" at bounding box center [573, 127] width 73 height 18
drag, startPoint x: 554, startPoint y: 128, endPoint x: 515, endPoint y: 134, distance: 38.9
click at [515, 134] on tr "Total ------ 14,102.00" at bounding box center [372, 127] width 475 height 18
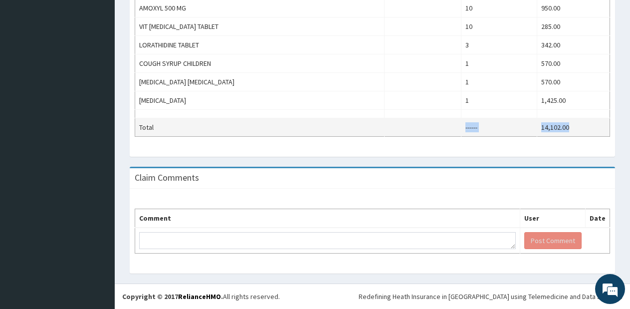
click at [515, 134] on td "------" at bounding box center [499, 127] width 76 height 18
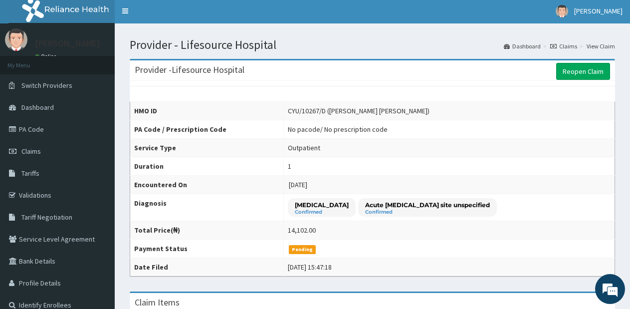
scroll to position [0, 0]
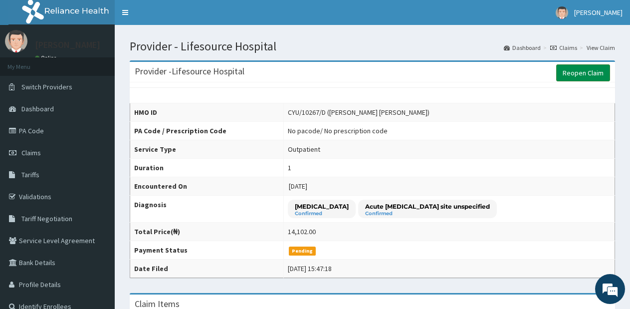
click at [581, 73] on link "Reopen Claim" at bounding box center [583, 72] width 54 height 17
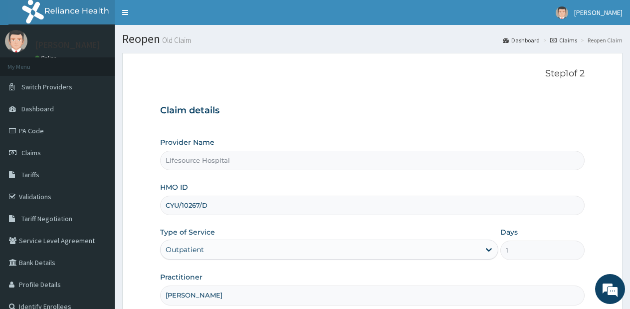
drag, startPoint x: 624, startPoint y: 121, endPoint x: 633, endPoint y: 124, distance: 9.0
click at [630, 124] on html "R EL Toggle navigation [PERSON_NAME] [PERSON_NAME] - [EMAIL_ADDRESS][DOMAIN_NAM…" at bounding box center [315, 205] width 630 height 410
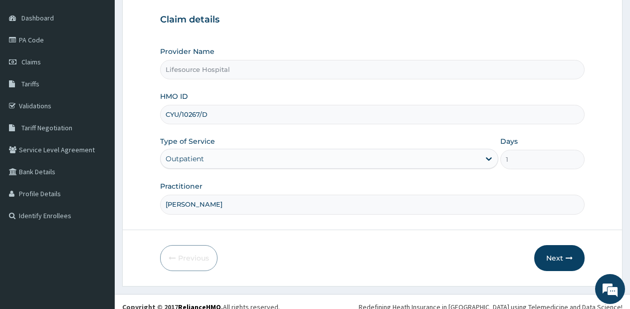
scroll to position [101, 0]
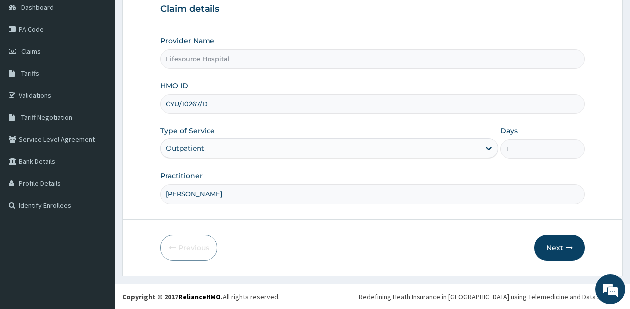
click at [560, 252] on button "Next" at bounding box center [559, 247] width 50 height 26
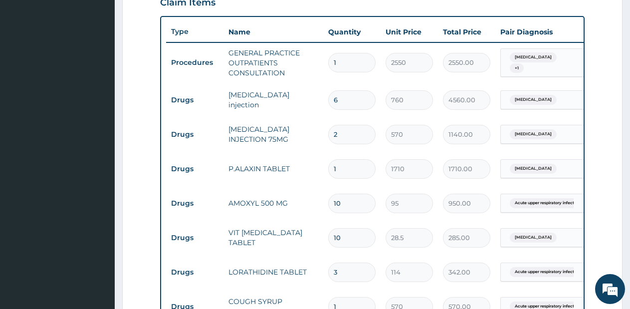
scroll to position [326, 0]
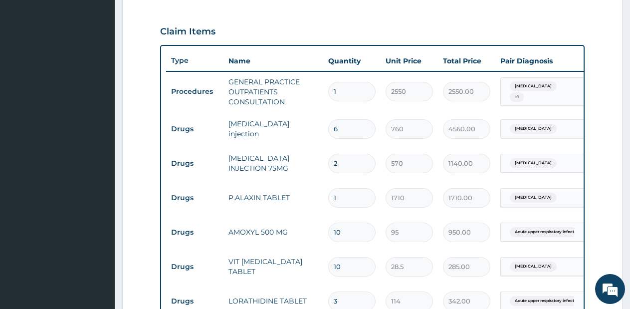
click at [345, 137] on input "6" at bounding box center [351, 128] width 47 height 19
click at [343, 166] on input "2" at bounding box center [351, 163] width 47 height 19
type input "0.00"
type input "1"
type input "570.00"
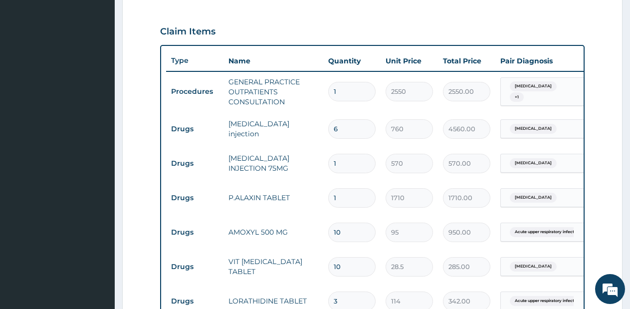
type input "1"
click at [344, 131] on input "6" at bounding box center [351, 128] width 47 height 19
type input "0.00"
type input "3"
type input "2280.00"
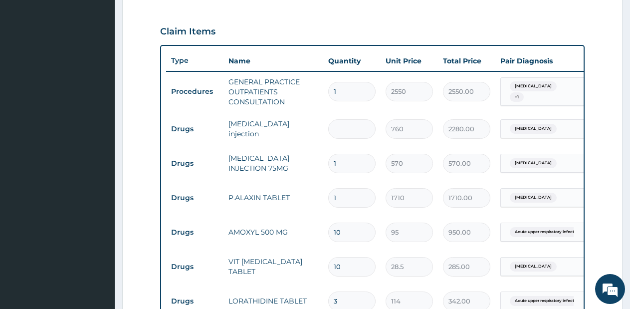
type input "0.00"
type input "2"
type input "1520.00"
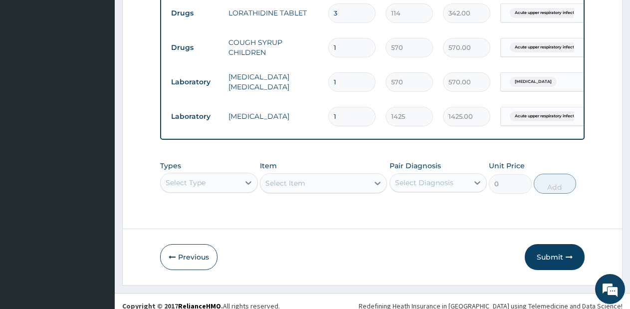
scroll to position [632, 0]
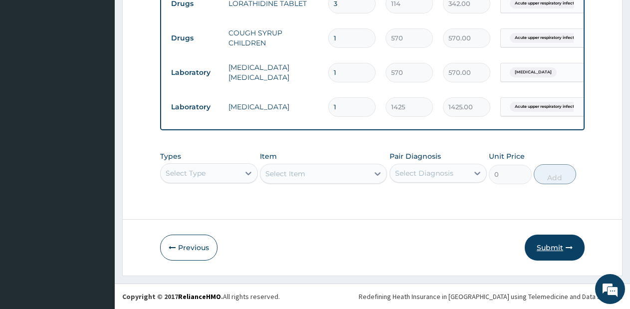
type input "2"
click at [569, 247] on icon "button" at bounding box center [569, 247] width 7 height 7
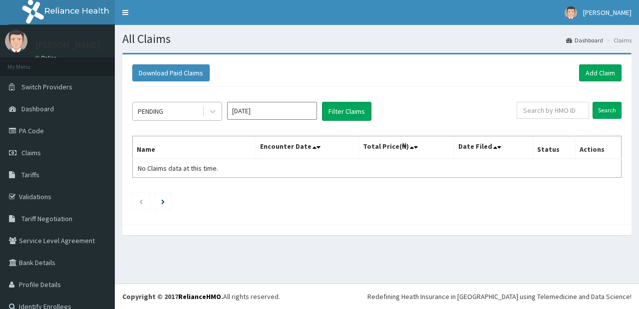
click at [202, 111] on div at bounding box center [211, 111] width 19 height 18
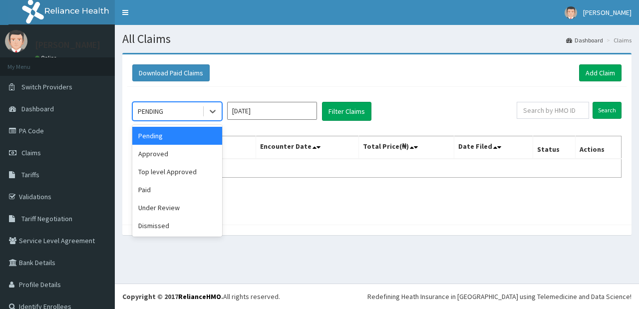
click at [245, 106] on input "[DATE]" at bounding box center [272, 111] width 90 height 18
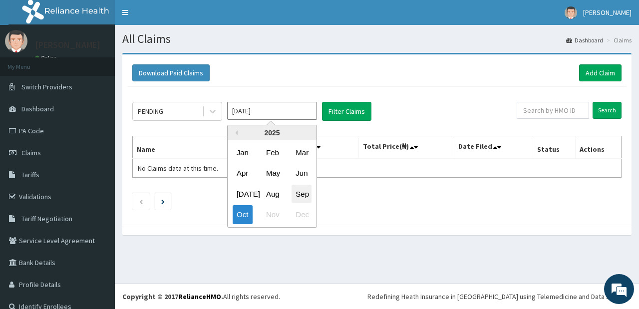
click at [295, 191] on div "Sep" at bounding box center [301, 194] width 20 height 18
type input "[DATE]"
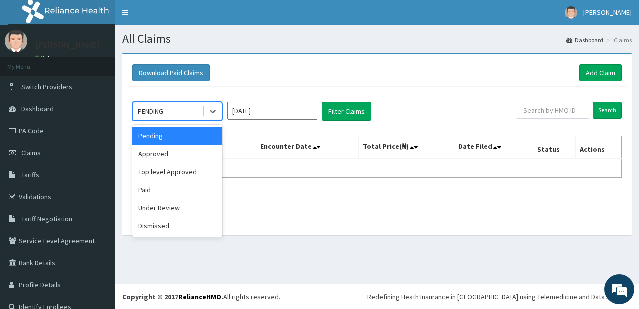
click at [201, 116] on div "PENDING" at bounding box center [167, 111] width 69 height 16
click at [337, 113] on button "Filter Claims" at bounding box center [346, 111] width 49 height 19
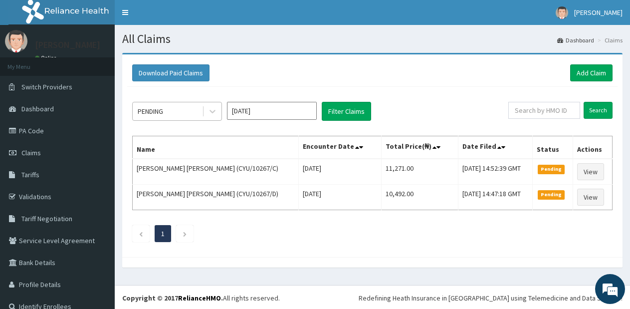
click at [186, 109] on div "PENDING" at bounding box center [167, 111] width 69 height 16
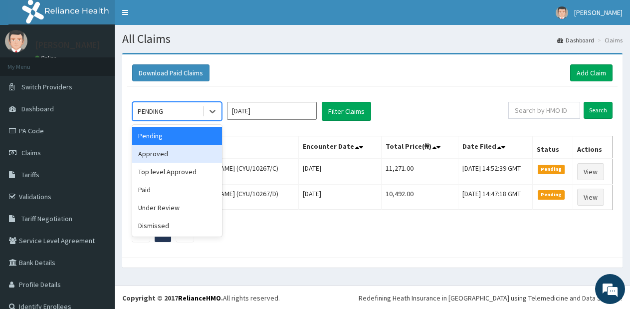
click at [185, 148] on div "Approved" at bounding box center [177, 154] width 90 height 18
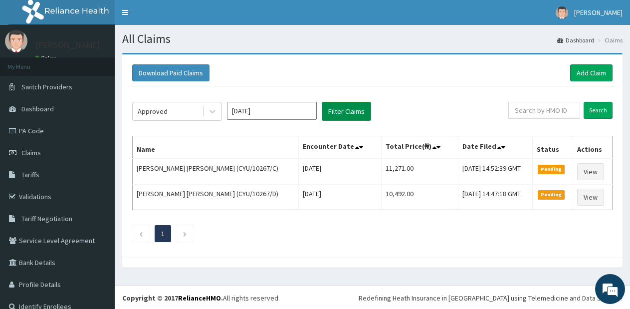
click at [336, 115] on button "Filter Claims" at bounding box center [346, 111] width 49 height 19
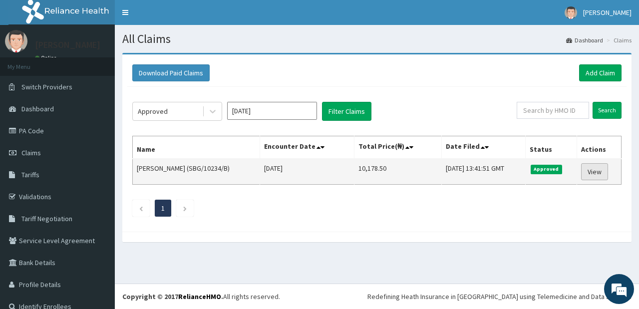
click at [584, 169] on link "View" at bounding box center [594, 171] width 27 height 17
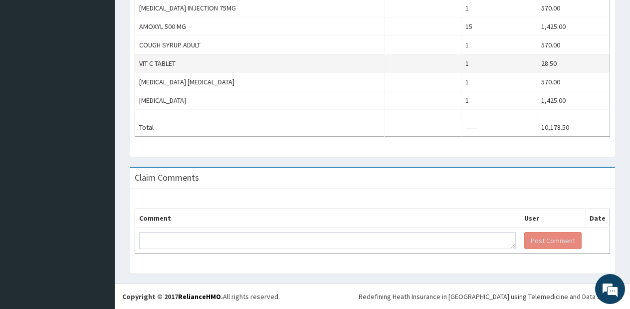
click at [486, 65] on td "1" at bounding box center [499, 63] width 76 height 18
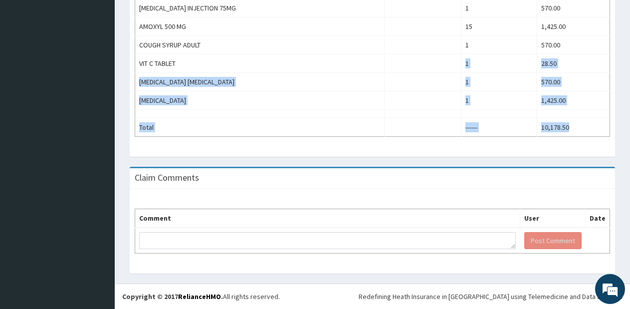
drag, startPoint x: 486, startPoint y: 65, endPoint x: 571, endPoint y: 167, distance: 132.5
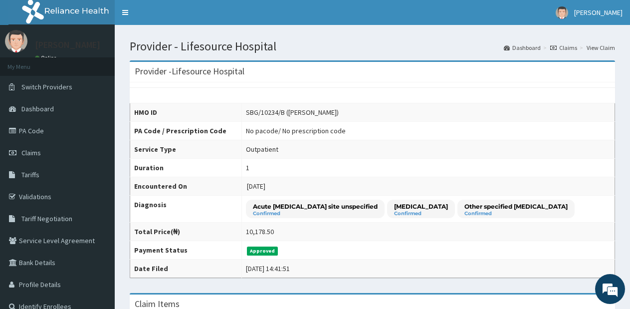
click at [569, 110] on td "SBG/10234/B (Ayobami Ajayi)" at bounding box center [427, 112] width 373 height 18
click at [570, 47] on link "Claims" at bounding box center [563, 47] width 27 height 8
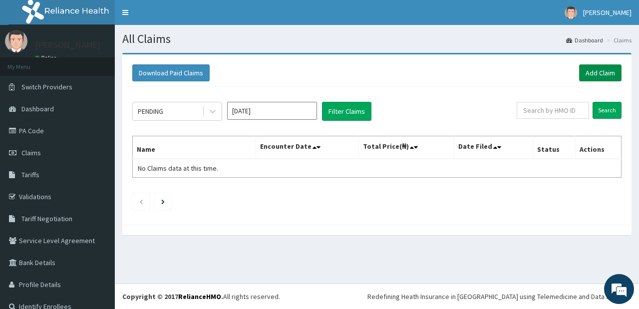
click at [587, 71] on link "Add Claim" at bounding box center [600, 72] width 42 height 17
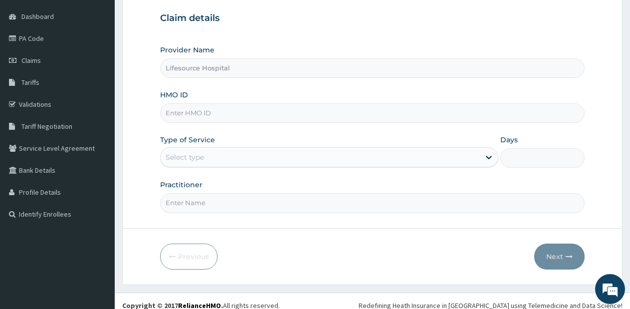
scroll to position [91, 0]
click at [268, 179] on div "Provider Name Lifesource Hospital HMO ID Type of Service Select type Days Pract…" at bounding box center [372, 130] width 425 height 168
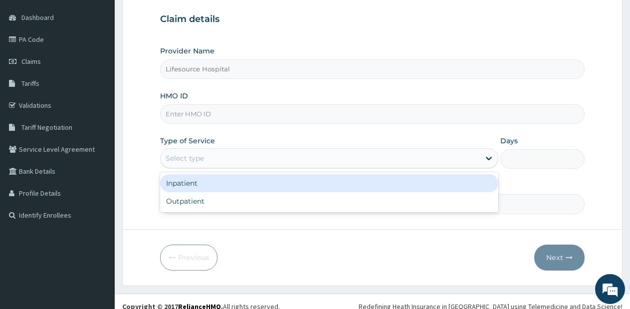
click at [280, 162] on div "Select type" at bounding box center [320, 158] width 319 height 16
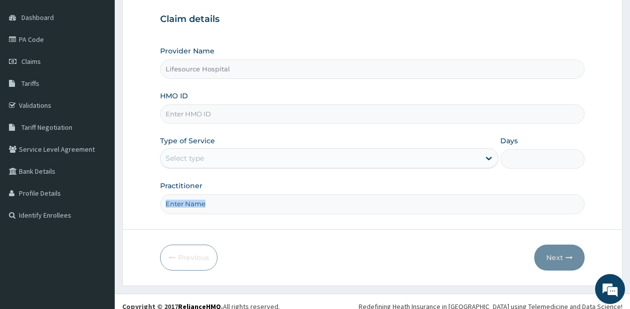
drag, startPoint x: 263, startPoint y: 214, endPoint x: 267, endPoint y: 207, distance: 8.7
click at [267, 207] on form "Step 1 of 2 Claim details Provider Name Lifesource Hospital HMO ID Type of Serv…" at bounding box center [372, 124] width 500 height 324
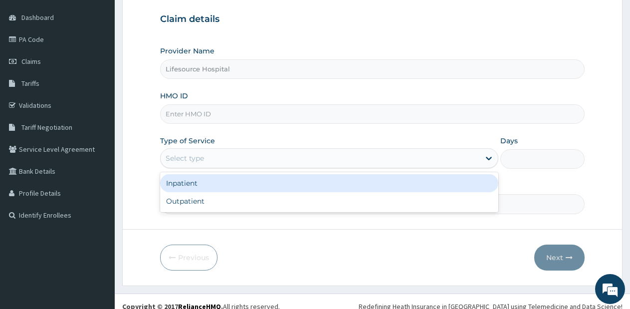
click at [277, 163] on div "Select type" at bounding box center [320, 158] width 319 height 16
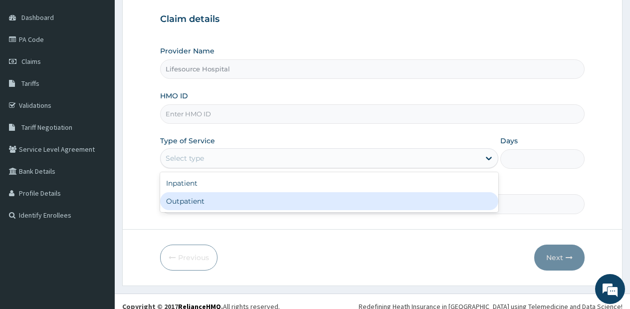
click at [267, 202] on div "Outpatient" at bounding box center [329, 201] width 338 height 18
type input "1"
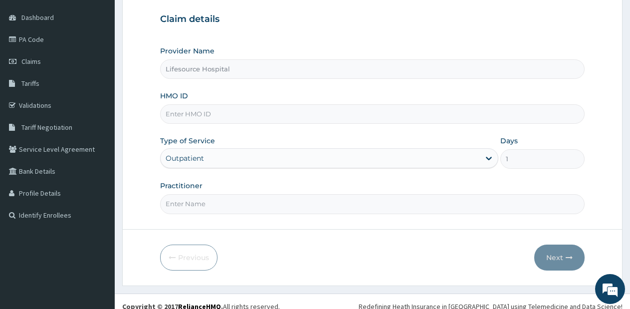
click at [267, 204] on input "Practitioner" at bounding box center [372, 203] width 425 height 19
type input "[PERSON_NAME]"
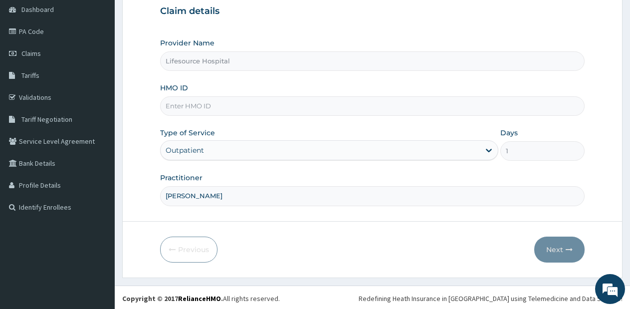
click at [313, 99] on input "HMO ID" at bounding box center [372, 105] width 425 height 19
type input "CYU/10267/B"
click at [564, 243] on button "Next" at bounding box center [559, 249] width 50 height 26
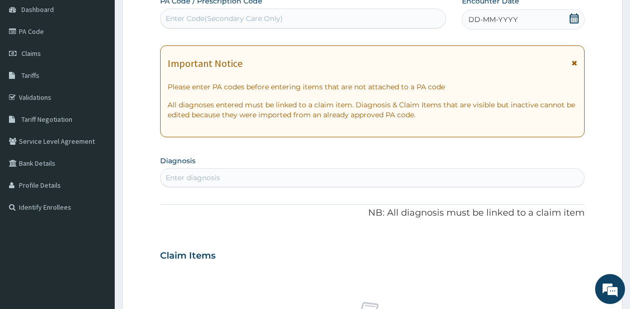
click at [577, 11] on div "DD-MM-YYYY" at bounding box center [523, 19] width 123 height 20
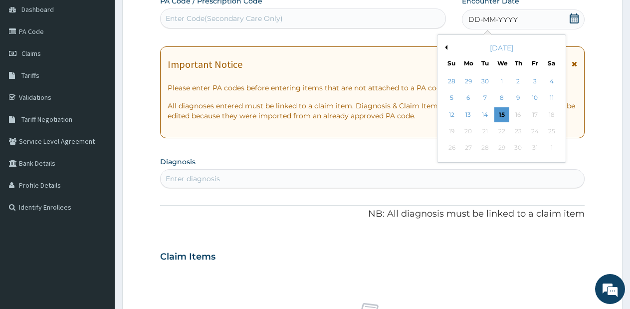
click at [446, 47] on button "Previous Month" at bounding box center [444, 47] width 5 height 5
click at [516, 131] on div "25" at bounding box center [518, 131] width 15 height 15
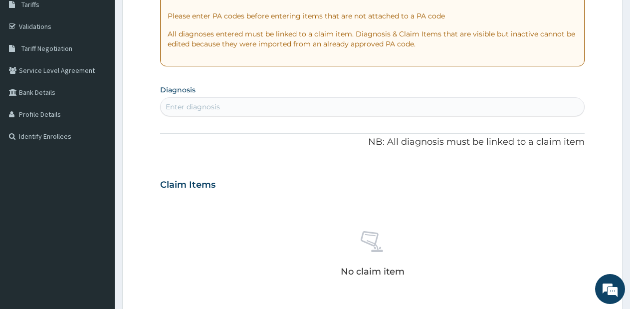
scroll to position [163, 0]
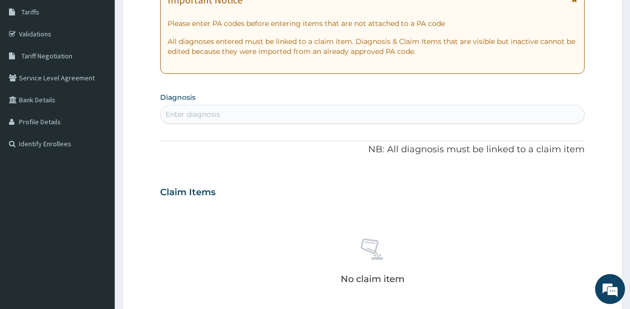
click at [484, 120] on div "Enter diagnosis" at bounding box center [373, 114] width 424 height 16
type input "p"
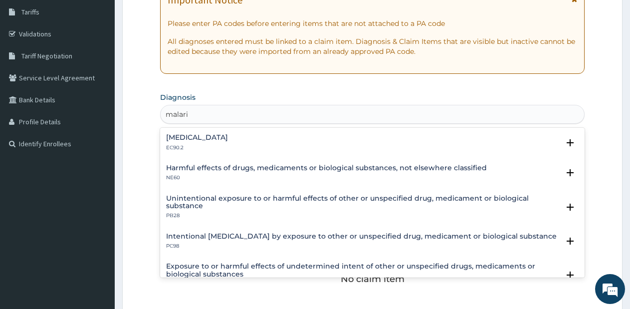
type input "malaria"
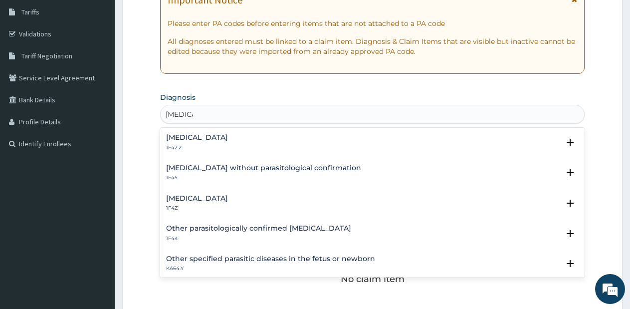
click at [247, 202] on div "Malaria, unspecified 1F4Z" at bounding box center [372, 203] width 413 height 17
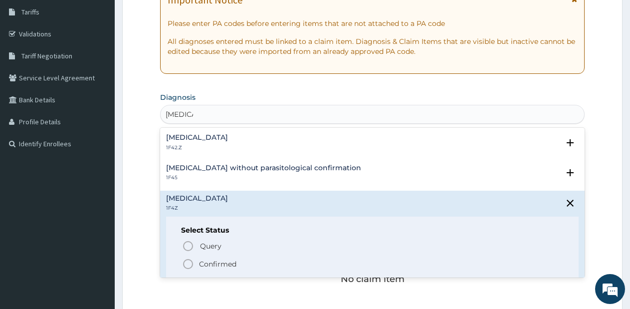
click at [184, 261] on circle "status option filled" at bounding box center [188, 263] width 9 height 9
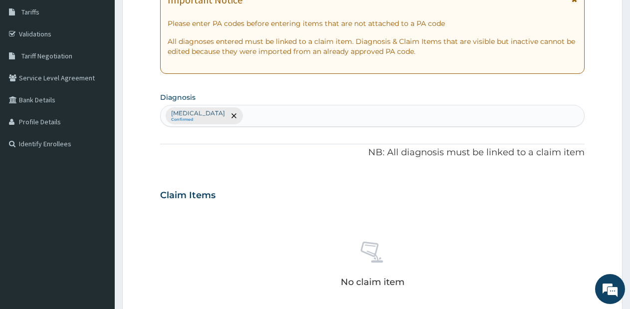
click at [517, 110] on div "Malaria, unspecified Confirmed" at bounding box center [373, 115] width 424 height 21
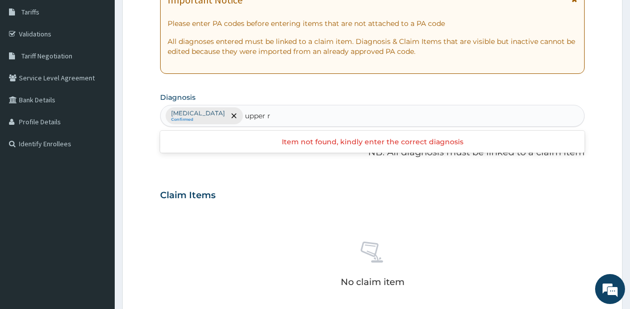
type input "upper"
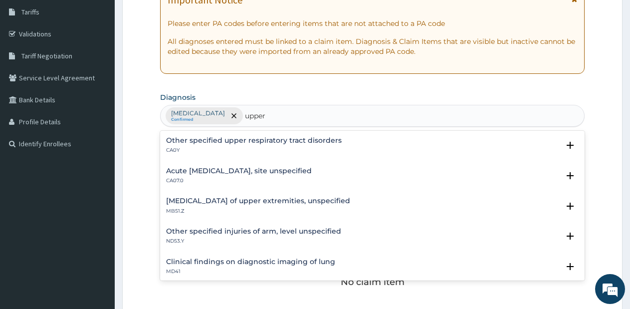
click at [309, 171] on h4 "Acute upper respiratory infection, site unspecified" at bounding box center [239, 170] width 146 height 7
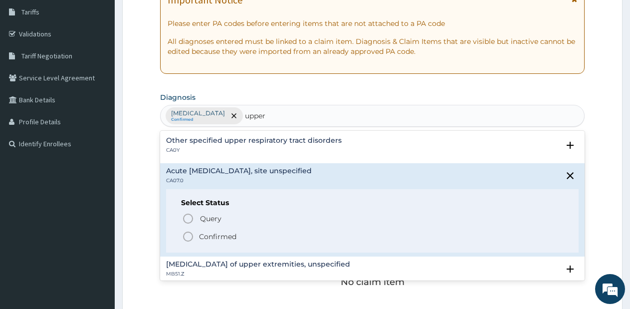
click at [191, 235] on icon "status option filled" at bounding box center [188, 236] width 12 height 12
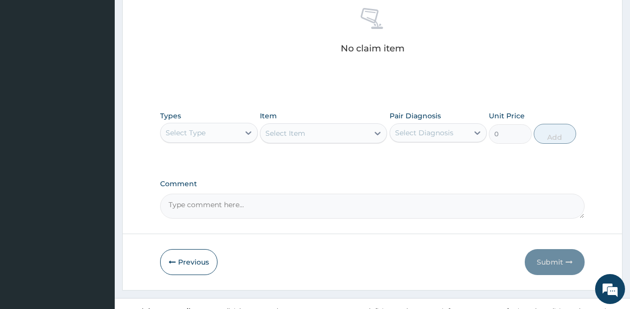
scroll to position [411, 0]
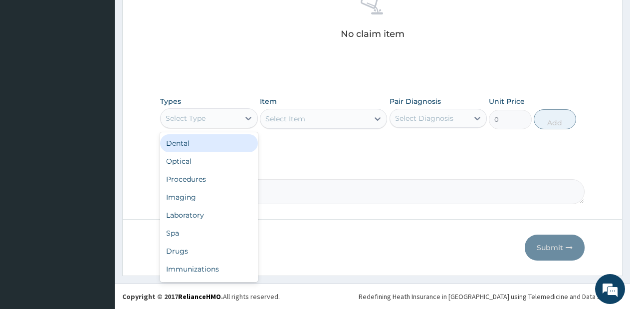
click at [234, 109] on div "Select Type" at bounding box center [209, 118] width 98 height 20
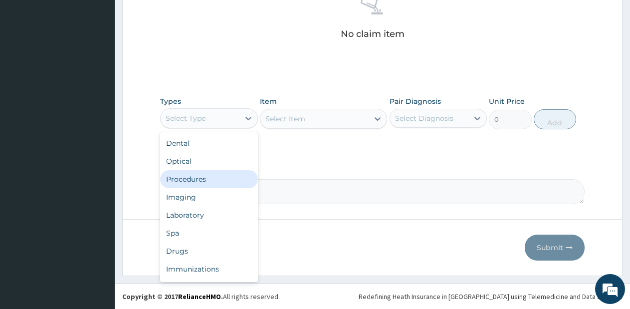
click at [212, 183] on div "Procedures" at bounding box center [209, 179] width 98 height 18
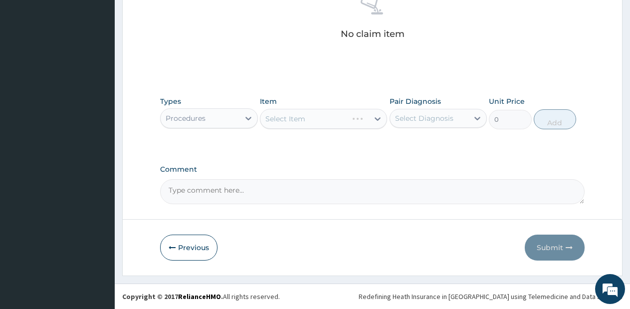
click at [345, 121] on div "Select Item" at bounding box center [323, 119] width 127 height 20
click at [345, 121] on div "Select Item" at bounding box center [314, 119] width 108 height 16
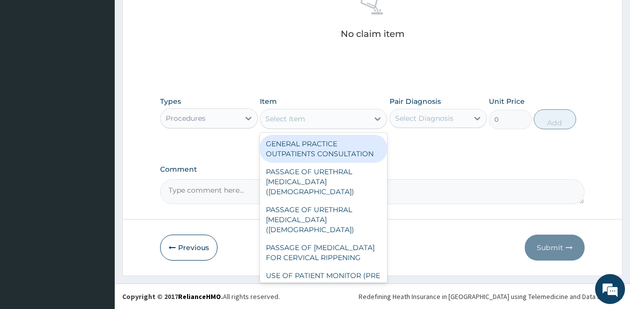
click at [339, 137] on div "GENERAL PRACTICE OUTPATIENTS CONSULTATION" at bounding box center [323, 149] width 127 height 28
type input "2550"
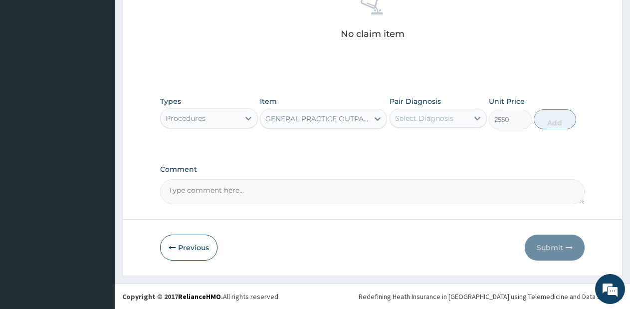
click at [456, 107] on div "Pair Diagnosis Select Diagnosis" at bounding box center [439, 112] width 98 height 33
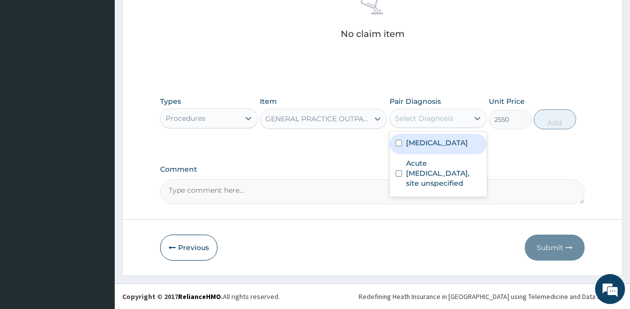
click at [456, 125] on div "Select Diagnosis" at bounding box center [429, 118] width 79 height 16
click at [453, 152] on div "Malaria, unspecified" at bounding box center [439, 144] width 98 height 20
checkbox input "true"
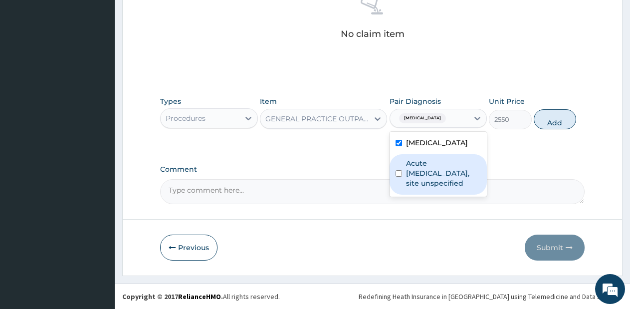
click at [452, 173] on label "Acute upper respiratory infection, site unspecified" at bounding box center [443, 173] width 75 height 30
checkbox input "true"
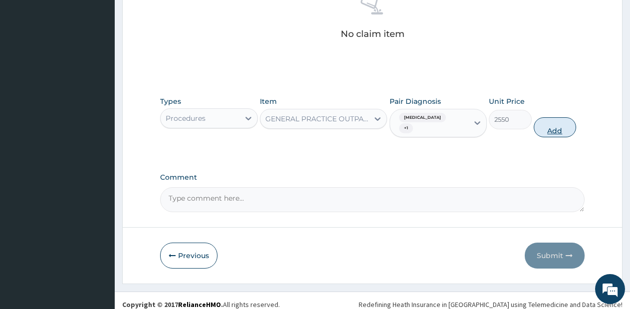
click at [545, 122] on button "Add" at bounding box center [555, 127] width 42 height 20
type input "0"
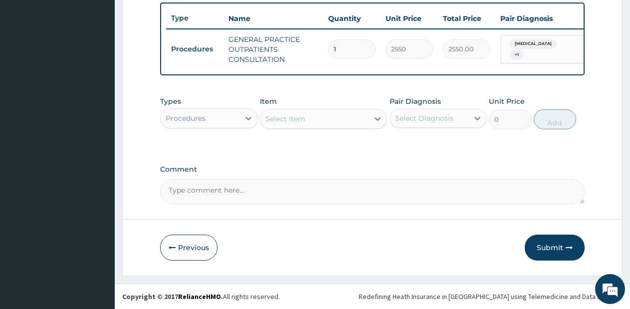
scroll to position [377, 0]
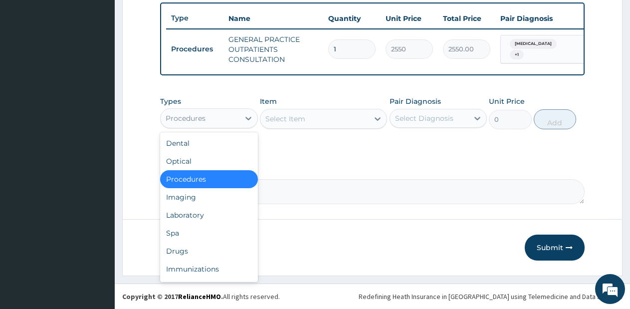
click at [236, 122] on div "Procedures" at bounding box center [200, 118] width 79 height 16
click at [207, 249] on div "Drugs" at bounding box center [209, 251] width 98 height 18
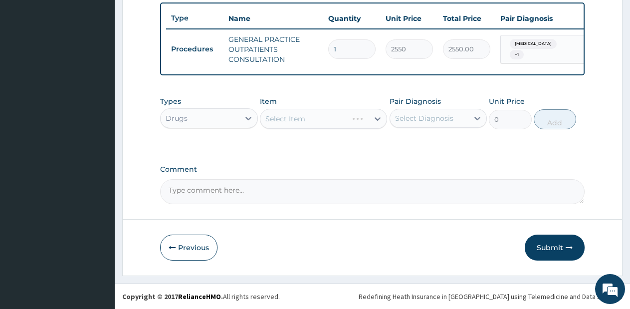
click at [337, 115] on div "Select Item" at bounding box center [323, 119] width 127 height 20
click at [349, 120] on div "Select Item" at bounding box center [314, 119] width 108 height 16
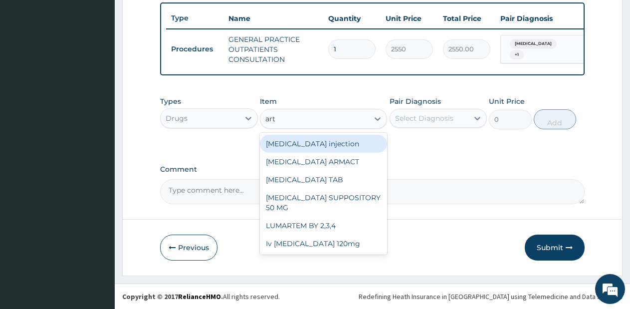
type input "arte"
click at [347, 137] on div "[MEDICAL_DATA] injection" at bounding box center [323, 144] width 127 height 18
type input "760"
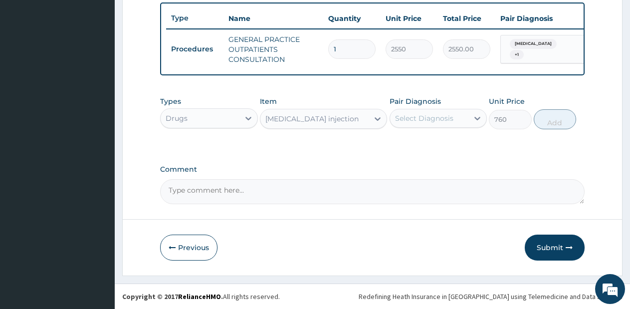
click at [438, 118] on div "Select Diagnosis" at bounding box center [424, 118] width 58 height 10
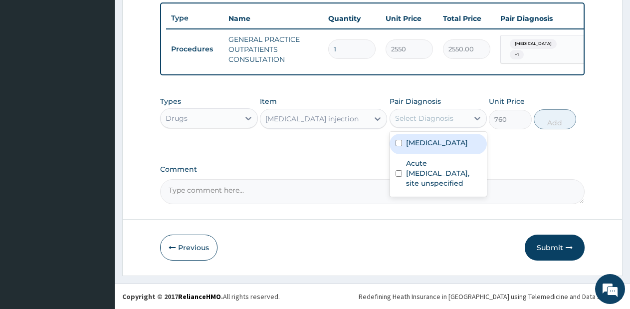
click at [438, 144] on label "Malaria, unspecified" at bounding box center [437, 143] width 62 height 10
checkbox input "true"
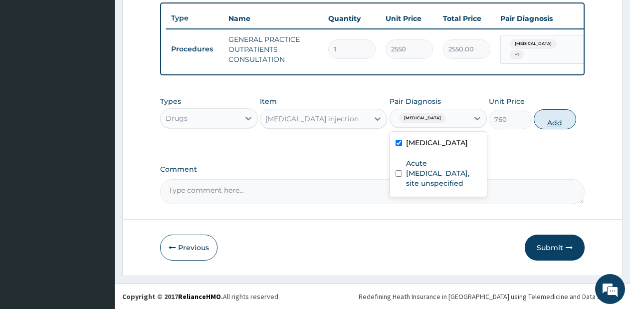
click at [553, 123] on button "Add" at bounding box center [555, 119] width 42 height 20
type input "0"
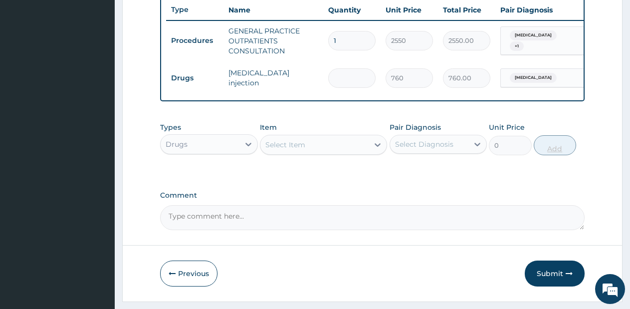
type input "0.00"
type input "6"
type input "4560.00"
type input "0.00"
type input "4"
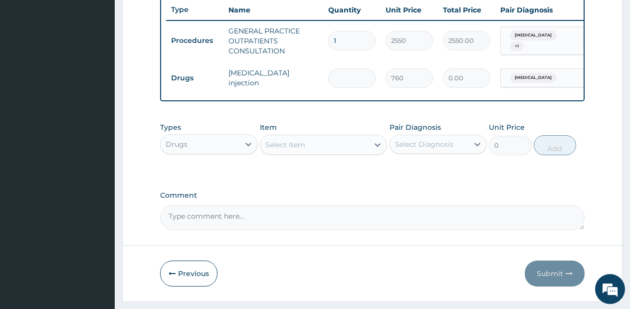
type input "3040.00"
type input "4"
click at [329, 153] on div "Select Item" at bounding box center [314, 145] width 108 height 16
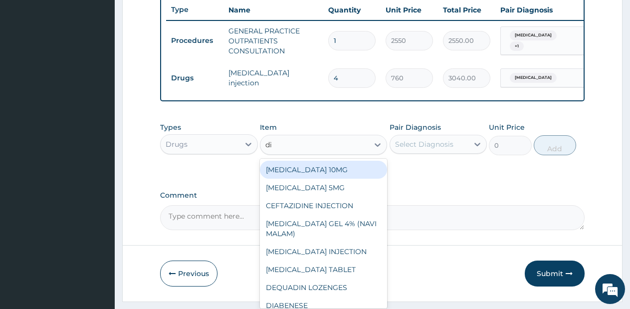
type input "dic"
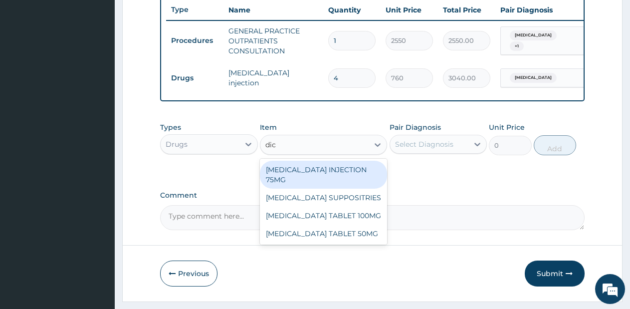
click at [333, 178] on div "[MEDICAL_DATA] INJECTION 75MG" at bounding box center [323, 175] width 127 height 28
type input "570"
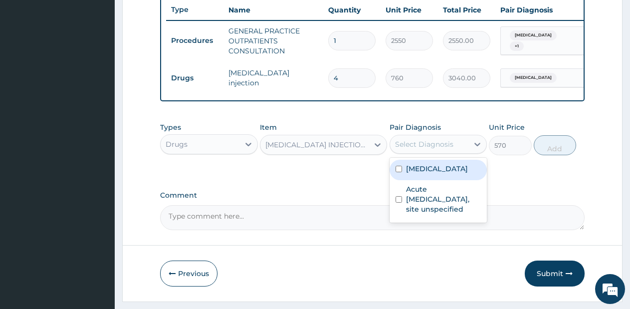
click at [425, 149] on div "Select Diagnosis" at bounding box center [424, 144] width 58 height 10
click at [430, 174] on label "Malaria, unspecified" at bounding box center [437, 169] width 62 height 10
checkbox input "true"
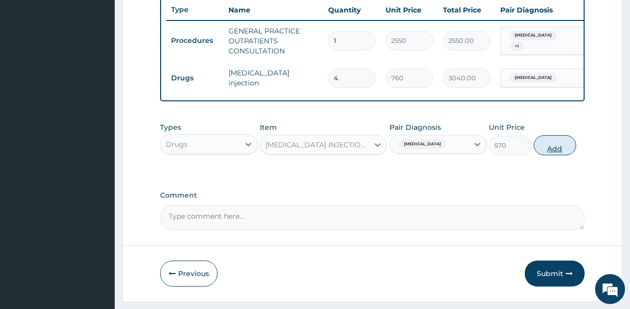
click at [537, 154] on button "Add" at bounding box center [555, 145] width 42 height 20
type input "0"
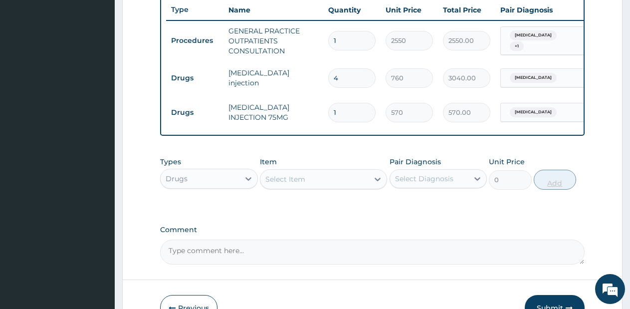
type input "0.00"
type input "3"
type input "1710.00"
type input "0.00"
type input "2"
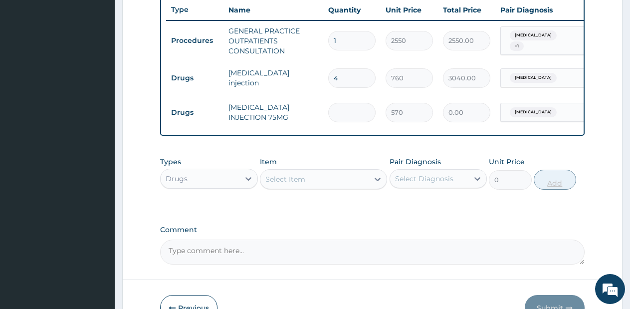
type input "1140.00"
type input "2"
click at [351, 187] on div "Select Item" at bounding box center [314, 179] width 108 height 16
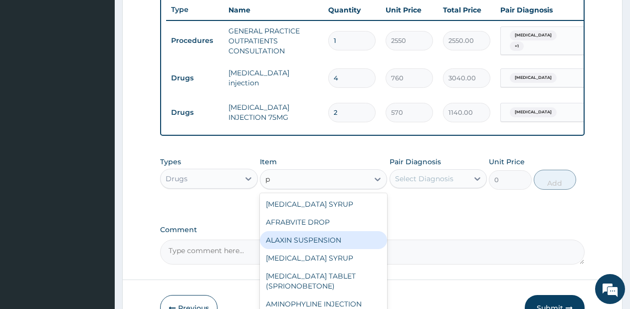
type input "p."
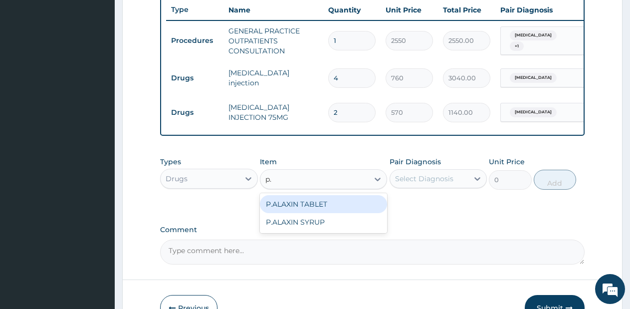
click at [336, 213] on div "P.ALAXIN TABLET" at bounding box center [323, 204] width 127 height 18
type input "1710"
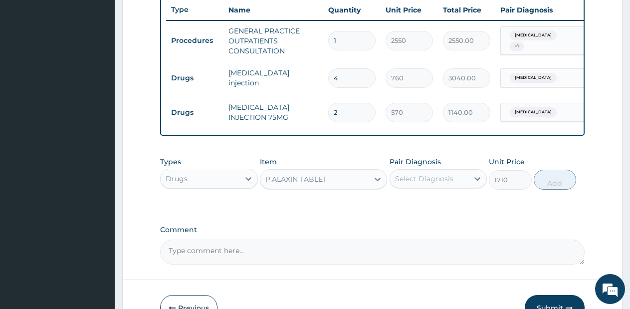
click at [429, 184] on div "Select Diagnosis" at bounding box center [424, 179] width 58 height 10
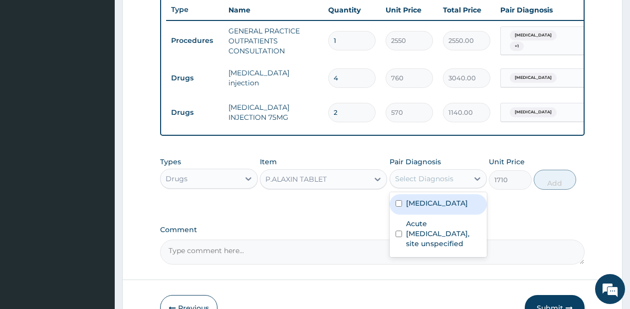
click at [440, 215] on div "Malaria, unspecified" at bounding box center [439, 204] width 98 height 20
checkbox input "true"
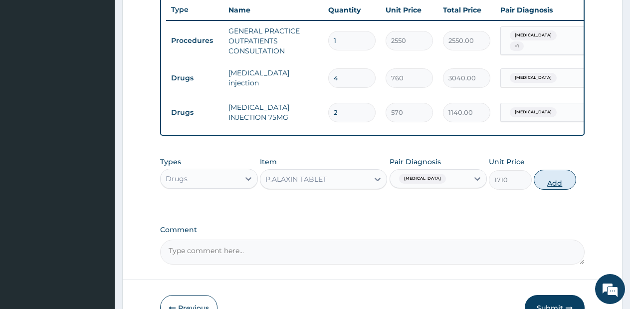
click at [557, 186] on button "Add" at bounding box center [555, 180] width 42 height 20
type input "0"
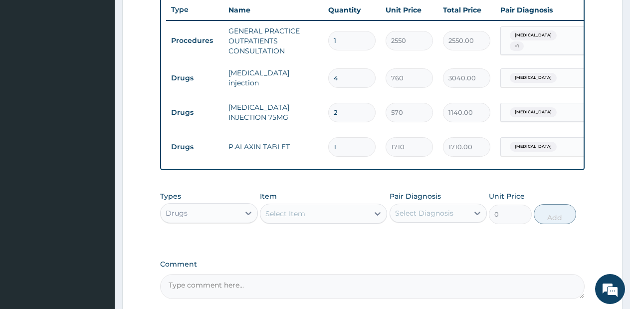
click at [368, 218] on div "Select Item" at bounding box center [314, 214] width 108 height 16
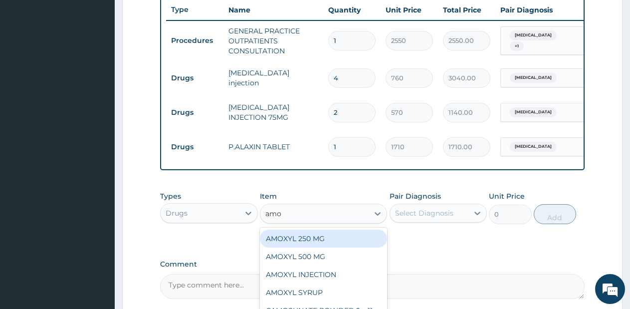
type input "amox"
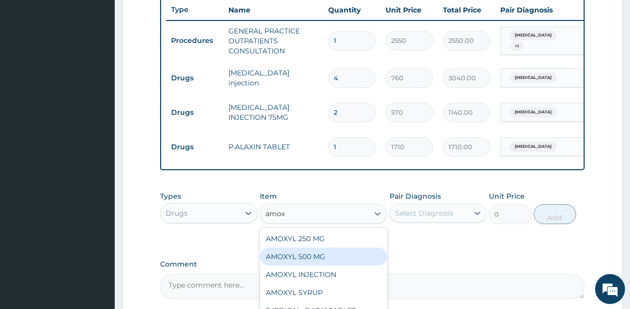
click at [346, 258] on div "AMOXYL 500 MG" at bounding box center [323, 256] width 127 height 18
type input "95"
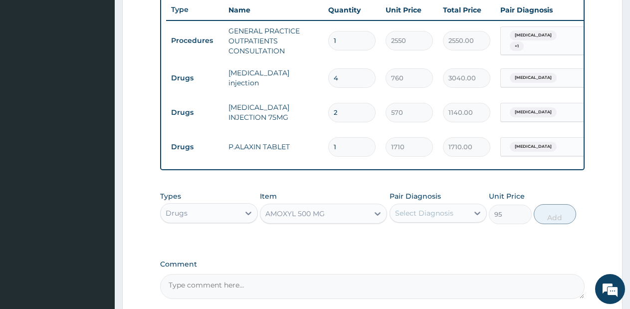
click at [428, 221] on div "Select Diagnosis" at bounding box center [429, 213] width 79 height 16
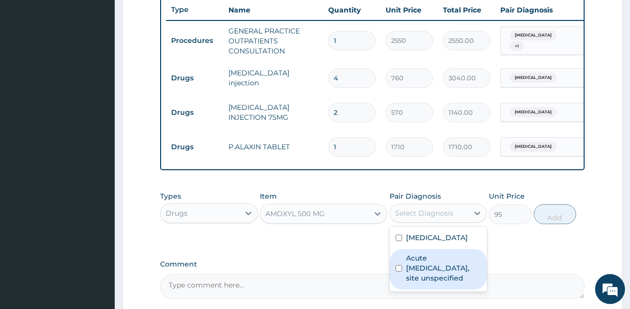
click at [431, 280] on label "Acute upper respiratory infection, site unspecified" at bounding box center [443, 268] width 75 height 30
checkbox input "true"
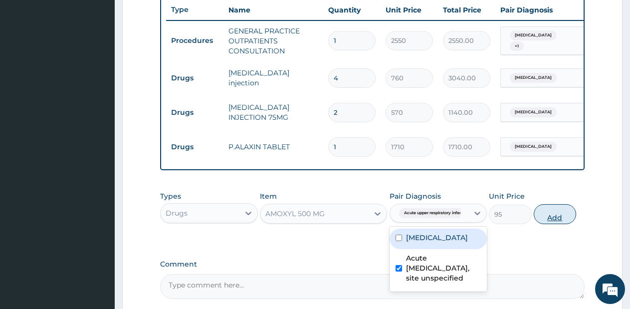
click at [546, 222] on button "Add" at bounding box center [555, 214] width 42 height 20
type input "0"
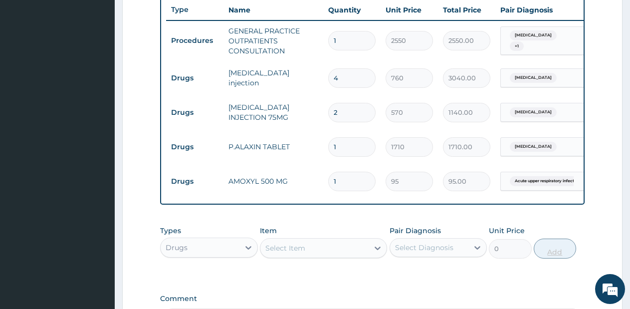
type input "15"
type input "1425.00"
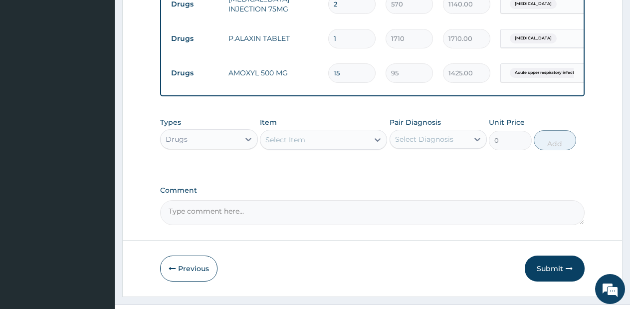
scroll to position [487, 0]
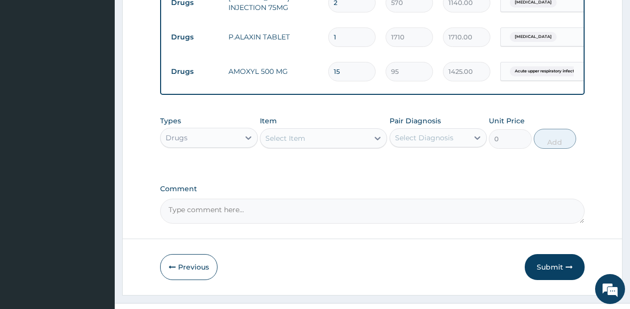
type input "15"
click at [363, 146] on div "Select Item" at bounding box center [314, 138] width 108 height 16
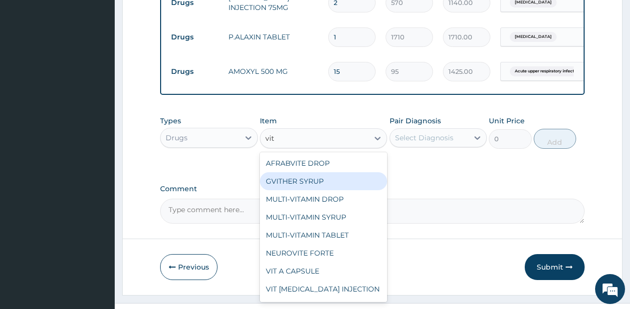
type input "vit b"
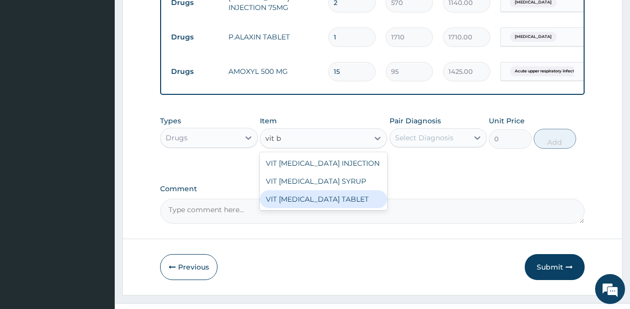
click at [338, 206] on div "VIT [MEDICAL_DATA] TABLET" at bounding box center [323, 199] width 127 height 18
type input "28.5"
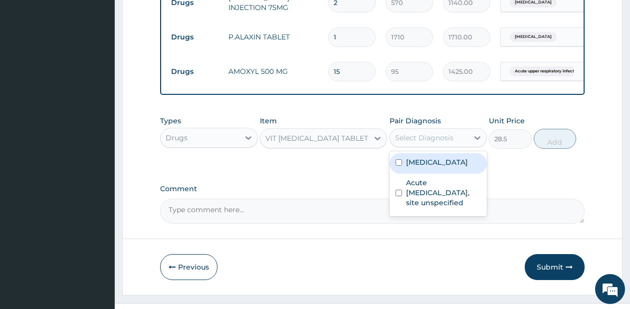
click at [443, 143] on div "Select Diagnosis" at bounding box center [424, 138] width 58 height 10
click at [453, 167] on label "Malaria, unspecified" at bounding box center [437, 162] width 62 height 10
checkbox input "true"
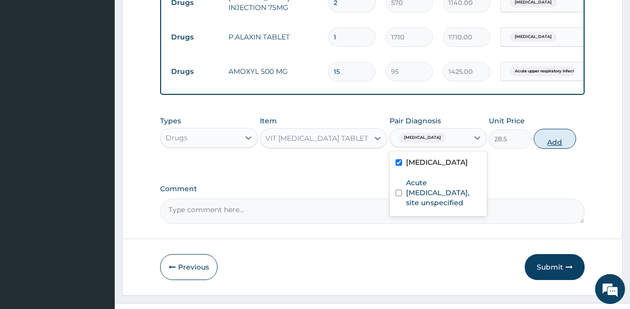
click at [550, 149] on button "Add" at bounding box center [555, 139] width 42 height 20
type input "0"
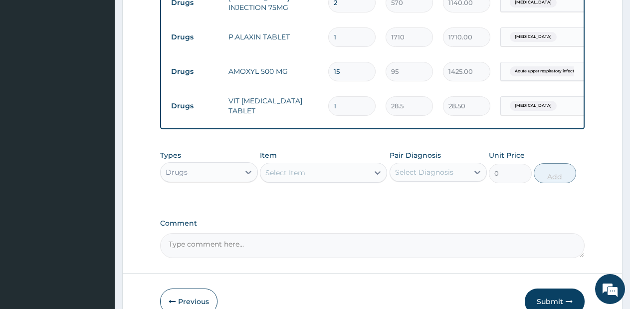
type input "10"
type input "285.00"
type input "10"
click at [339, 178] on div "Select Item" at bounding box center [314, 173] width 108 height 16
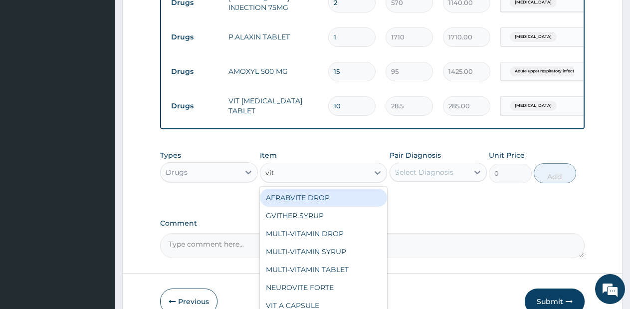
type input "vit c"
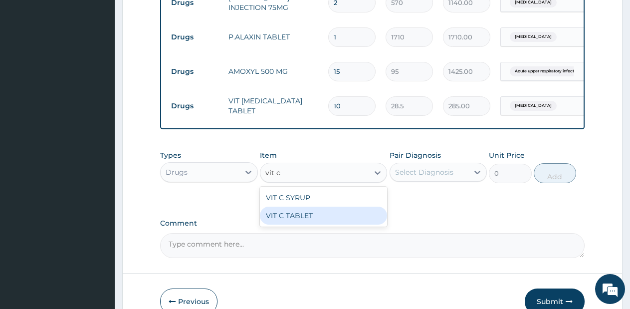
click at [313, 220] on div "VIT C TABLET" at bounding box center [323, 216] width 127 height 18
type input "28.5"
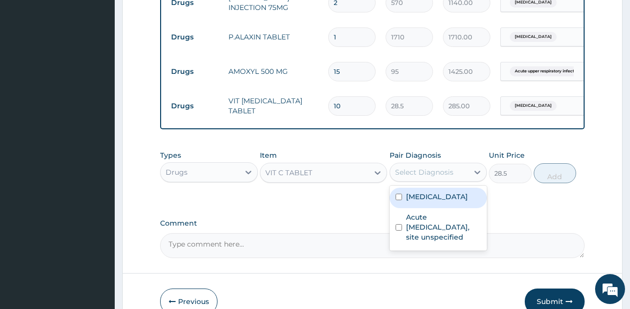
click at [426, 177] on div "Select Diagnosis" at bounding box center [424, 172] width 58 height 10
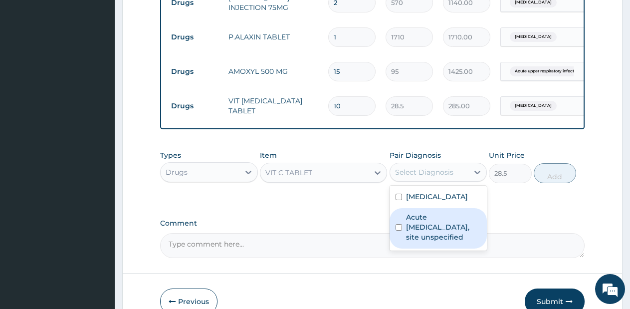
click at [433, 231] on label "Acute upper respiratory infection, site unspecified" at bounding box center [443, 227] width 75 height 30
checkbox input "true"
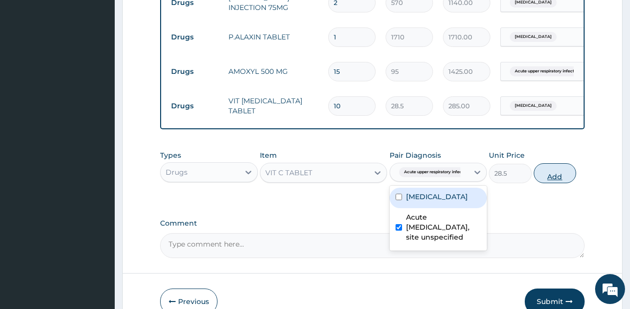
click at [552, 183] on button "Add" at bounding box center [555, 173] width 42 height 20
type input "0"
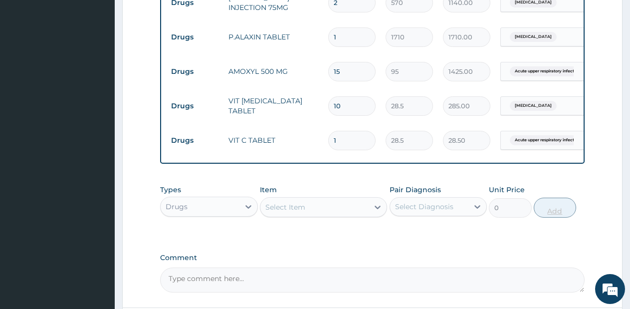
type input "10"
type input "285.00"
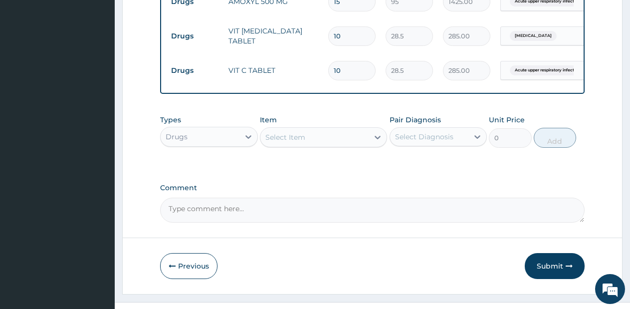
scroll to position [569, 0]
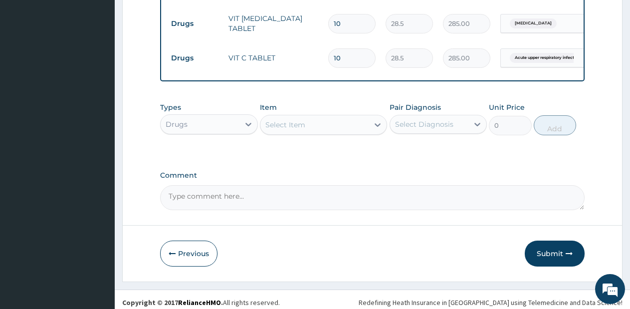
type input "10"
click at [368, 133] on div "Select Item" at bounding box center [314, 125] width 108 height 16
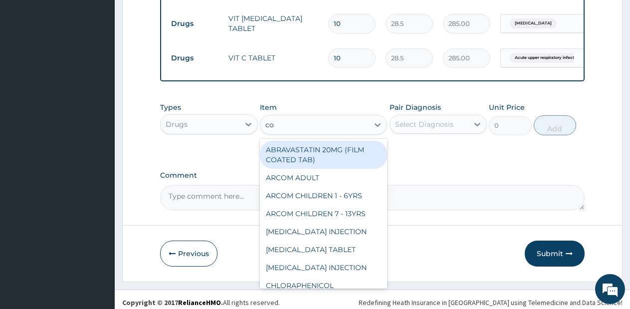
type input "cou"
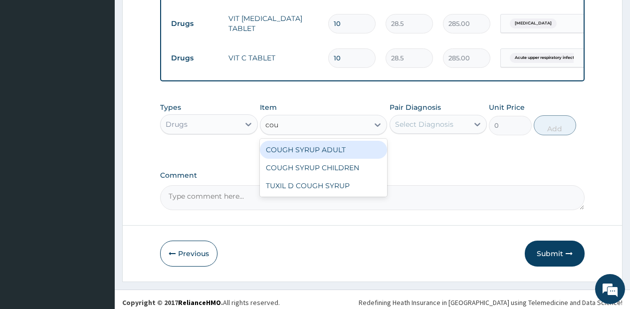
click at [351, 156] on div "COUGH SYRUP ADULT" at bounding box center [323, 150] width 127 height 18
type input "570"
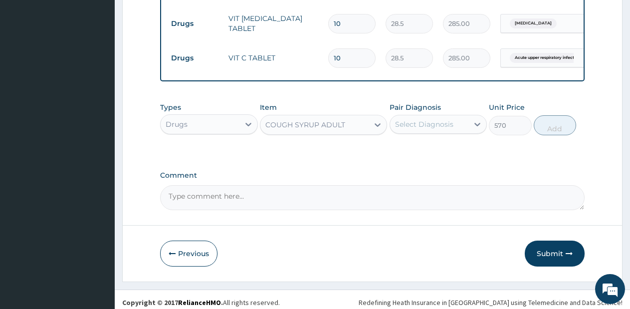
click at [439, 129] on div "Select Diagnosis" at bounding box center [424, 124] width 58 height 10
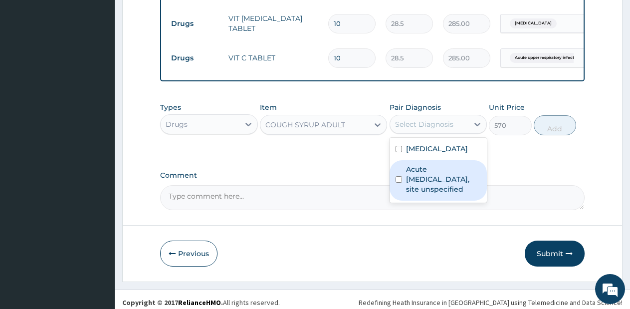
click at [442, 180] on label "Acute upper respiratory infection, site unspecified" at bounding box center [443, 179] width 75 height 30
checkbox input "true"
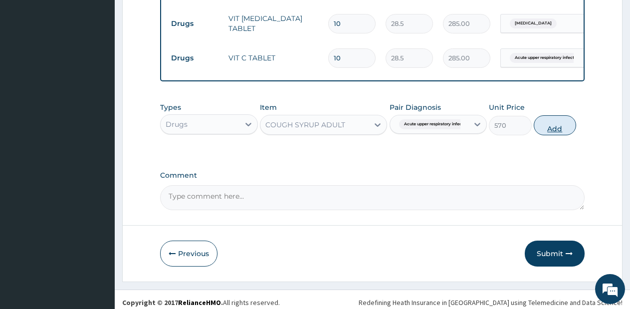
click at [562, 135] on button "Add" at bounding box center [555, 125] width 42 height 20
type input "0"
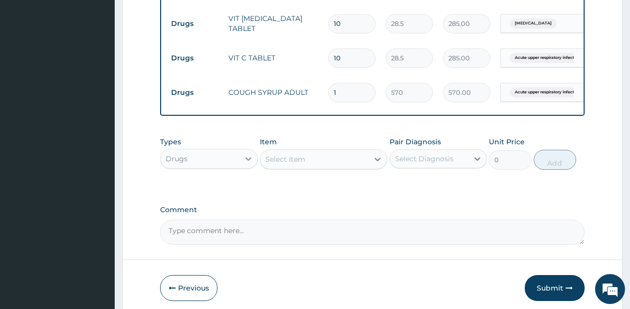
click at [241, 163] on div at bounding box center [248, 159] width 18 height 18
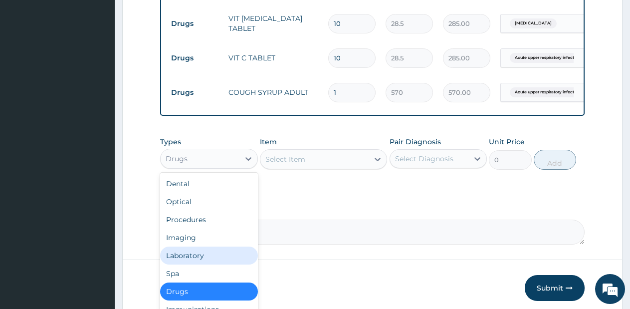
click at [208, 263] on div "Laboratory" at bounding box center [209, 255] width 98 height 18
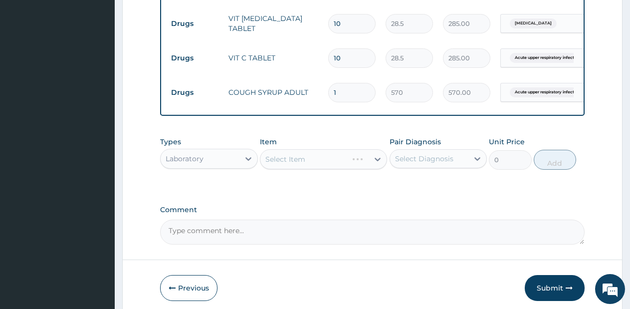
click at [327, 167] on div "Select Item" at bounding box center [323, 159] width 127 height 20
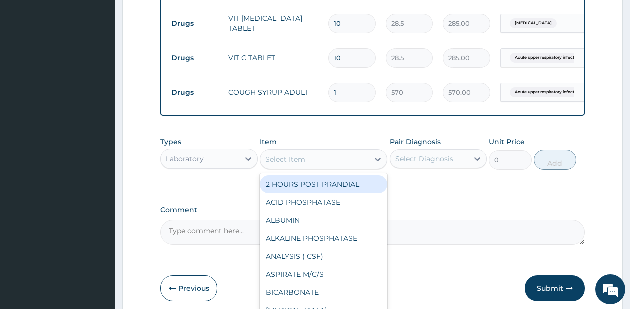
click at [327, 167] on div "Select Item" at bounding box center [314, 159] width 108 height 16
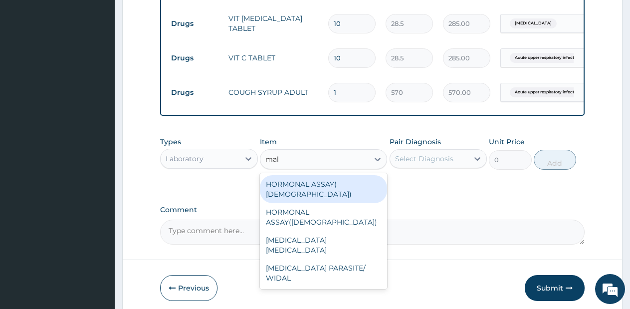
drag, startPoint x: 333, startPoint y: 228, endPoint x: 448, endPoint y: 154, distance: 137.1
click at [448, 154] on div "Types Laboratory Item option COUGH SYRUP ADULT, selected. option HORMONAL ASSAY…" at bounding box center [372, 153] width 425 height 43
type input "mal"
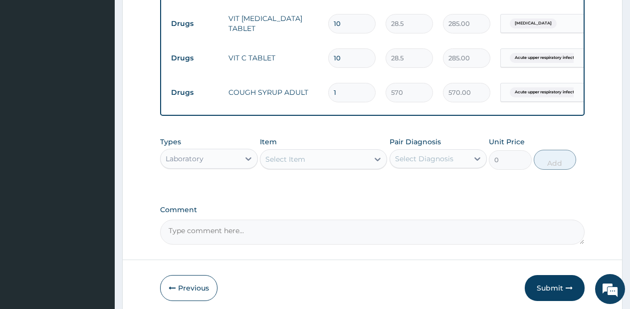
click at [448, 154] on div "Pair Diagnosis Select Diagnosis" at bounding box center [439, 153] width 98 height 33
click at [351, 167] on div "Select Item" at bounding box center [314, 159] width 108 height 16
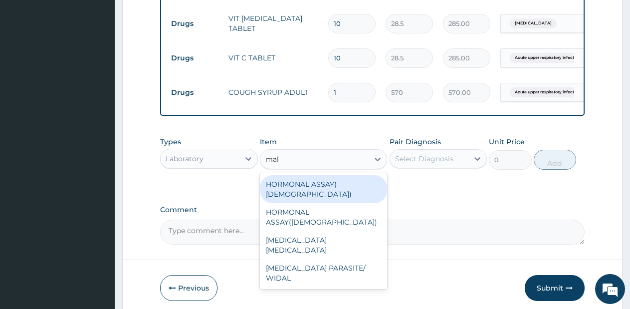
type input "mala"
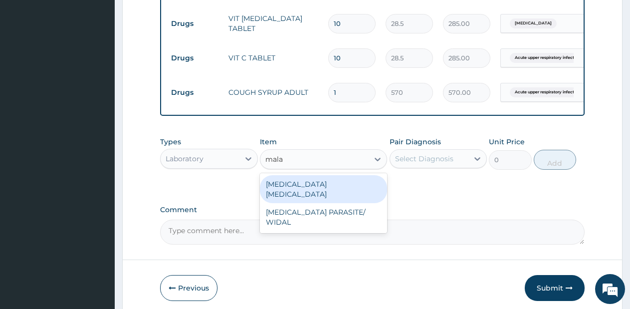
click at [352, 188] on div "[MEDICAL_DATA] [MEDICAL_DATA]" at bounding box center [323, 189] width 127 height 28
type input "570"
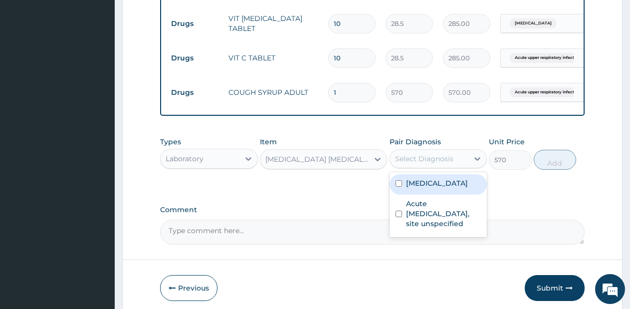
click at [433, 163] on div "Select Diagnosis" at bounding box center [424, 159] width 58 height 10
click at [438, 188] on label "Malaria, unspecified" at bounding box center [437, 183] width 62 height 10
checkbox input "true"
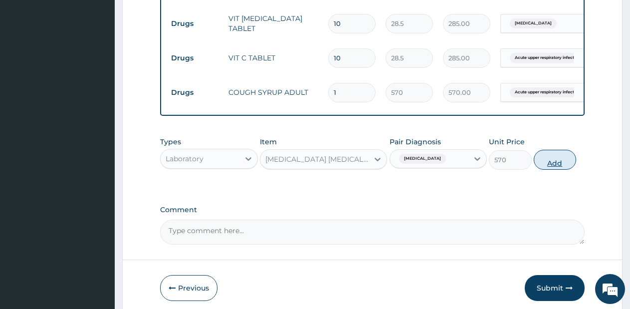
click at [549, 163] on button "Add" at bounding box center [555, 160] width 42 height 20
type input "0"
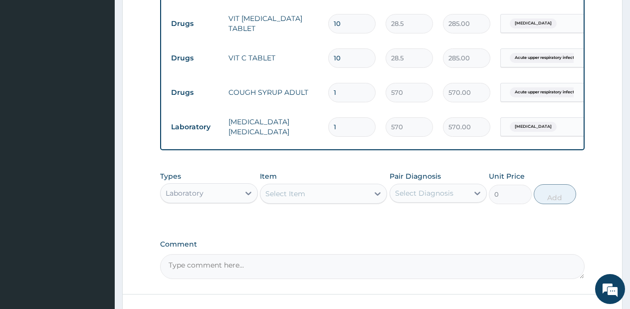
click at [336, 202] on div "Select Item" at bounding box center [314, 194] width 108 height 16
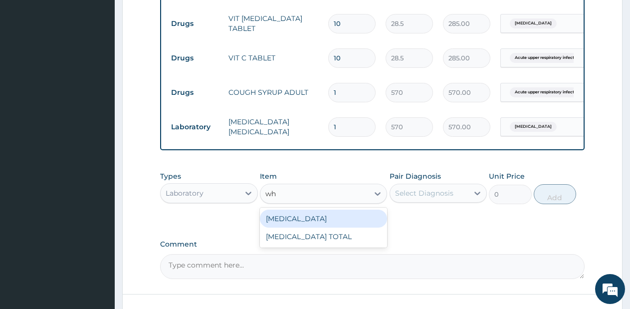
type input "whi"
click at [340, 223] on div "WHITE BLOOD CELL COUNT DIFFERENTIAL" at bounding box center [323, 219] width 127 height 18
type input "1425"
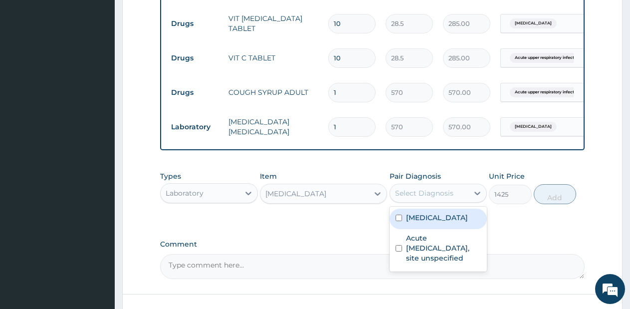
click at [435, 201] on div "Select Diagnosis" at bounding box center [429, 193] width 79 height 16
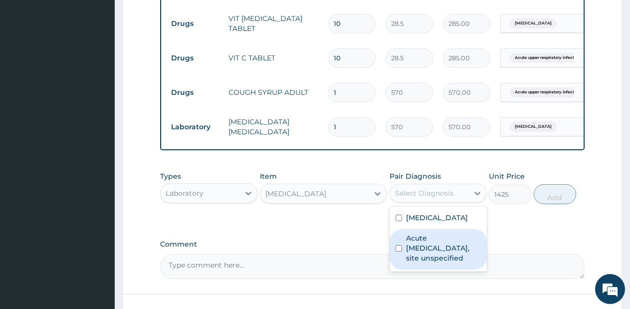
click at [432, 260] on label "Acute upper respiratory infection, site unspecified" at bounding box center [443, 248] width 75 height 30
checkbox input "true"
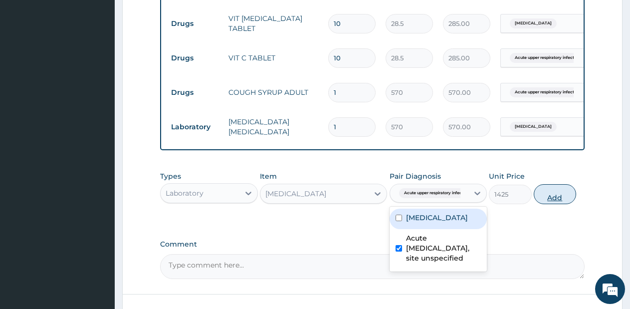
click at [543, 204] on button "Add" at bounding box center [555, 194] width 42 height 20
type input "0"
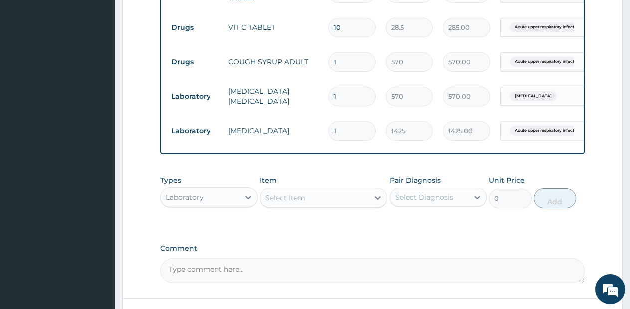
scroll to position [687, 0]
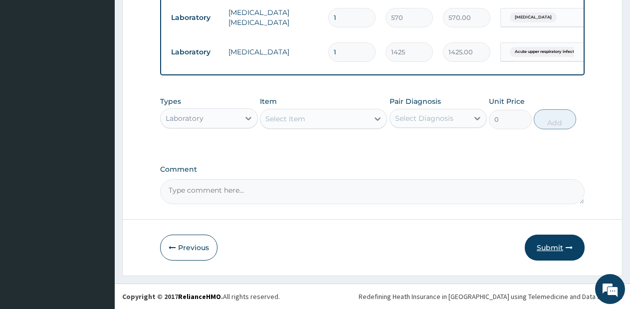
click at [550, 250] on button "Submit" at bounding box center [555, 247] width 60 height 26
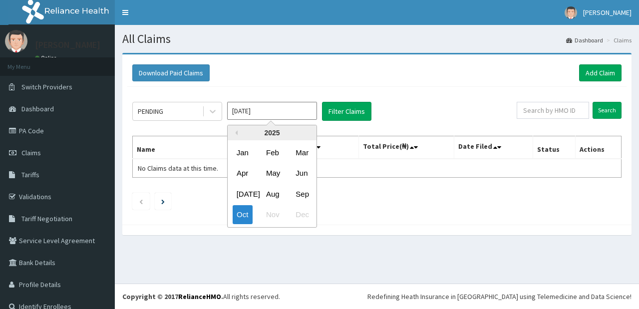
click at [300, 108] on input "Oct 2025" at bounding box center [272, 111] width 90 height 18
click at [305, 196] on div "Sep" at bounding box center [301, 194] width 20 height 18
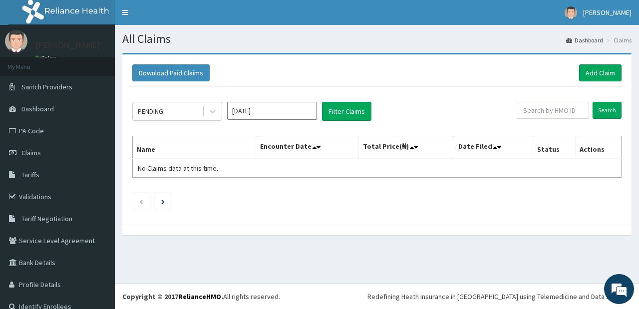
type input "Sep 2025"
click at [339, 118] on button "Filter Claims" at bounding box center [346, 111] width 49 height 19
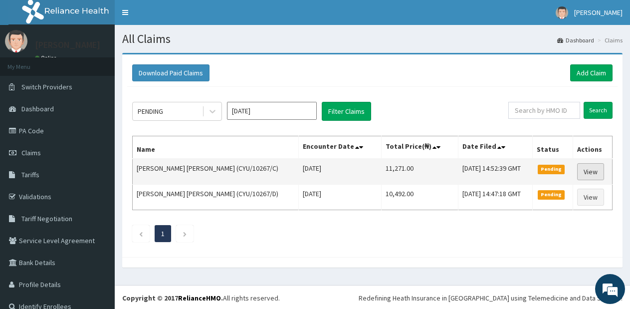
click at [580, 174] on link "View" at bounding box center [590, 171] width 27 height 17
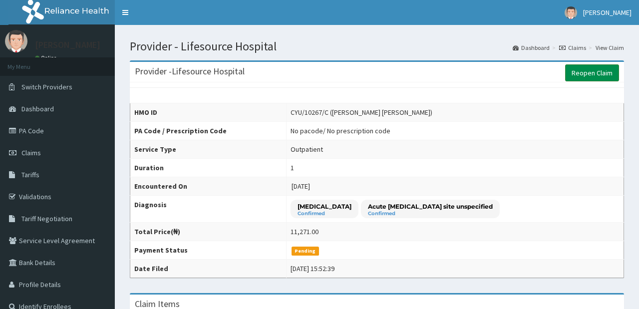
click at [583, 72] on link "Reopen Claim" at bounding box center [592, 72] width 54 height 17
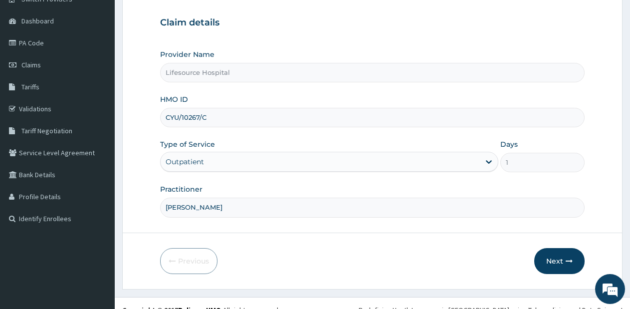
scroll to position [101, 0]
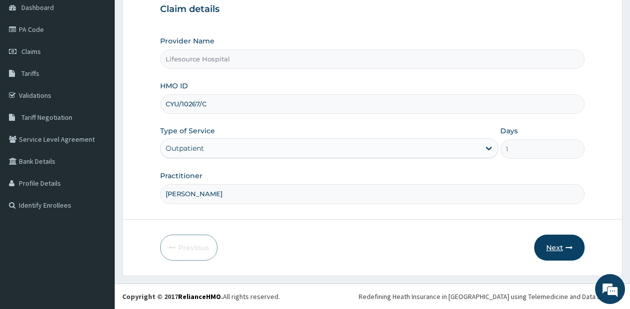
click at [568, 252] on button "Next" at bounding box center [559, 247] width 50 height 26
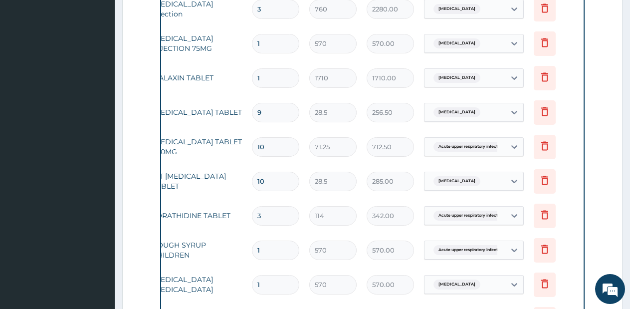
scroll to position [443, 0]
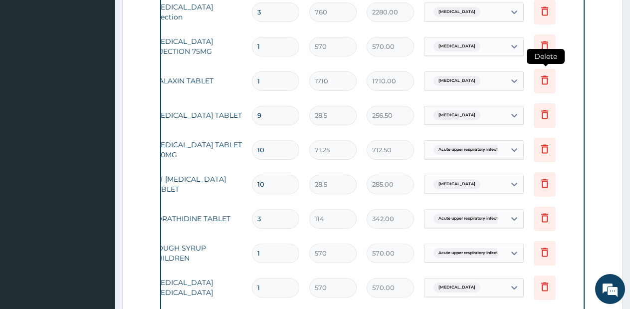
click at [543, 81] on icon at bounding box center [544, 79] width 7 height 9
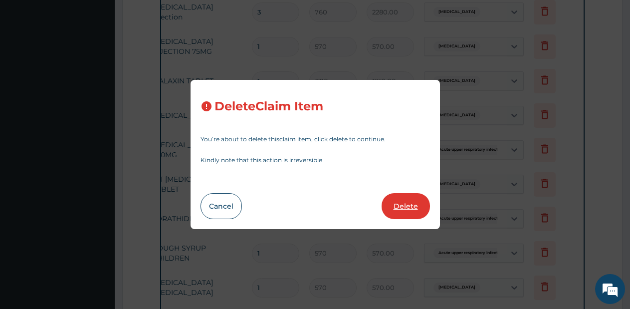
click at [400, 205] on button "Delete" at bounding box center [406, 206] width 48 height 26
type input "9"
type input "28.5"
type input "256.50"
type input "10"
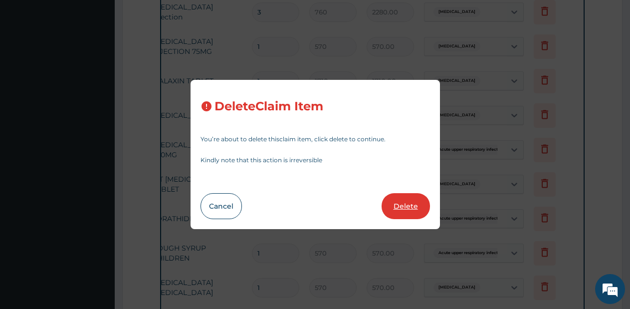
type input "71.25"
type input "712.50"
type input "28.5"
type input "285.00"
type input "3"
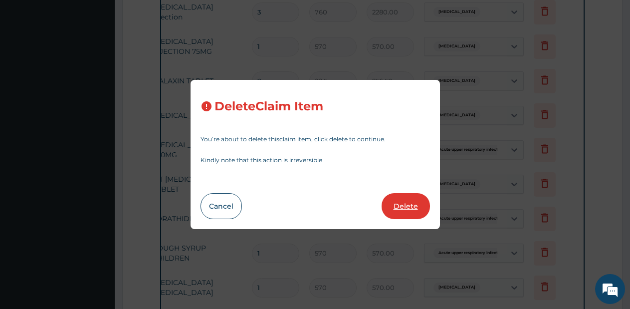
type input "114"
type input "342.00"
type input "1"
type input "570"
type input "570.00"
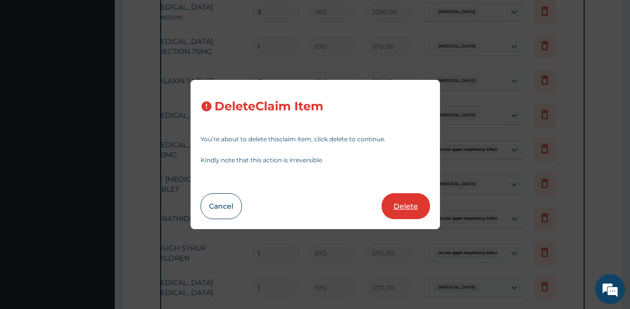
type input "1425"
type input "1425.00"
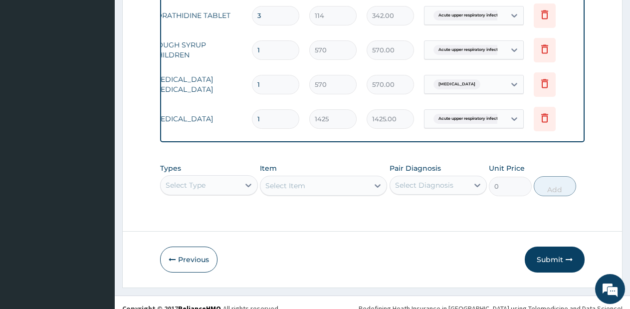
scroll to position [632, 0]
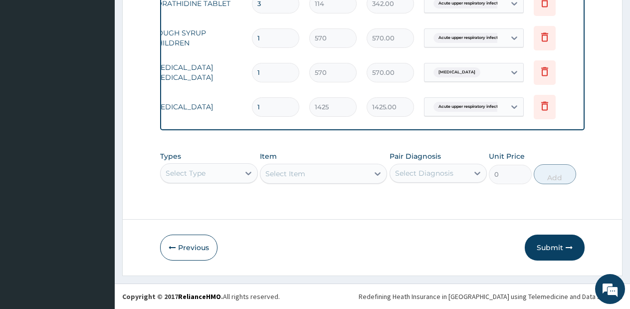
click at [236, 182] on div "Select Type" at bounding box center [209, 173] width 98 height 20
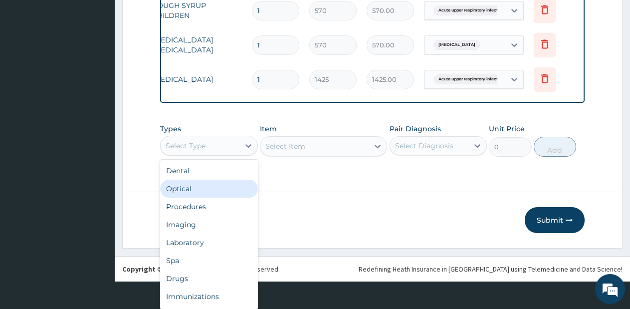
scroll to position [28, 0]
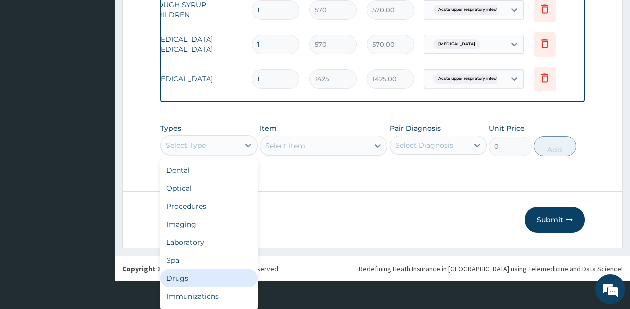
click at [194, 272] on div "Drugs" at bounding box center [209, 278] width 98 height 18
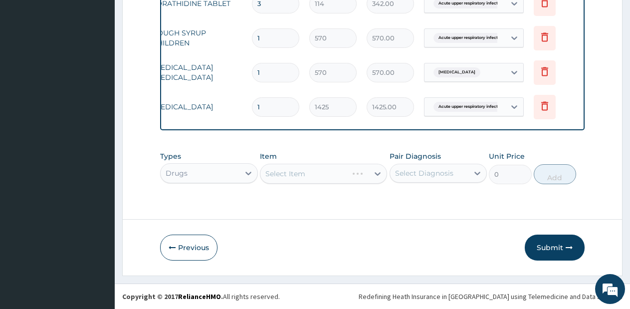
scroll to position [0, 0]
click at [334, 175] on div "Select Item" at bounding box center [323, 174] width 127 height 20
click at [334, 175] on div "Select Item" at bounding box center [314, 174] width 108 height 16
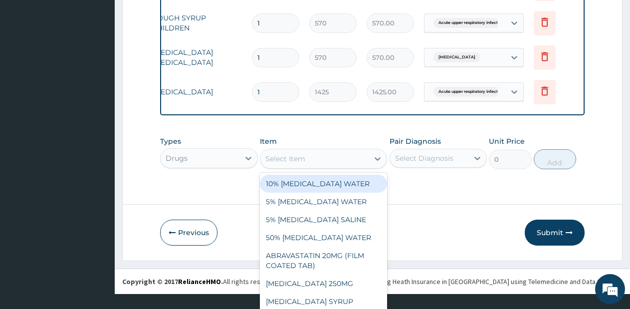
scroll to position [28, 0]
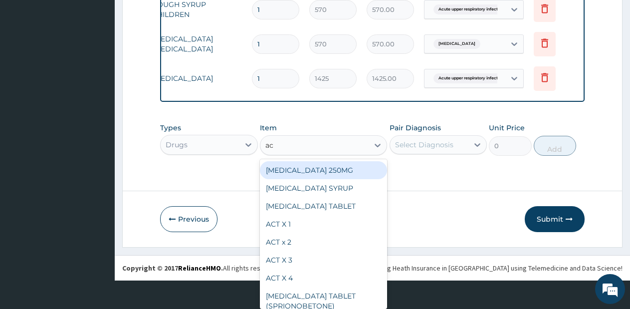
type input "act"
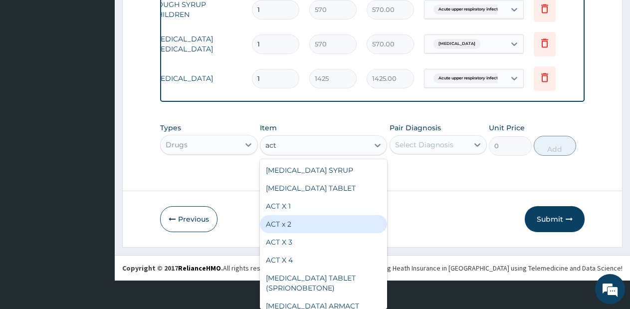
click at [299, 227] on div "ACT x 2" at bounding box center [323, 224] width 127 height 18
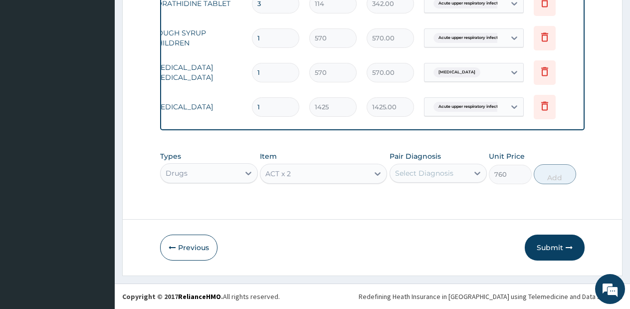
scroll to position [0, 0]
click at [365, 166] on div "ACT x 2" at bounding box center [323, 174] width 127 height 20
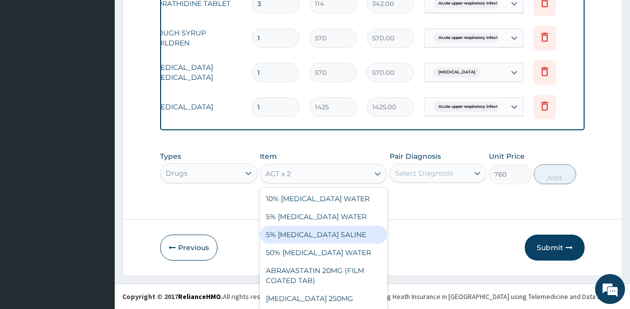
scroll to position [18, 0]
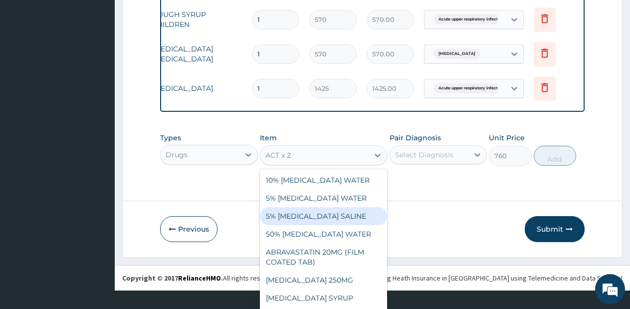
click at [363, 225] on div "50% [MEDICAL_DATA] WATER" at bounding box center [323, 234] width 127 height 18
type input "1188"
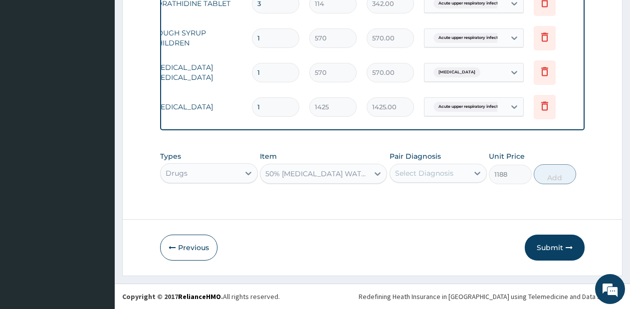
scroll to position [0, 0]
click at [363, 172] on div "50% [MEDICAL_DATA] WATER" at bounding box center [314, 174] width 108 height 16
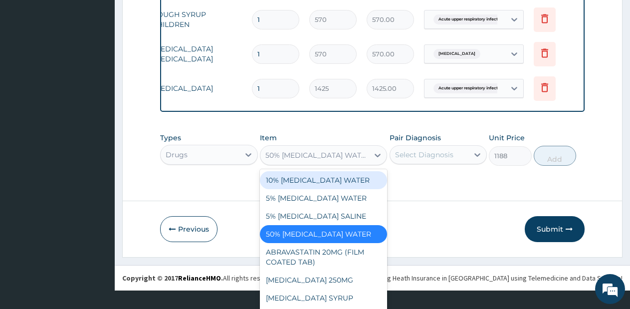
scroll to position [28, 0]
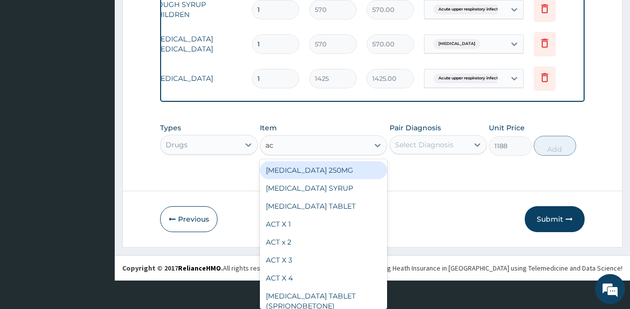
type input "act"
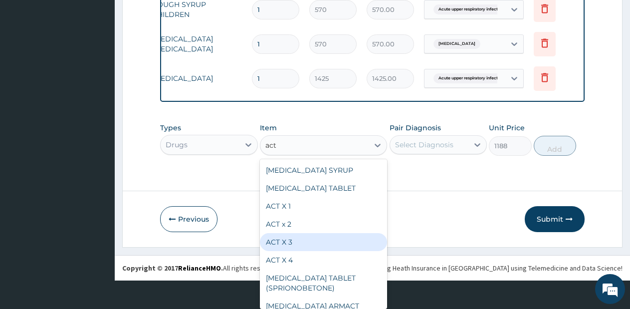
click at [296, 247] on div "ACT X 3" at bounding box center [323, 242] width 127 height 18
type input "1140"
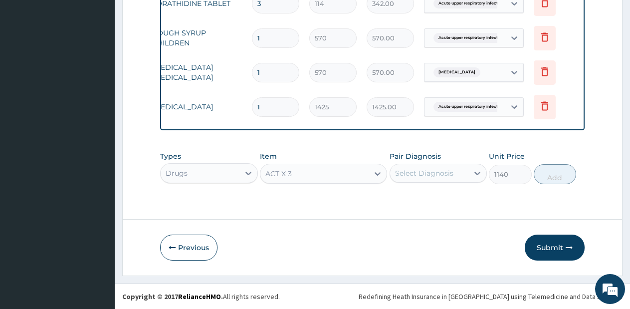
scroll to position [0, 0]
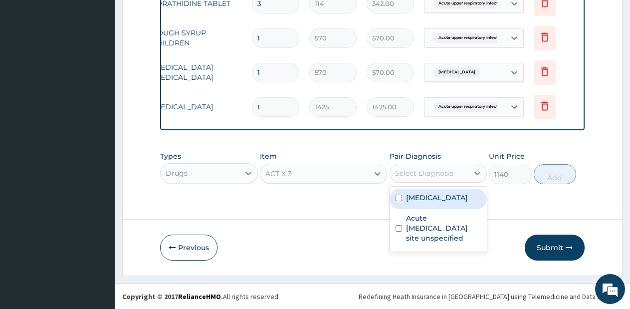
click at [451, 170] on div "Select Diagnosis" at bounding box center [424, 173] width 58 height 10
click at [444, 203] on div "Malaria unspecified" at bounding box center [439, 199] width 98 height 20
checkbox input "true"
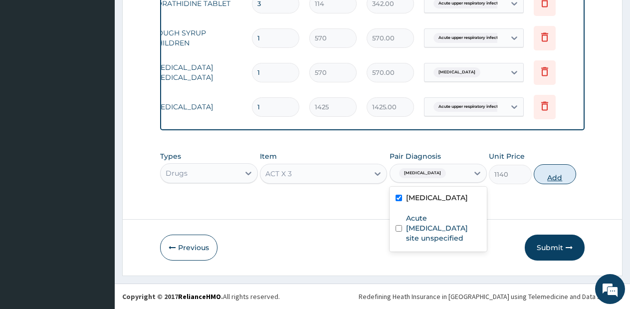
click at [546, 181] on button "Add" at bounding box center [555, 174] width 42 height 20
type input "0"
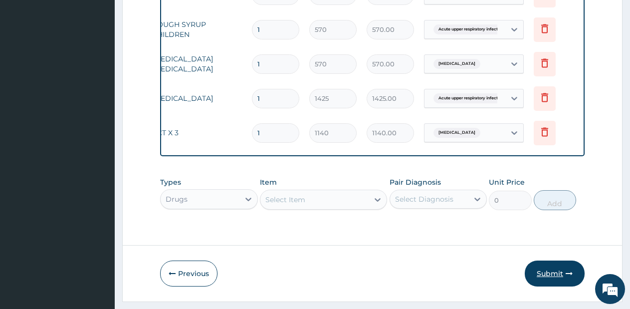
click at [539, 282] on button "Submit" at bounding box center [555, 273] width 60 height 26
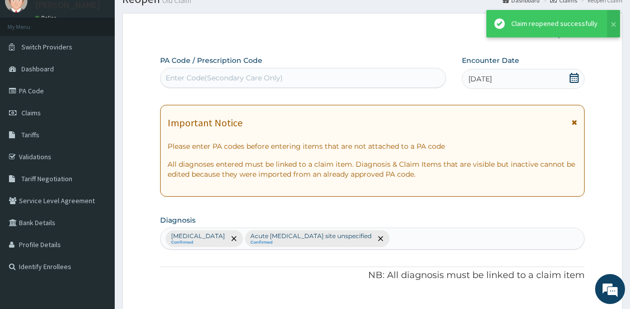
scroll to position [632, 0]
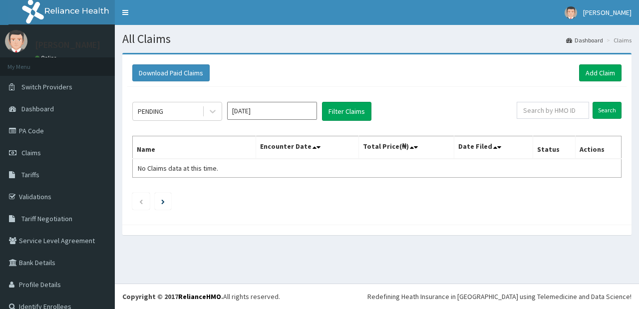
click at [282, 112] on input "Oct 2025" at bounding box center [272, 111] width 90 height 18
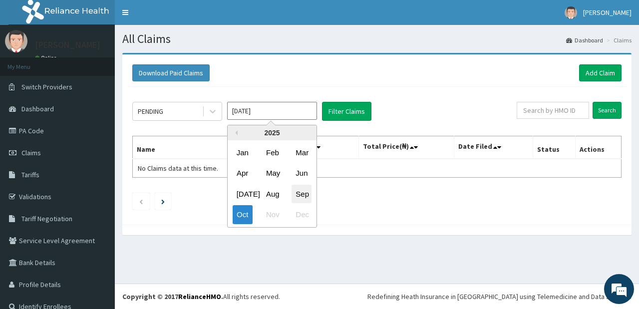
click at [301, 189] on div "Sep" at bounding box center [301, 194] width 20 height 18
type input "Sep 2025"
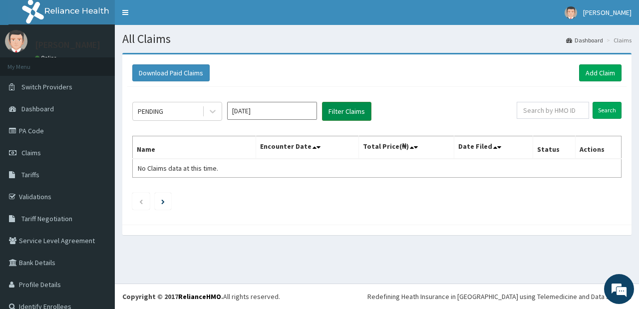
click at [339, 114] on button "Filter Claims" at bounding box center [346, 111] width 49 height 19
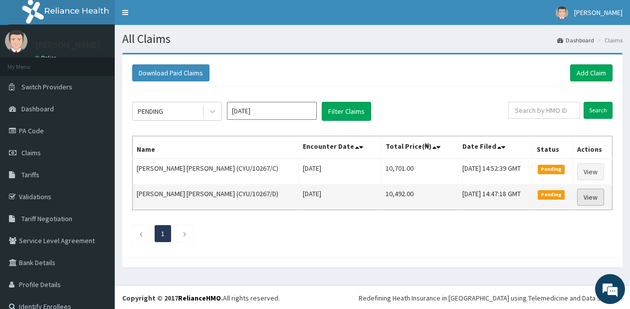
click at [579, 195] on link "View" at bounding box center [590, 197] width 27 height 17
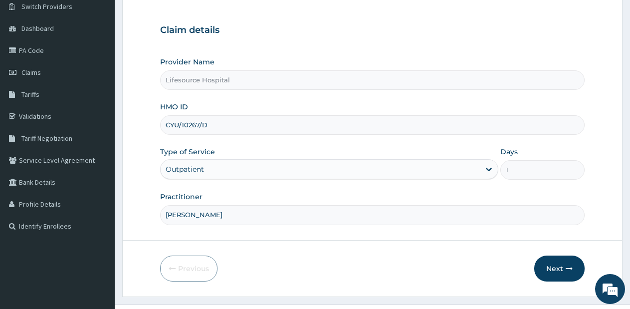
scroll to position [101, 0]
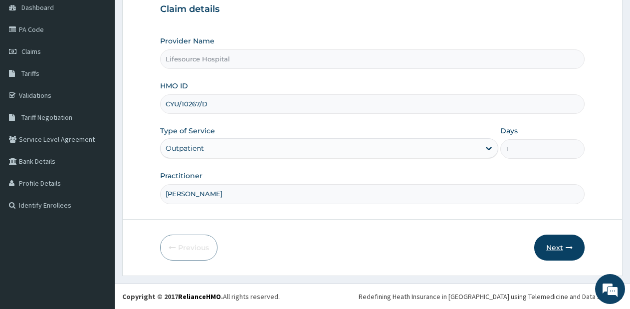
click at [563, 254] on button "Next" at bounding box center [559, 247] width 50 height 26
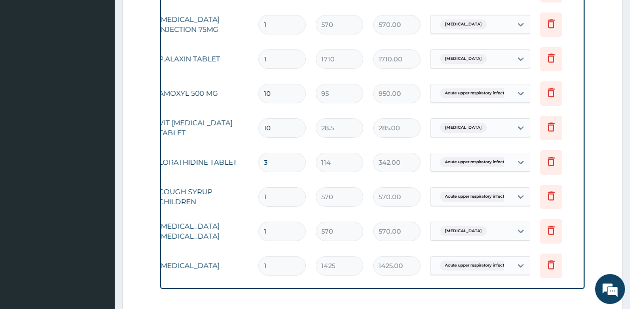
scroll to position [463, 0]
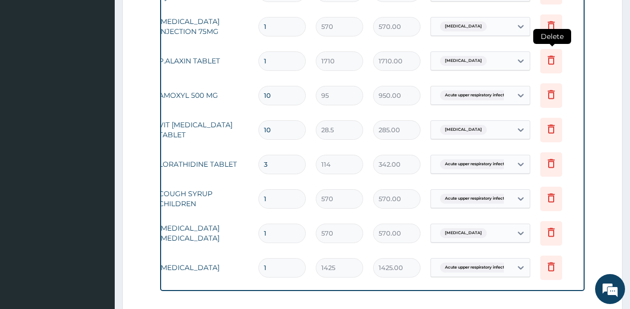
click at [552, 64] on icon at bounding box center [551, 59] width 7 height 9
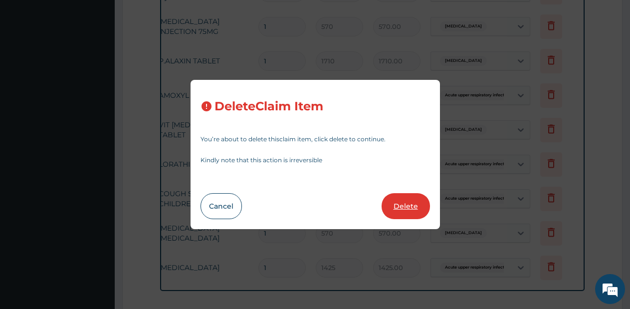
click at [408, 204] on button "Delete" at bounding box center [406, 206] width 48 height 26
type input "10"
type input "95"
type input "950.00"
type input "28.5"
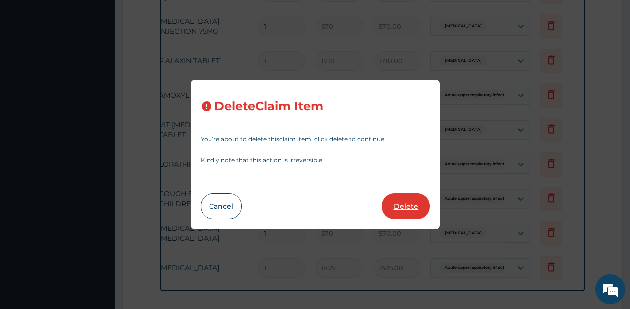
type input "285.00"
type input "3"
type input "114"
type input "342.00"
type input "1"
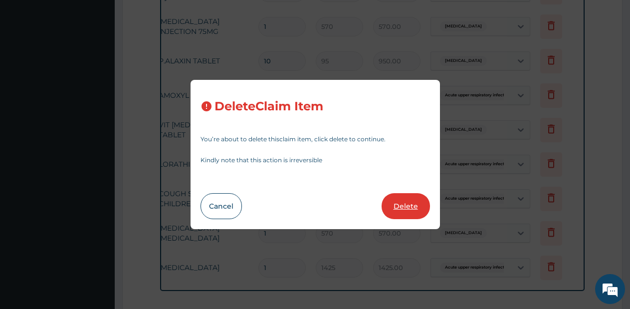
type input "570"
type input "570.00"
type input "1425"
type input "1425.00"
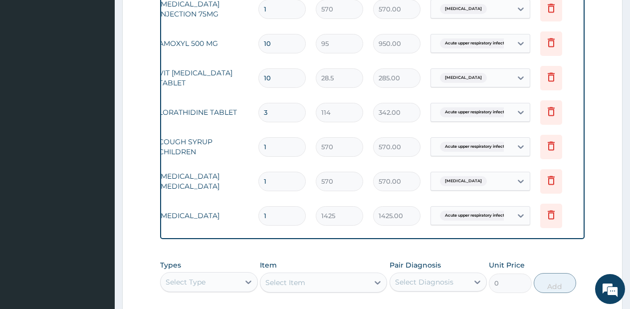
scroll to position [576, 0]
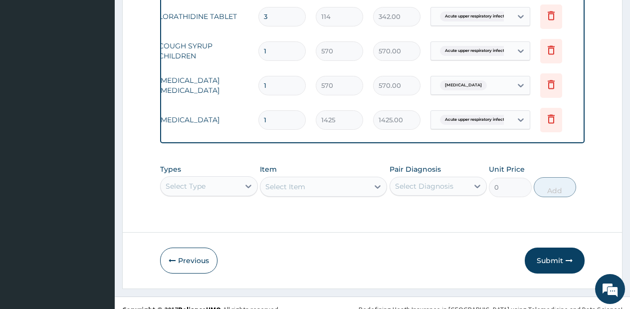
click at [337, 197] on div "Select Item" at bounding box center [323, 187] width 127 height 20
click at [225, 197] on div "Types Select Type Item Select Item Pair Diagnosis Select Diagnosis Unit Price 0…" at bounding box center [372, 180] width 425 height 43
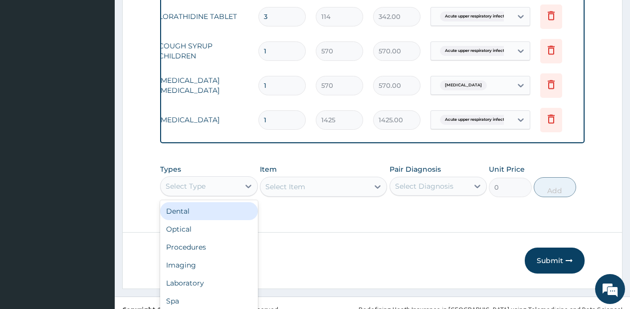
scroll to position [28, 0]
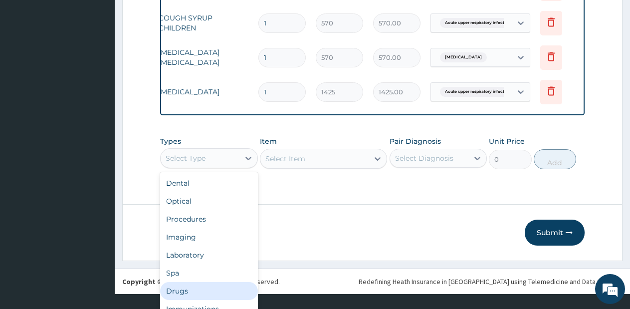
click at [192, 296] on div "Drugs" at bounding box center [209, 291] width 98 height 18
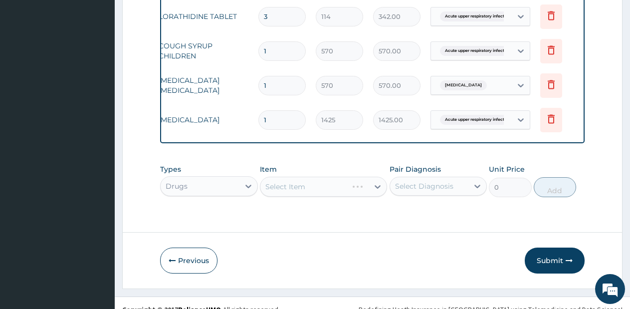
scroll to position [0, 0]
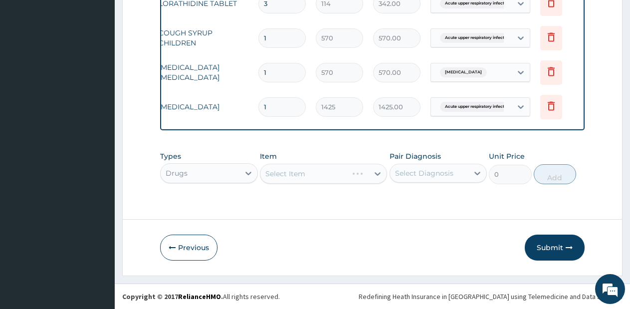
click at [356, 168] on div "Select Item" at bounding box center [323, 174] width 127 height 20
click at [375, 179] on div "Select Item" at bounding box center [323, 174] width 127 height 20
click at [372, 173] on div at bounding box center [378, 174] width 18 height 18
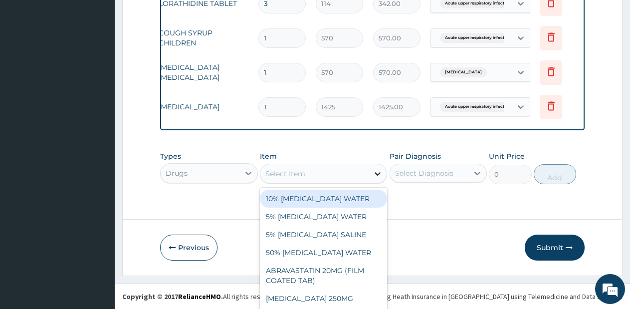
scroll to position [28, 0]
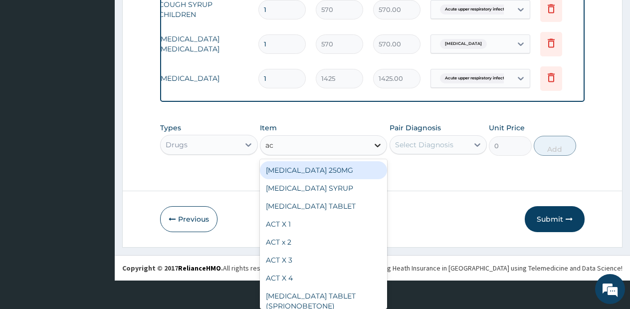
type input "act"
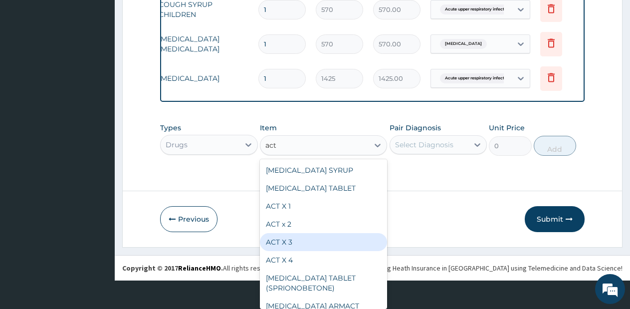
click at [296, 240] on div "ACT X 3" at bounding box center [323, 242] width 127 height 18
type input "1140"
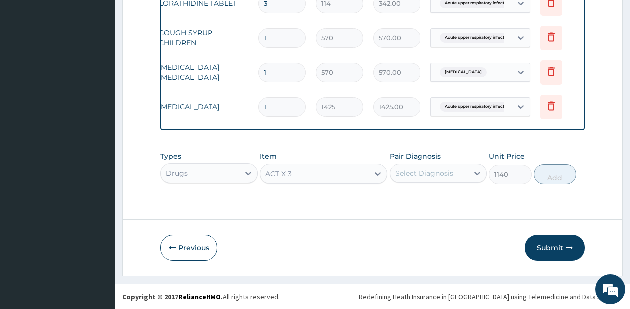
scroll to position [0, 0]
click at [434, 167] on div "Select Diagnosis" at bounding box center [429, 173] width 79 height 16
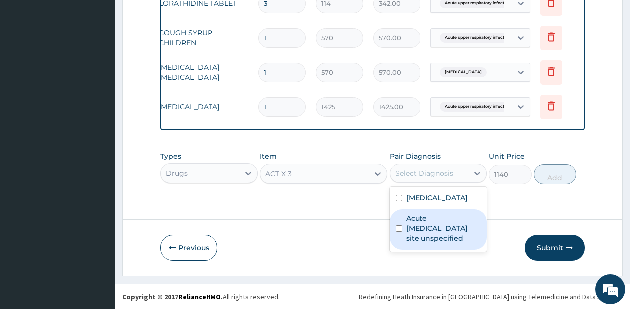
click at [433, 222] on label "Acute upper respiratory infection site unspecified" at bounding box center [443, 228] width 75 height 30
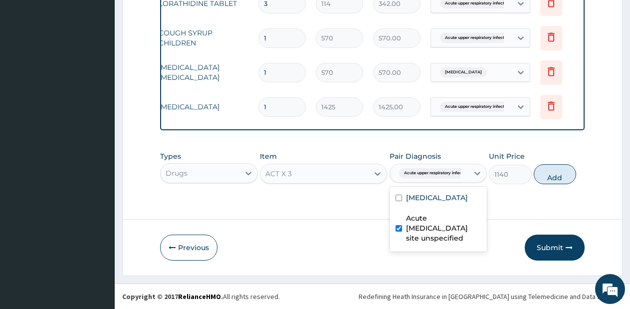
click at [433, 222] on label "Acute upper respiratory infection site unspecified" at bounding box center [443, 228] width 75 height 30
checkbox input "false"
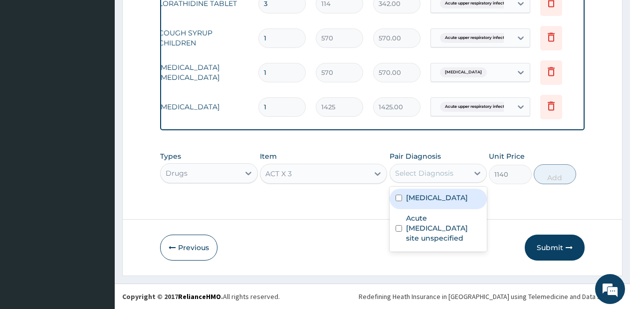
click at [442, 191] on div "Malaria unspecified" at bounding box center [439, 199] width 98 height 20
checkbox input "true"
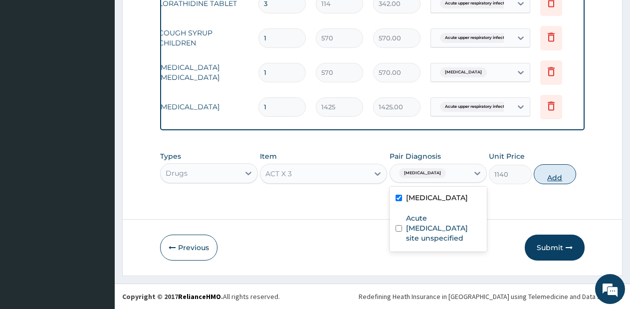
click at [559, 176] on button "Add" at bounding box center [555, 174] width 42 height 20
type input "0"
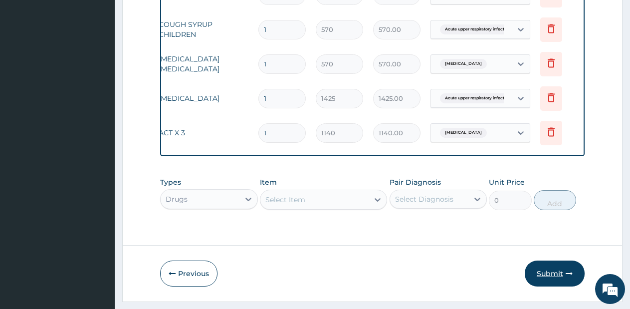
click at [556, 281] on button "Submit" at bounding box center [555, 273] width 60 height 26
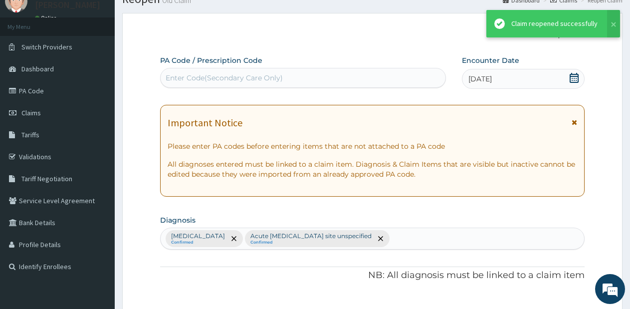
scroll to position [598, 0]
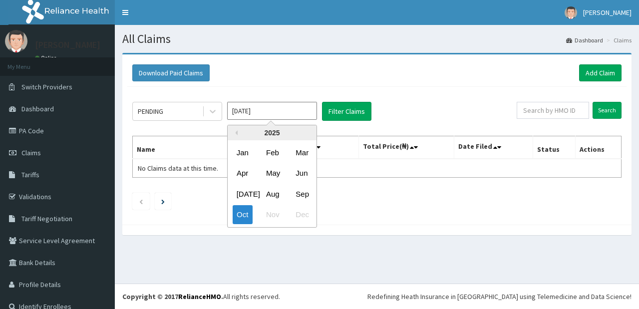
click at [291, 119] on input "[DATE]" at bounding box center [272, 111] width 90 height 18
click at [306, 193] on div "Sep" at bounding box center [301, 194] width 20 height 18
type input "[DATE]"
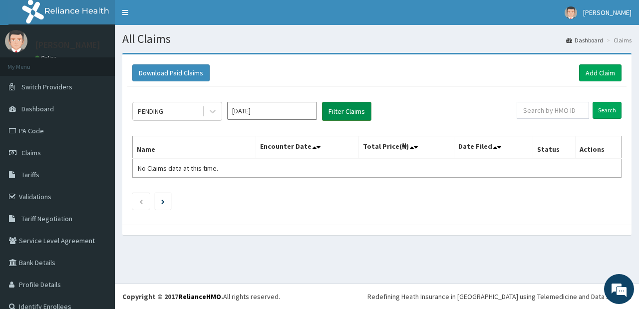
click at [345, 116] on button "Filter Claims" at bounding box center [346, 111] width 49 height 19
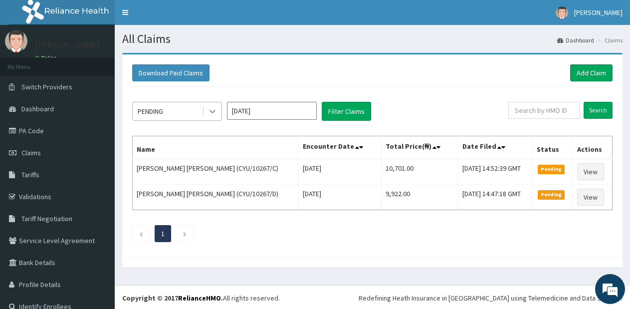
click at [209, 109] on icon at bounding box center [213, 111] width 10 height 10
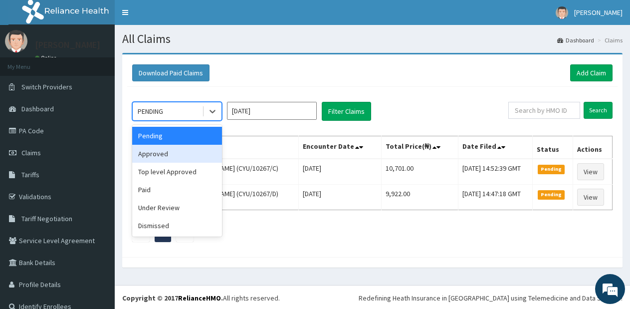
click at [193, 157] on div "Approved" at bounding box center [177, 154] width 90 height 18
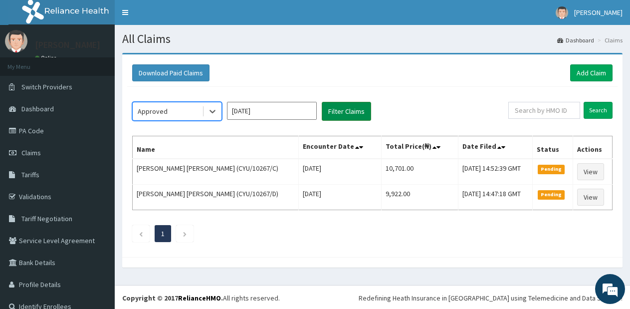
click at [351, 107] on button "Filter Claims" at bounding box center [346, 111] width 49 height 19
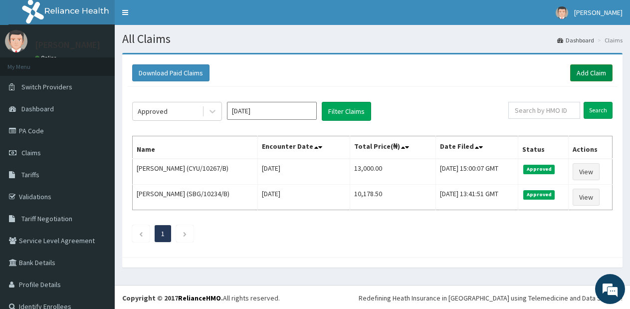
click at [578, 81] on link "Add Claim" at bounding box center [591, 72] width 42 height 17
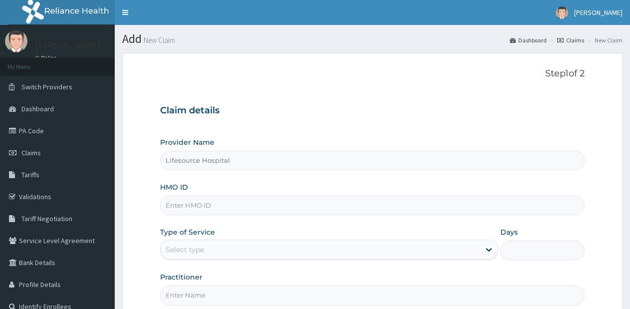
type input "Lifesource Hospital"
click at [331, 207] on input "HMO ID" at bounding box center [372, 205] width 425 height 19
type input "CYU/10267/E"
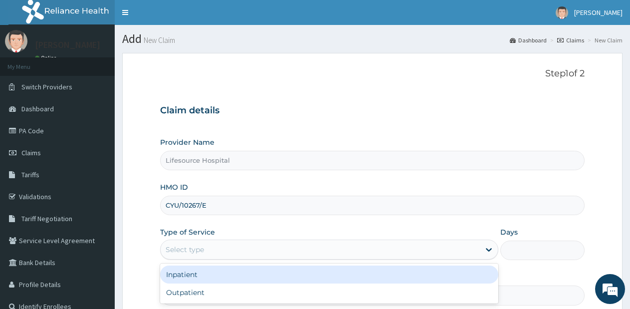
click at [405, 252] on div "Select type" at bounding box center [320, 249] width 319 height 16
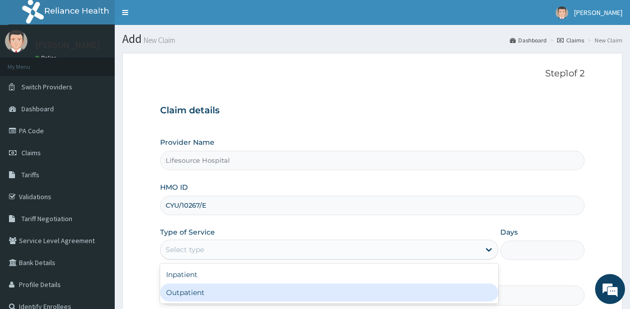
click at [388, 289] on div "Outpatient" at bounding box center [329, 292] width 338 height 18
type input "1"
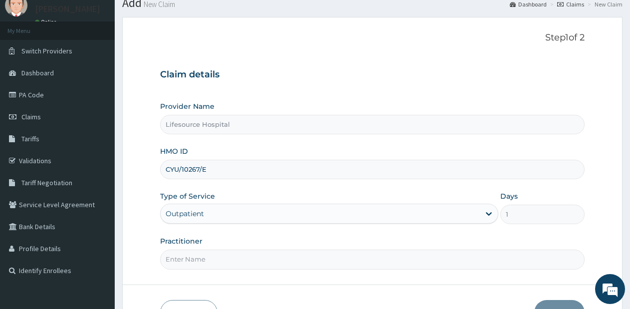
scroll to position [42, 0]
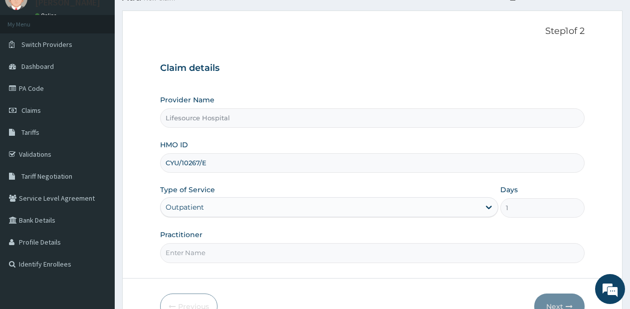
click at [299, 250] on input "Practitioner" at bounding box center [372, 252] width 425 height 19
type input "o"
type input "[PERSON_NAME]"
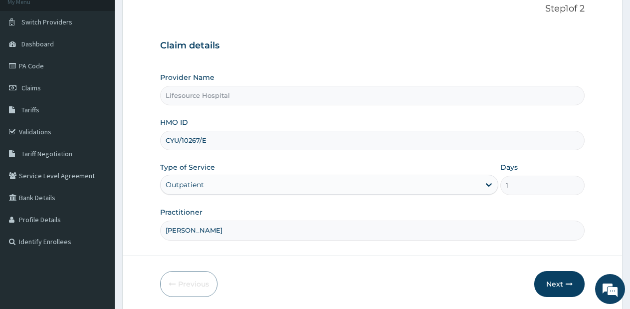
scroll to position [86, 0]
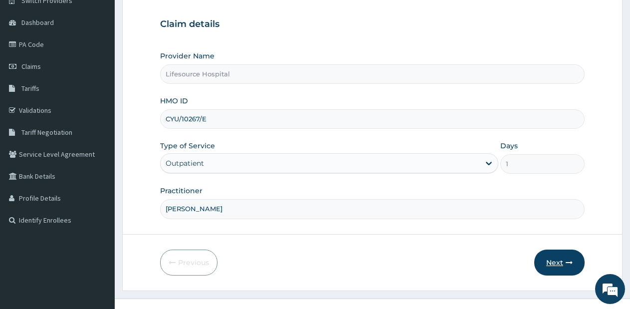
click at [571, 264] on icon "button" at bounding box center [569, 262] width 7 height 7
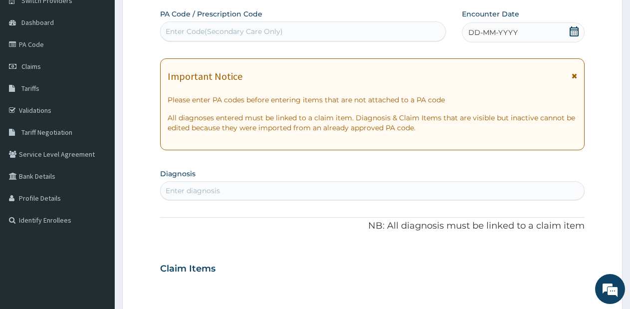
click at [548, 188] on div "Enter diagnosis" at bounding box center [373, 191] width 424 height 16
click at [486, 37] on span "DD-MM-YYYY" at bounding box center [492, 32] width 49 height 10
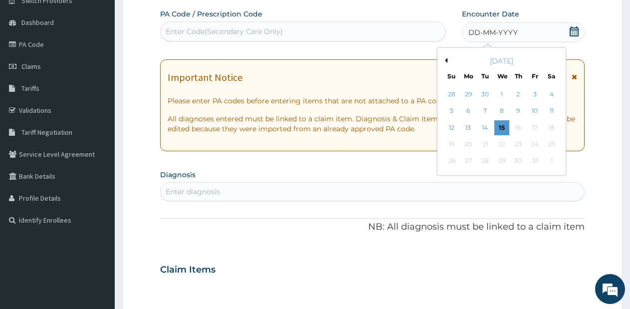
click at [449, 62] on div "[DATE]" at bounding box center [501, 61] width 120 height 10
click at [447, 62] on button "Previous Month" at bounding box center [444, 60] width 5 height 5
click at [515, 139] on div "25" at bounding box center [518, 144] width 15 height 15
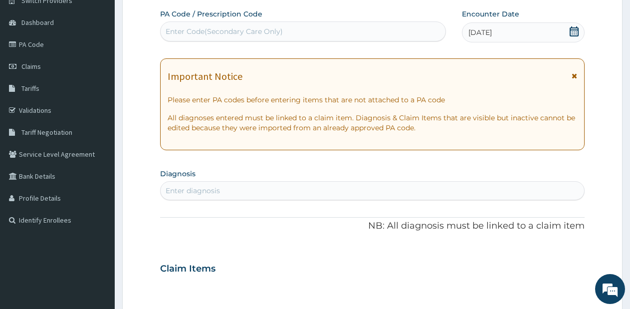
click at [503, 190] on div "Enter diagnosis" at bounding box center [373, 191] width 424 height 16
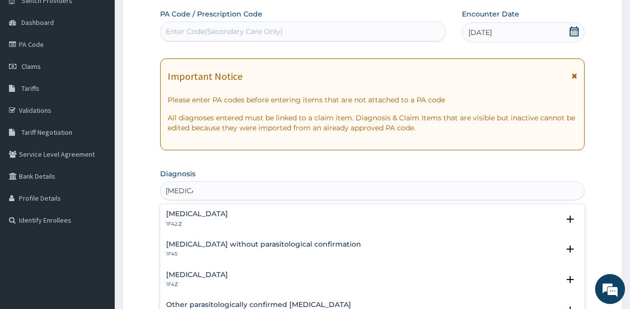
click at [228, 271] on h4 "[MEDICAL_DATA]" at bounding box center [197, 274] width 62 height 7
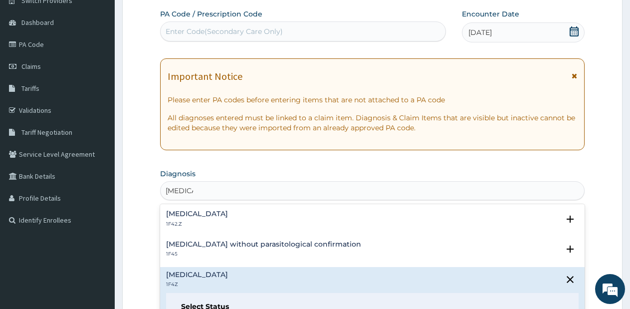
click at [228, 271] on h4 "[MEDICAL_DATA]" at bounding box center [197, 274] width 62 height 7
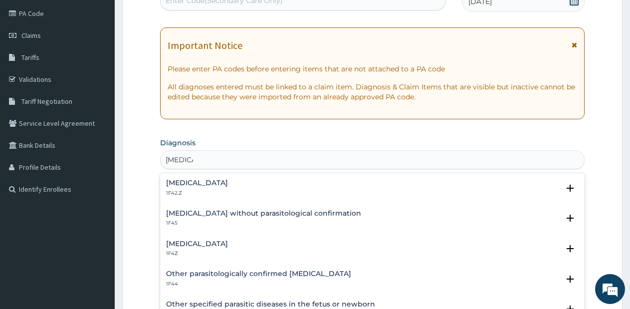
scroll to position [143, 0]
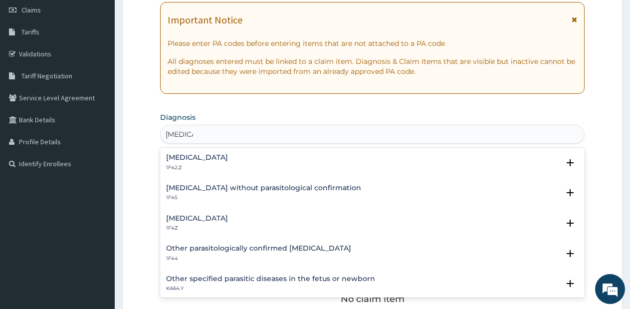
click at [227, 217] on h4 "[MEDICAL_DATA]" at bounding box center [197, 218] width 62 height 7
click at [233, 197] on p "1F45" at bounding box center [263, 197] width 195 height 7
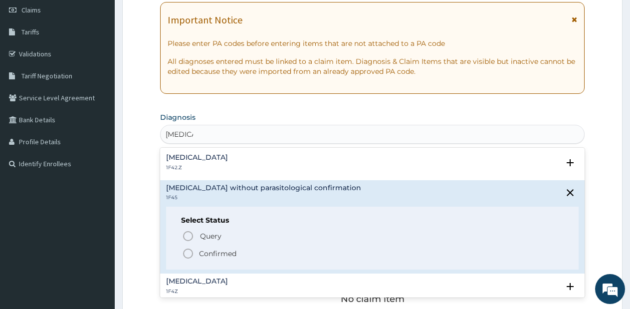
type input "[MEDICAL_DATA]"
click at [575, 115] on section "Diagnosis option [MEDICAL_DATA] focused, 1 of 36. 36 results available for sear…" at bounding box center [372, 127] width 425 height 34
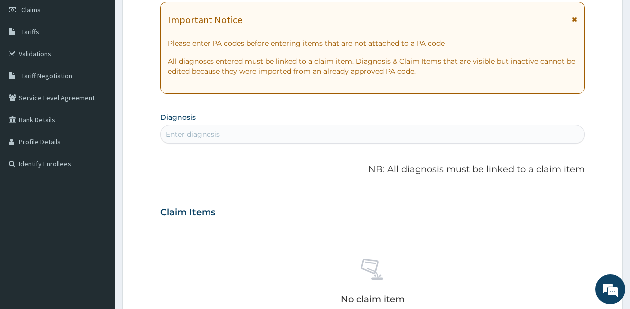
click at [534, 138] on div "Enter diagnosis" at bounding box center [373, 134] width 424 height 16
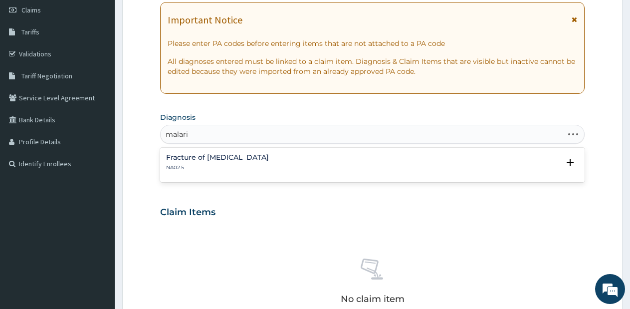
type input "[MEDICAL_DATA]"
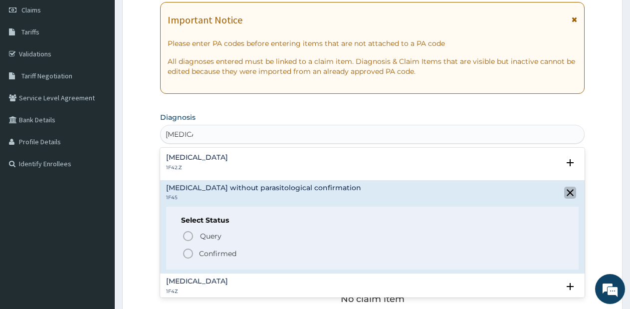
click at [564, 189] on icon "close select status" at bounding box center [570, 193] width 12 height 12
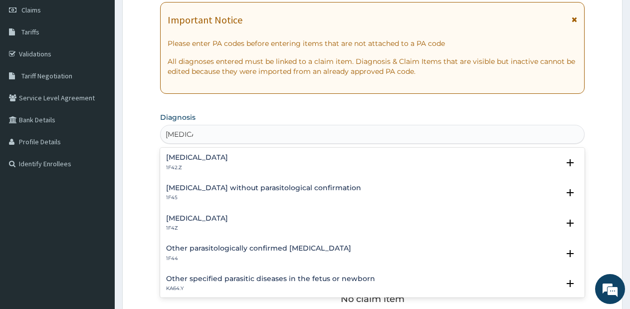
click at [237, 213] on div "[MEDICAL_DATA] 1F4Z Select Status Query Query covers suspected (?), Keep in vie…" at bounding box center [372, 226] width 425 height 30
click at [228, 217] on h4 "[MEDICAL_DATA]" at bounding box center [197, 218] width 62 height 7
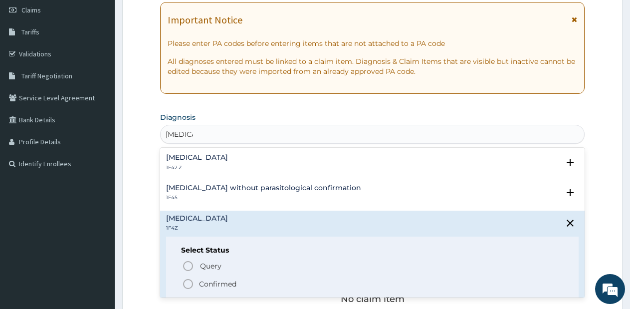
click at [192, 281] on circle "status option filled" at bounding box center [188, 283] width 9 height 9
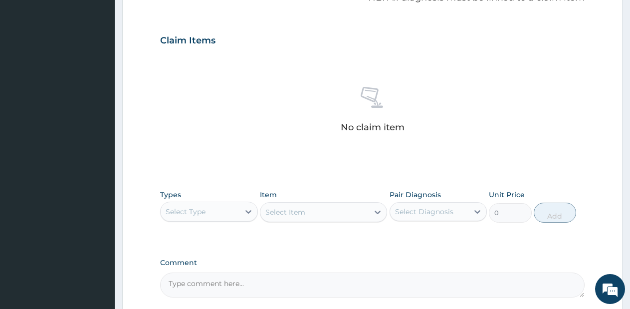
scroll to position [320, 0]
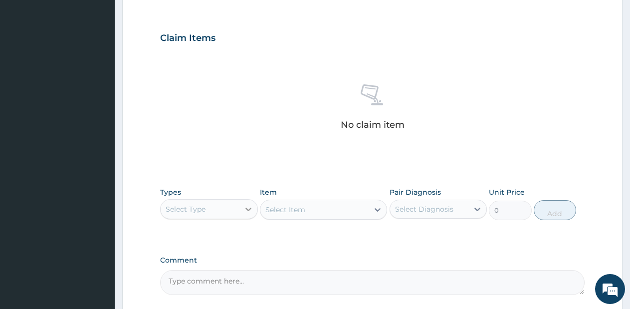
click at [247, 212] on icon at bounding box center [248, 209] width 10 height 10
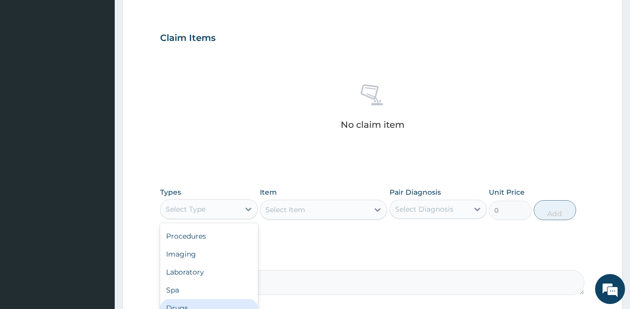
click at [198, 306] on div "Drugs" at bounding box center [209, 308] width 98 height 18
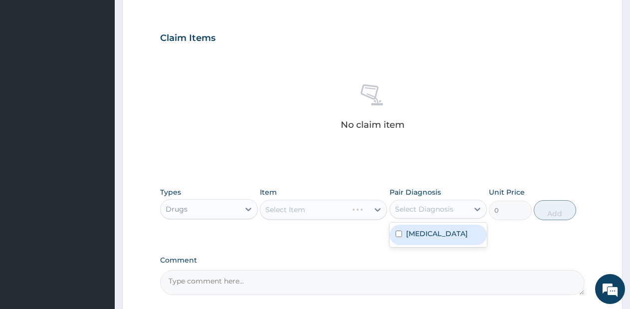
click at [465, 208] on div "Select Diagnosis" at bounding box center [429, 209] width 79 height 16
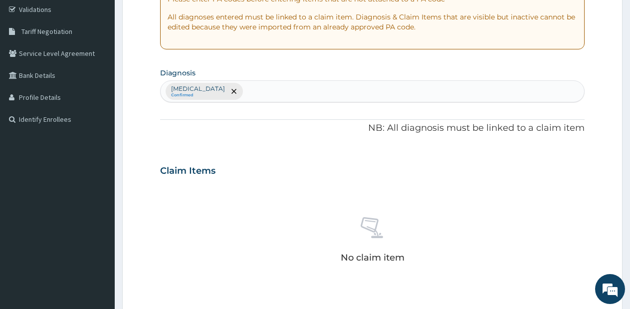
scroll to position [180, 0]
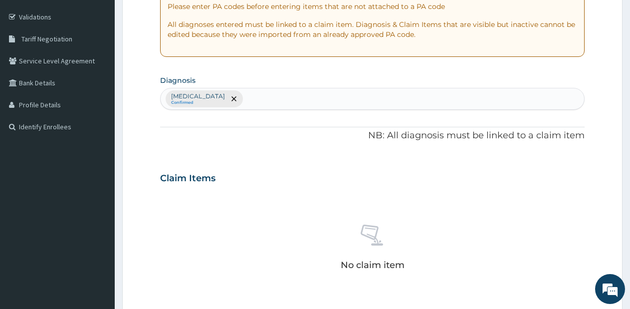
click at [297, 97] on div "[MEDICAL_DATA] Confirmed" at bounding box center [373, 98] width 424 height 21
type input "upper"
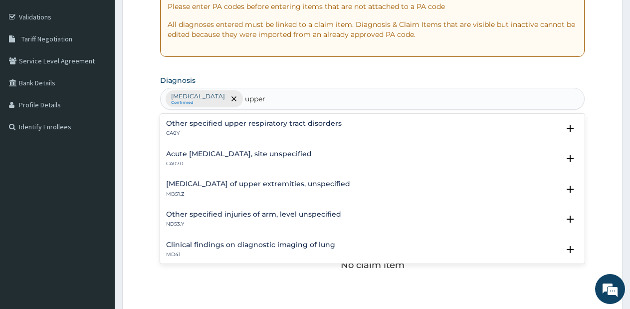
click at [240, 155] on h4 "Acute [MEDICAL_DATA], site unspecified" at bounding box center [239, 153] width 146 height 7
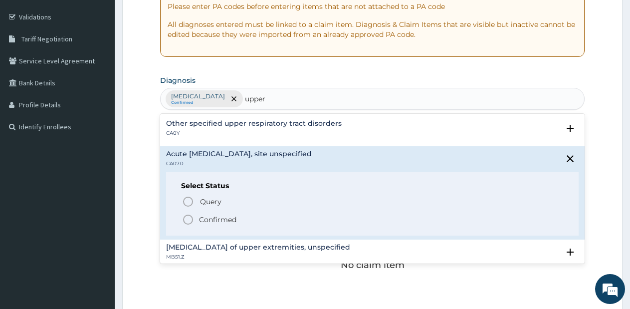
click at [188, 218] on icon "status option filled" at bounding box center [188, 220] width 12 height 12
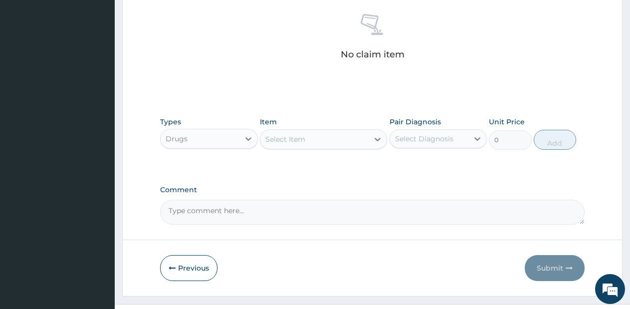
scroll to position [411, 0]
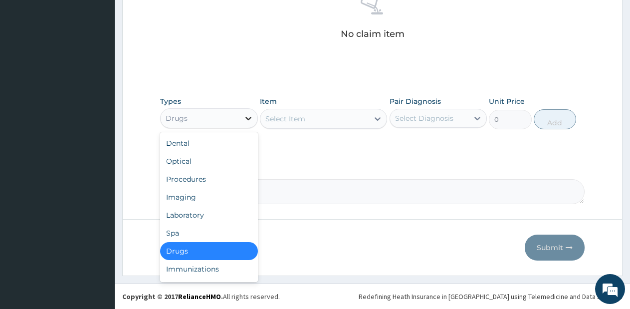
click at [242, 120] on div at bounding box center [248, 118] width 18 height 18
click at [211, 180] on div "Procedures" at bounding box center [209, 179] width 98 height 18
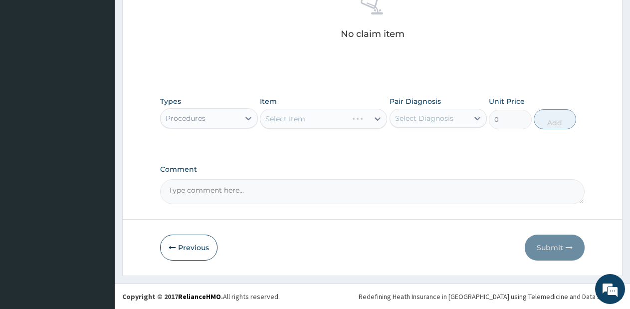
click at [348, 123] on div "Select Item" at bounding box center [323, 119] width 127 height 20
click at [348, 117] on div "Select Item" at bounding box center [303, 119] width 87 height 16
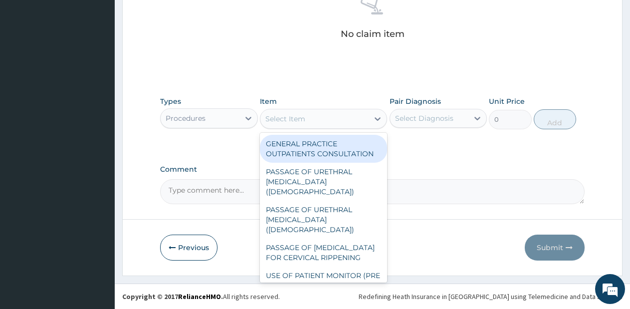
click at [353, 117] on div "Select Item" at bounding box center [314, 119] width 108 height 16
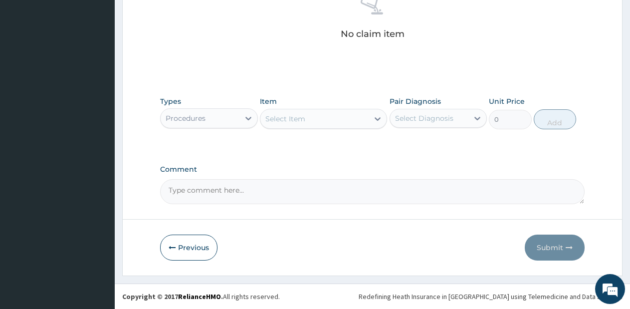
click at [353, 117] on div "Select Item" at bounding box center [314, 119] width 108 height 16
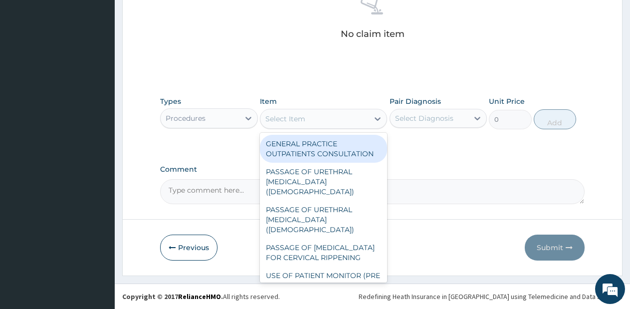
click at [342, 141] on div "GENERAL PRACTICE OUTPATIENTS CONSULTATION" at bounding box center [323, 149] width 127 height 28
type input "2550"
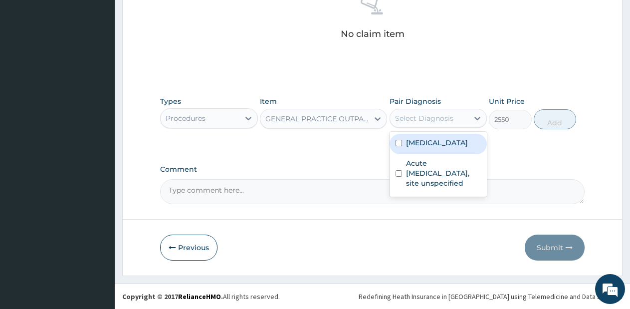
click at [436, 118] on div "Select Diagnosis" at bounding box center [424, 118] width 58 height 10
drag, startPoint x: 429, startPoint y: 149, endPoint x: 429, endPoint y: 168, distance: 19.5
click at [429, 168] on div "[MEDICAL_DATA] Acute [MEDICAL_DATA], site unspecified" at bounding box center [439, 164] width 98 height 65
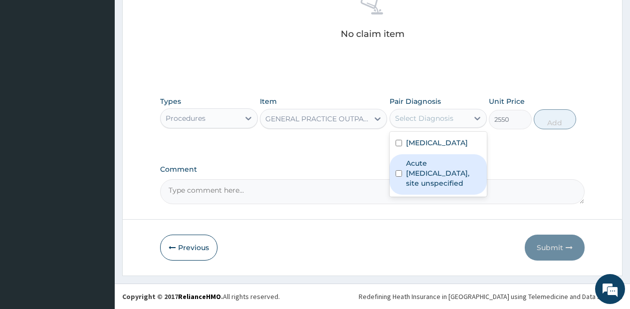
click at [429, 168] on label "Acute [MEDICAL_DATA], site unspecified" at bounding box center [443, 173] width 75 height 30
checkbox input "true"
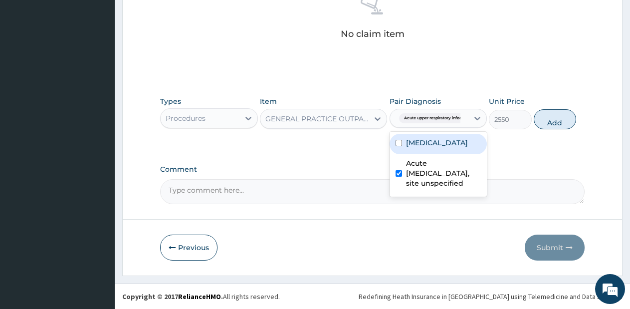
click at [430, 148] on div "[MEDICAL_DATA]" at bounding box center [439, 144] width 98 height 20
checkbox input "true"
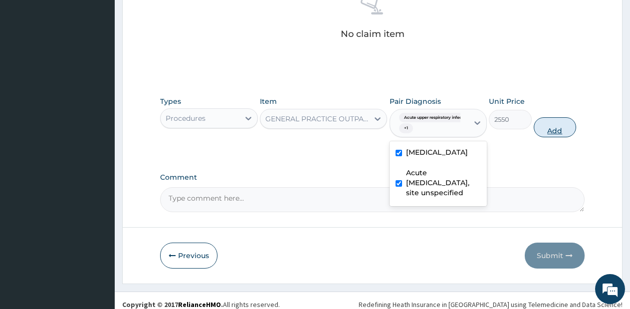
click at [543, 126] on button "Add" at bounding box center [555, 127] width 42 height 20
type input "0"
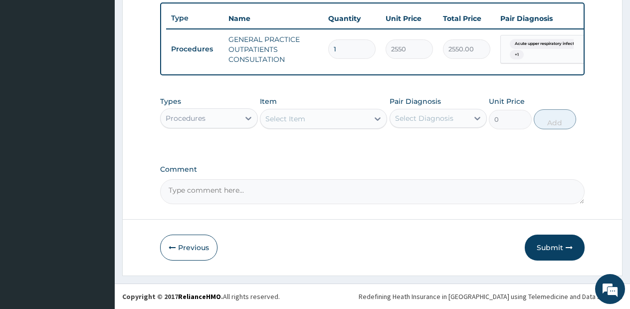
scroll to position [377, 0]
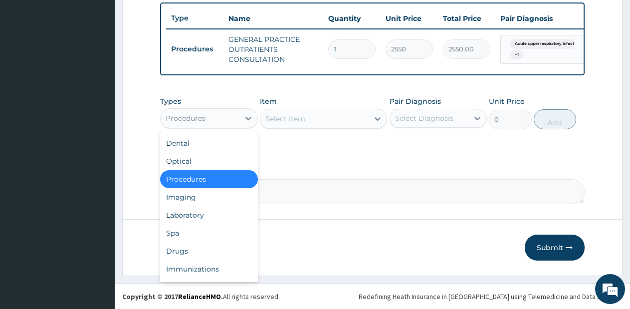
click at [228, 119] on div "Procedures" at bounding box center [200, 118] width 79 height 16
click at [198, 247] on div "Drugs" at bounding box center [209, 251] width 98 height 18
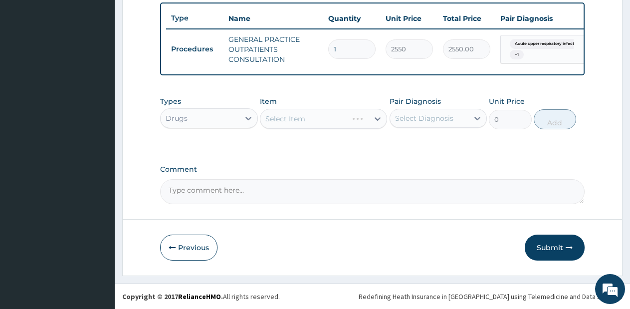
click at [331, 119] on div "Select Item" at bounding box center [323, 119] width 127 height 20
click at [331, 119] on div "Select Item" at bounding box center [314, 119] width 108 height 16
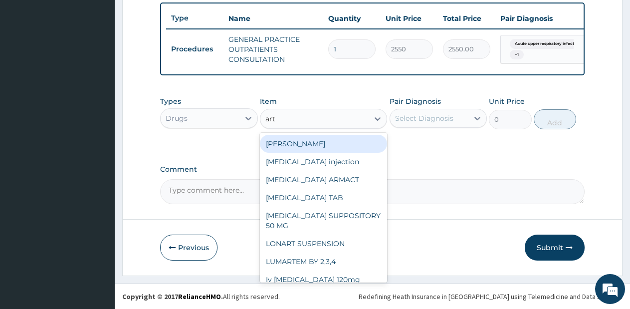
type input "arte"
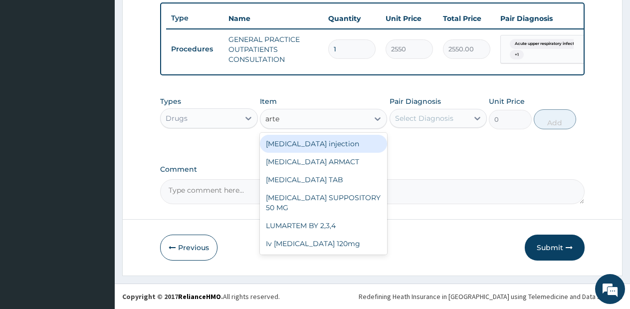
click at [336, 141] on div "[MEDICAL_DATA] injection" at bounding box center [323, 144] width 127 height 18
type input "760"
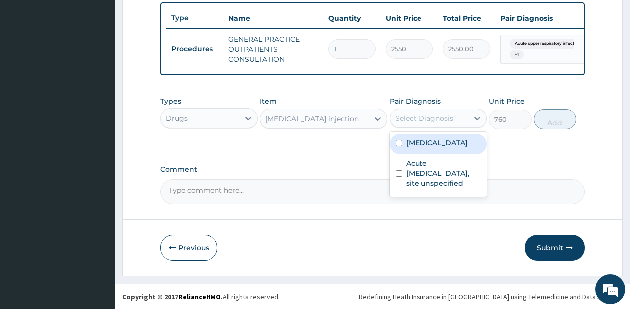
click at [446, 118] on div "Select Diagnosis" at bounding box center [424, 118] width 58 height 10
click at [440, 142] on label "[MEDICAL_DATA]" at bounding box center [437, 143] width 62 height 10
checkbox input "true"
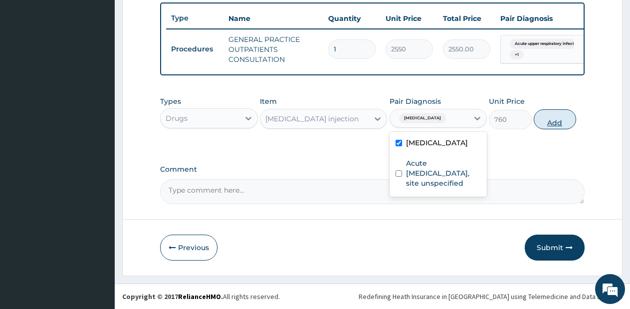
click at [546, 120] on button "Add" at bounding box center [555, 119] width 42 height 20
type input "0"
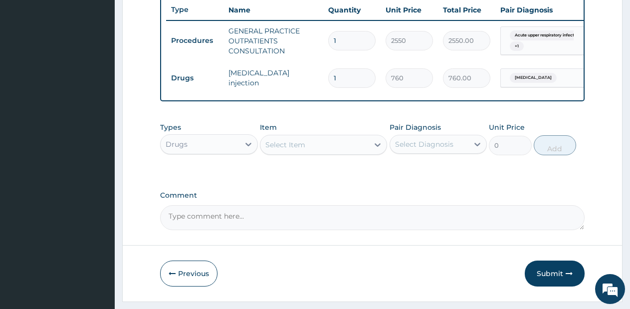
click at [353, 152] on div "Select Item" at bounding box center [314, 145] width 108 height 16
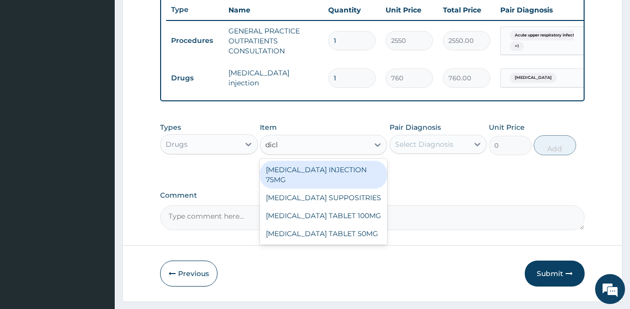
type input "diclo"
click at [366, 182] on div "[MEDICAL_DATA] INJECTION 75MG" at bounding box center [323, 175] width 127 height 28
type input "570"
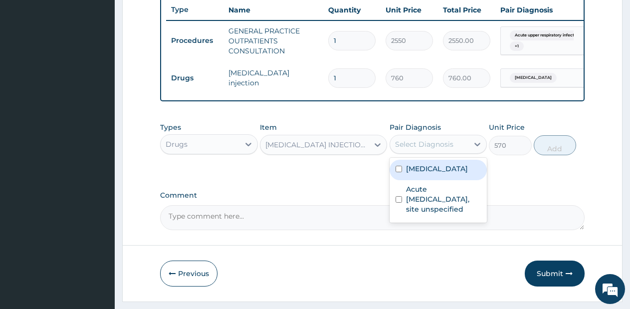
click at [446, 149] on div "Select Diagnosis" at bounding box center [424, 144] width 58 height 10
click at [437, 174] on label "[MEDICAL_DATA]" at bounding box center [437, 169] width 62 height 10
checkbox input "true"
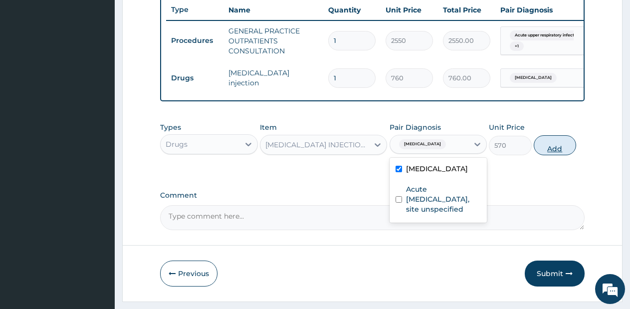
click at [548, 155] on button "Add" at bounding box center [555, 145] width 42 height 20
type input "0"
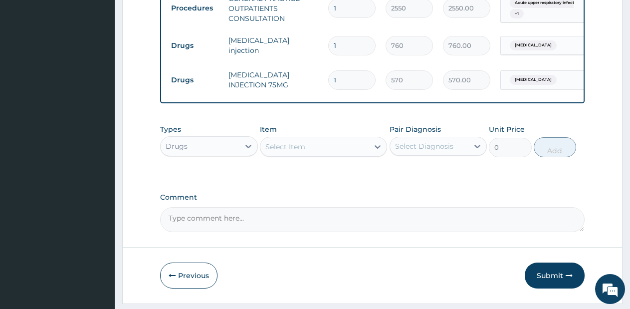
scroll to position [446, 0]
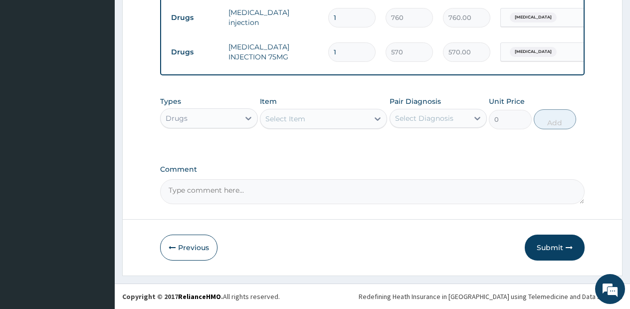
click at [339, 118] on div "Select Item" at bounding box center [314, 119] width 108 height 16
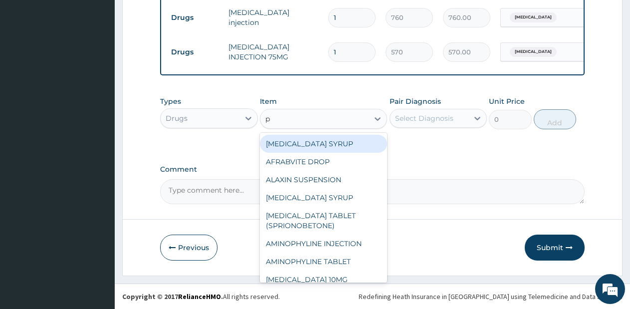
type input "p."
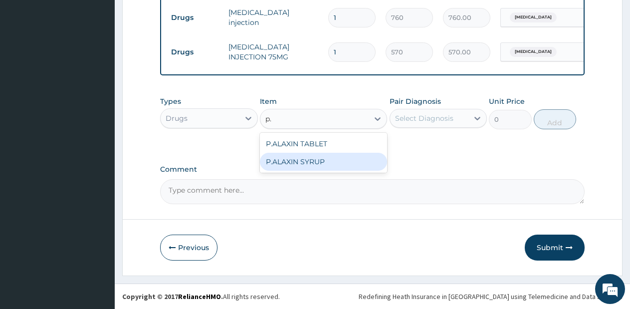
click at [304, 159] on div "P.ALAXIN SYRUP" at bounding box center [323, 162] width 127 height 18
type input "1710"
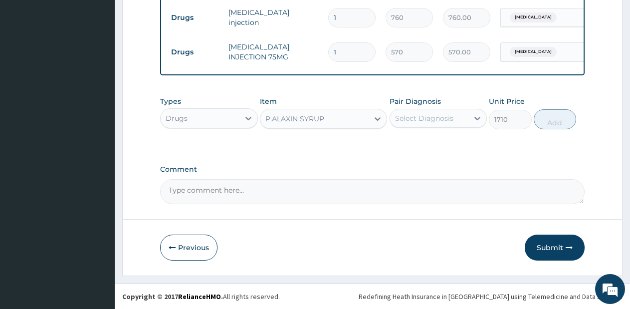
click at [440, 121] on div "Select Diagnosis" at bounding box center [424, 118] width 58 height 10
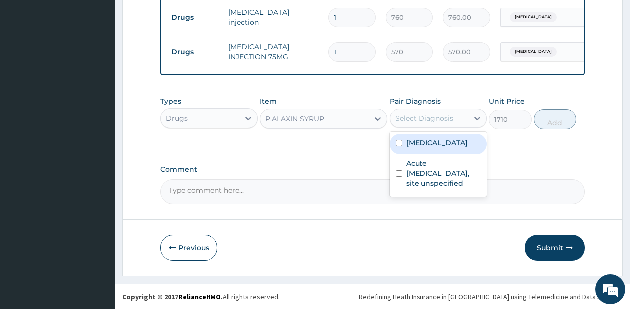
click at [443, 141] on label "[MEDICAL_DATA]" at bounding box center [437, 143] width 62 height 10
checkbox input "true"
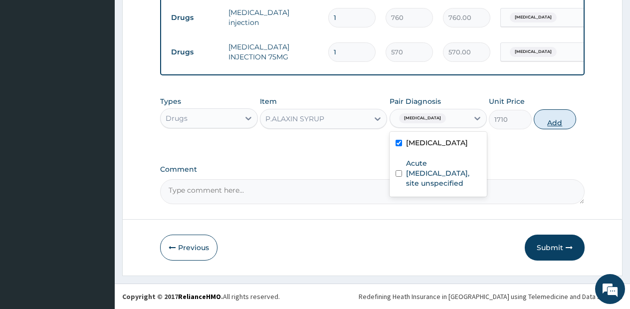
click at [550, 121] on button "Add" at bounding box center [555, 119] width 42 height 20
type input "0"
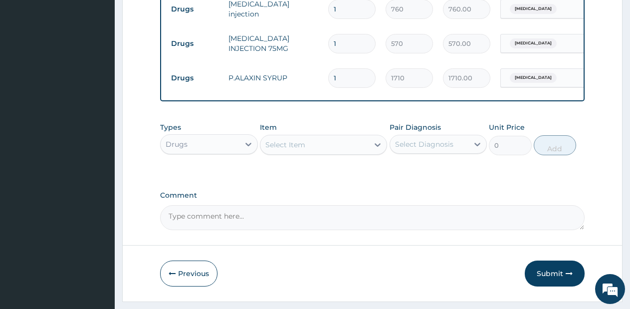
click at [351, 153] on div "Select Item" at bounding box center [314, 145] width 108 height 16
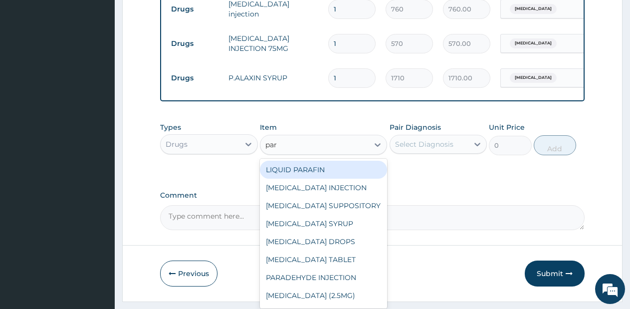
type input "para"
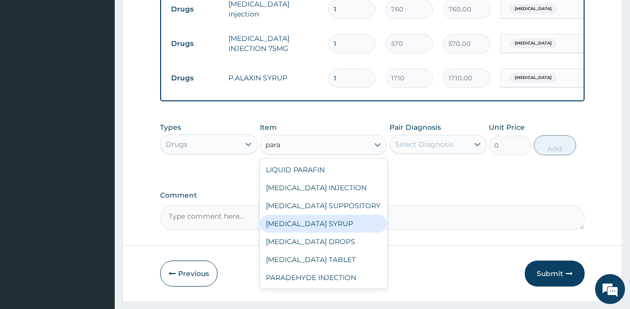
click at [342, 232] on div "[MEDICAL_DATA] SYRUP" at bounding box center [323, 224] width 127 height 18
type input "498.75"
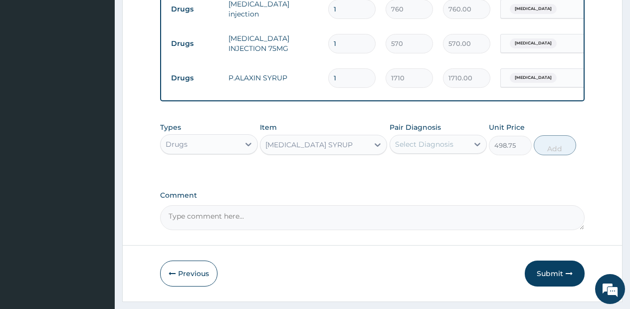
click at [456, 152] on div "Select Diagnosis" at bounding box center [429, 144] width 79 height 16
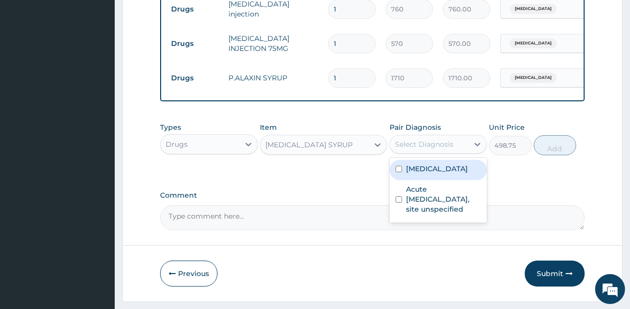
click at [441, 174] on label "[MEDICAL_DATA]" at bounding box center [437, 169] width 62 height 10
checkbox input "true"
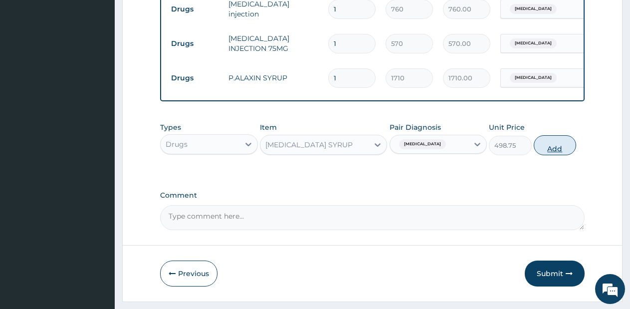
click at [539, 155] on button "Add" at bounding box center [555, 145] width 42 height 20
type input "0"
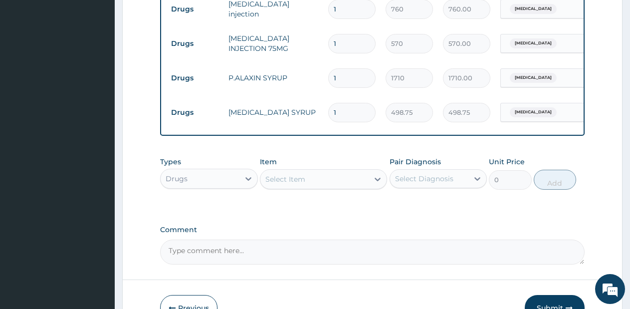
click at [360, 187] on div "Select Item" at bounding box center [314, 179] width 108 height 16
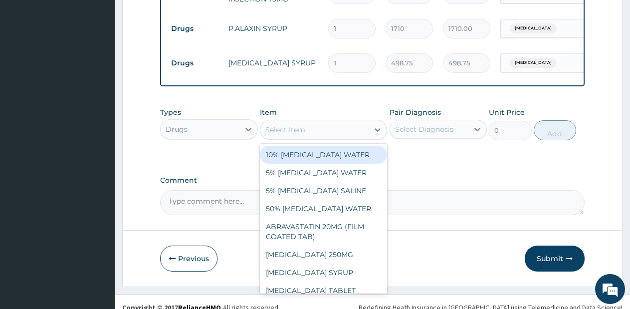
scroll to position [515, 0]
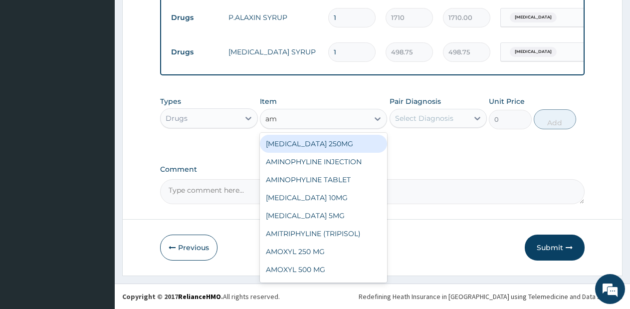
type input "amo"
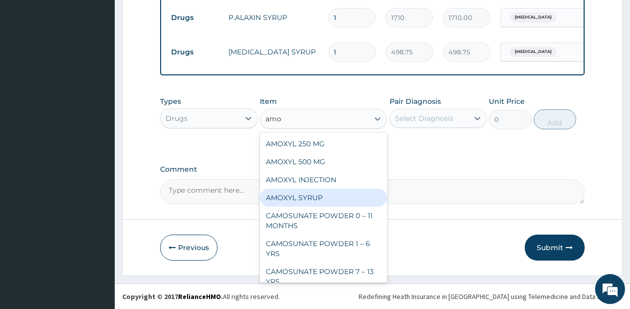
click at [322, 190] on div "AMOXYL SYRUP" at bounding box center [323, 198] width 127 height 18
type input "950"
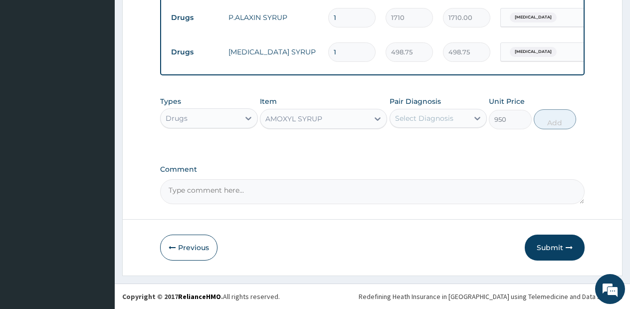
click at [446, 119] on div "Select Diagnosis" at bounding box center [424, 118] width 58 height 10
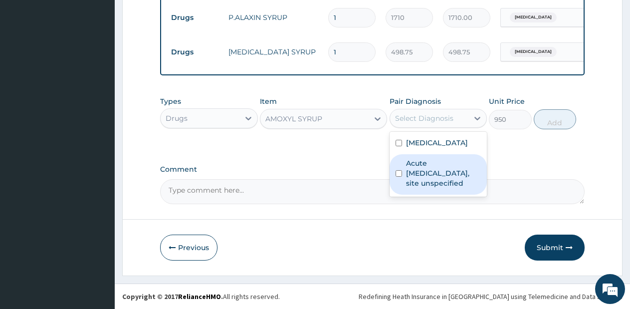
click at [443, 172] on label "Acute [MEDICAL_DATA], site unspecified" at bounding box center [443, 173] width 75 height 30
checkbox input "true"
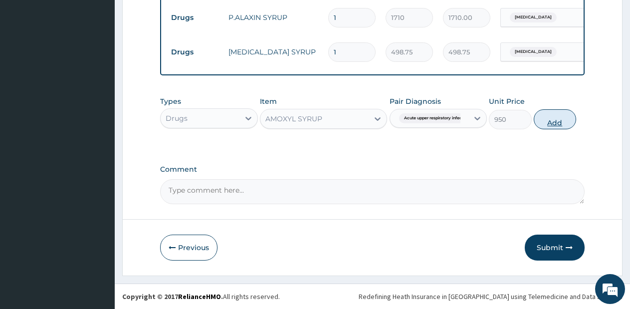
click at [555, 121] on button "Add" at bounding box center [555, 119] width 42 height 20
type input "0"
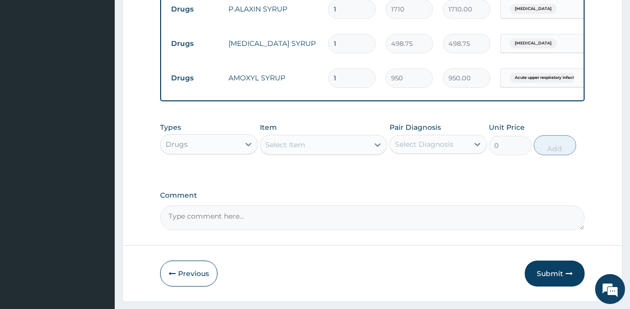
click at [348, 153] on div "Select Item" at bounding box center [314, 145] width 108 height 16
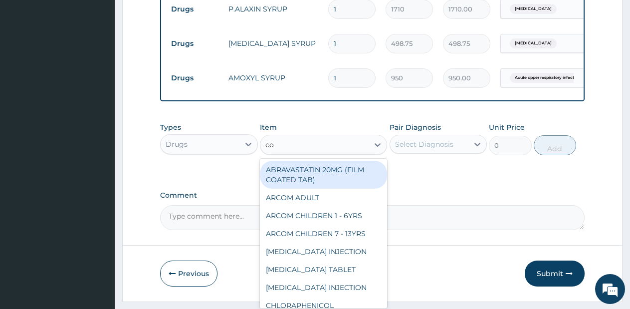
type input "cou"
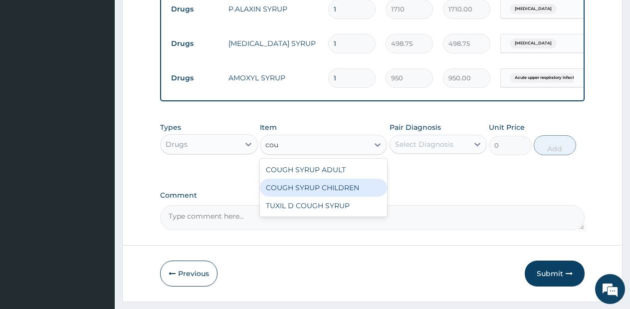
click at [339, 195] on div "COUGH SYRUP CHILDREN" at bounding box center [323, 188] width 127 height 18
type input "570"
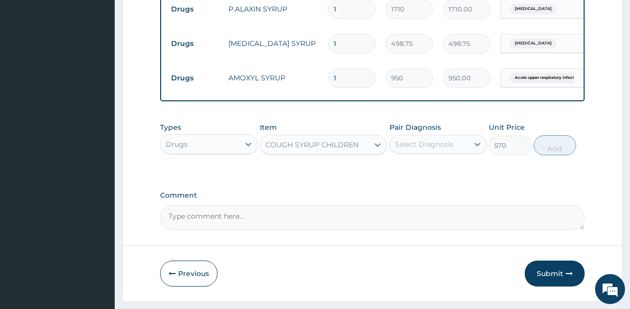
click at [447, 149] on div "Select Diagnosis" at bounding box center [424, 144] width 58 height 10
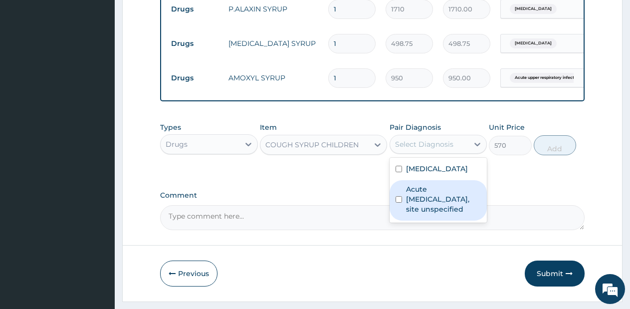
click at [436, 201] on label "Acute [MEDICAL_DATA], site unspecified" at bounding box center [443, 199] width 75 height 30
checkbox input "true"
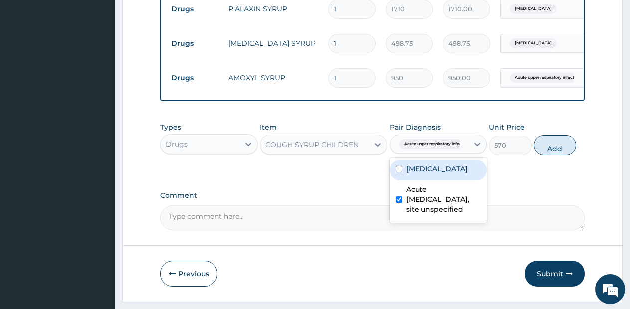
click at [555, 152] on button "Add" at bounding box center [555, 145] width 42 height 20
type input "0"
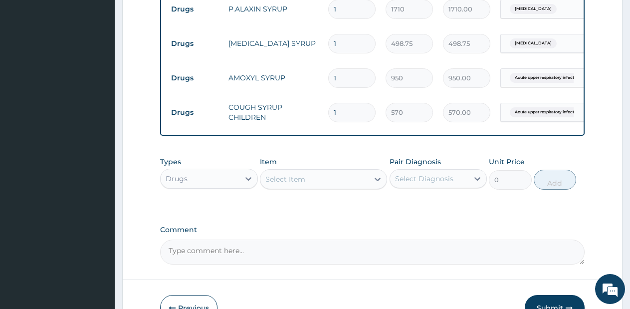
click at [364, 186] on div "Select Item" at bounding box center [314, 179] width 108 height 16
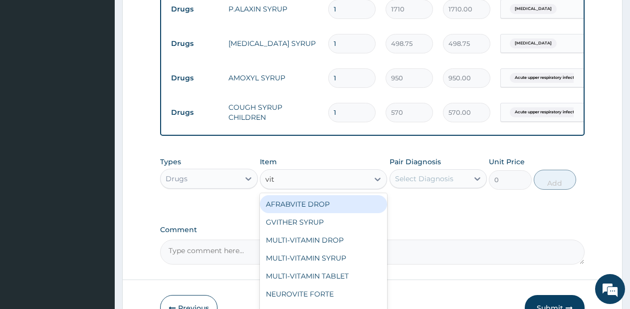
type input "vit b"
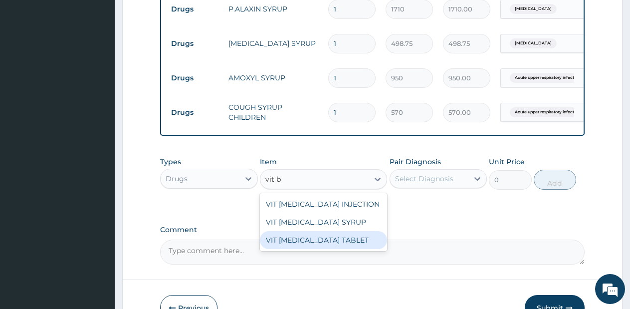
click at [324, 240] on div "VIT [MEDICAL_DATA] TABLET" at bounding box center [323, 240] width 127 height 18
type input "28.5"
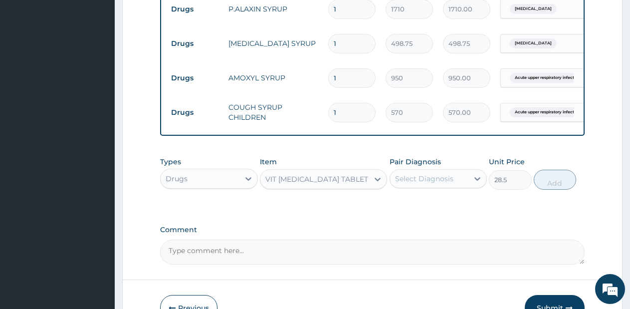
click at [347, 184] on div "VIT [MEDICAL_DATA] TABLET" at bounding box center [316, 179] width 103 height 10
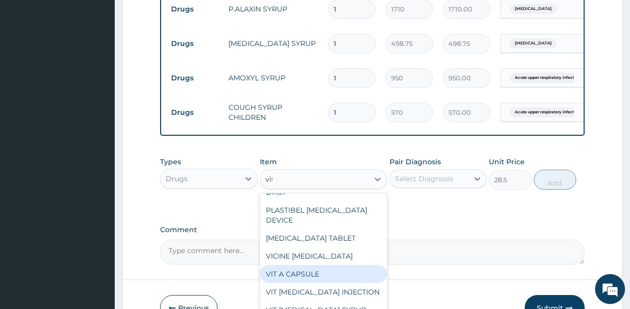
scroll to position [38, 0]
type input "vit b"
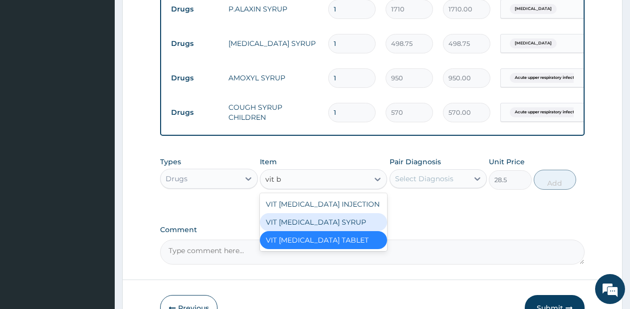
click at [342, 231] on div "VIT [MEDICAL_DATA] SYRUP" at bounding box center [323, 222] width 127 height 18
type input "498.75"
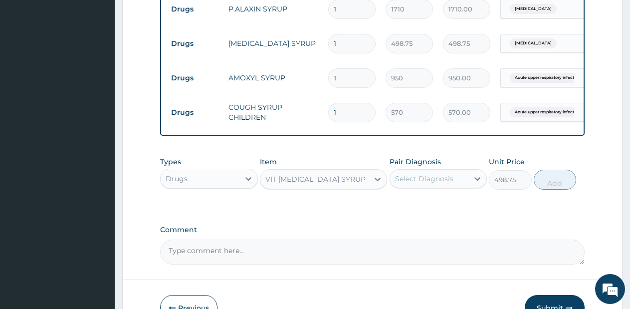
click at [419, 184] on div "Select Diagnosis" at bounding box center [424, 179] width 58 height 10
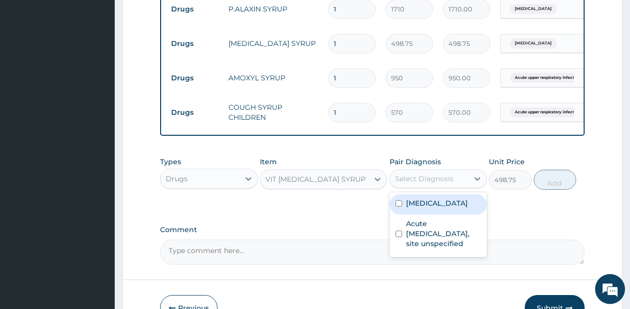
click at [431, 215] on div "[MEDICAL_DATA]" at bounding box center [439, 204] width 98 height 20
checkbox input "true"
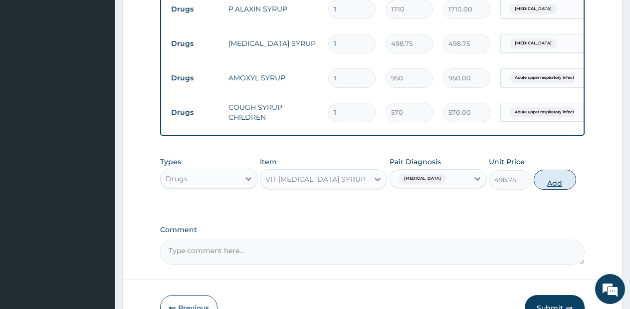
click at [546, 190] on button "Add" at bounding box center [555, 180] width 42 height 20
type input "0"
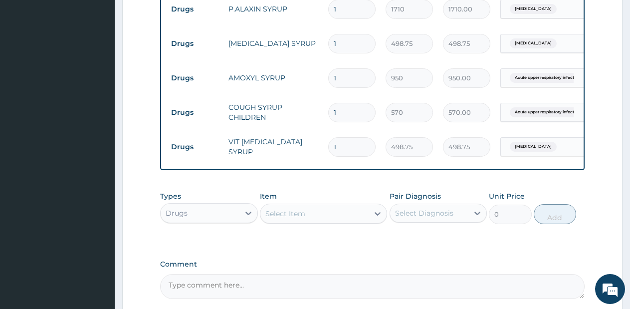
click at [349, 221] on div "Select Item" at bounding box center [314, 214] width 108 height 16
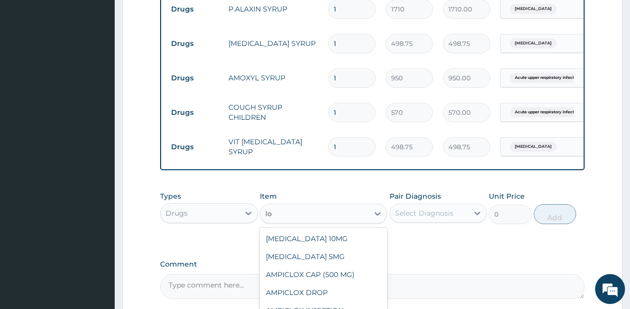
type input "l"
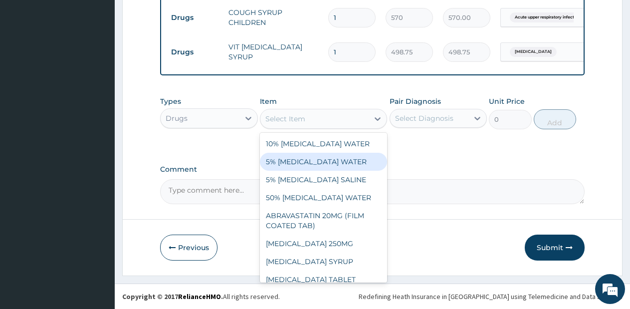
click at [220, 120] on div "Drugs" at bounding box center [200, 118] width 79 height 16
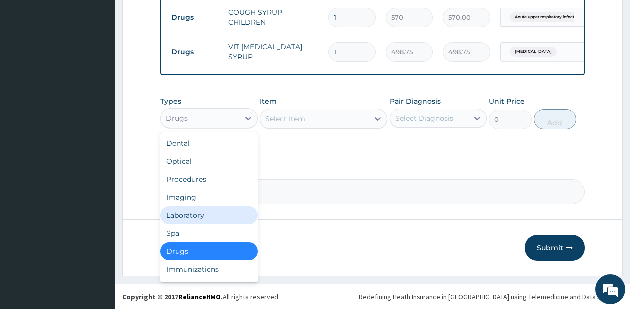
click at [199, 215] on div "Laboratory" at bounding box center [209, 215] width 98 height 18
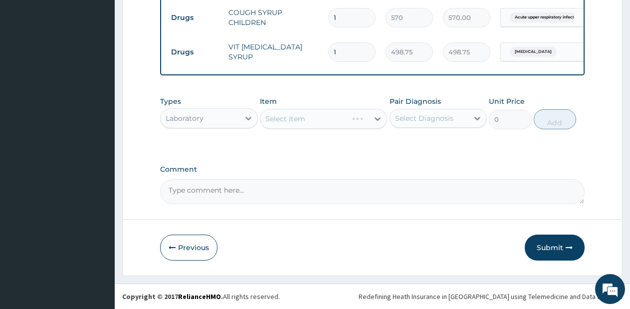
click at [346, 116] on div "Select Item" at bounding box center [323, 119] width 127 height 20
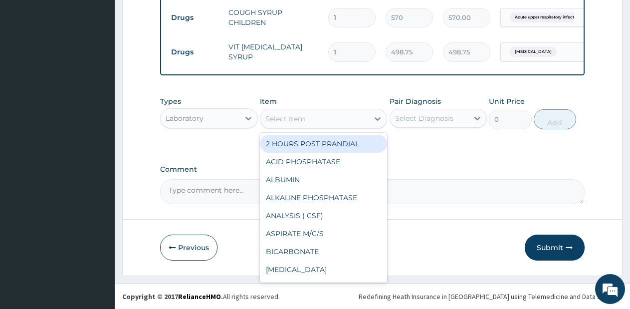
click at [346, 116] on div "Select Item" at bounding box center [314, 119] width 108 height 16
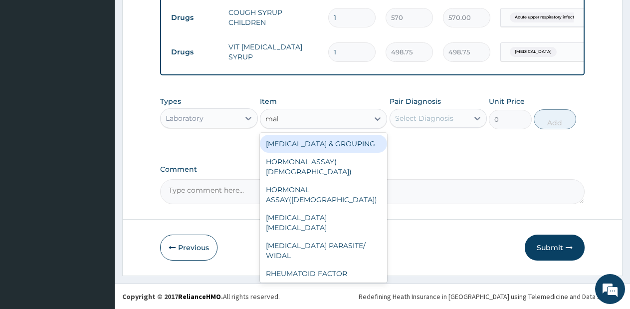
type input "mala"
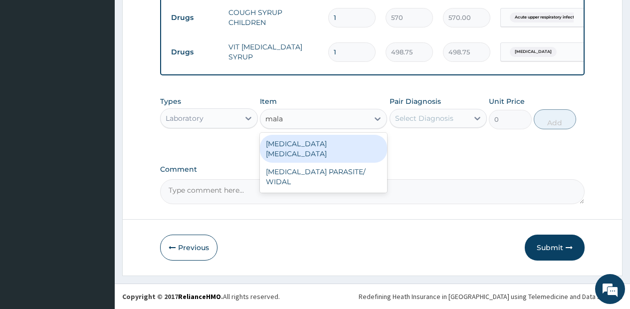
click at [351, 147] on div "[MEDICAL_DATA] [MEDICAL_DATA]" at bounding box center [323, 149] width 127 height 28
type input "570"
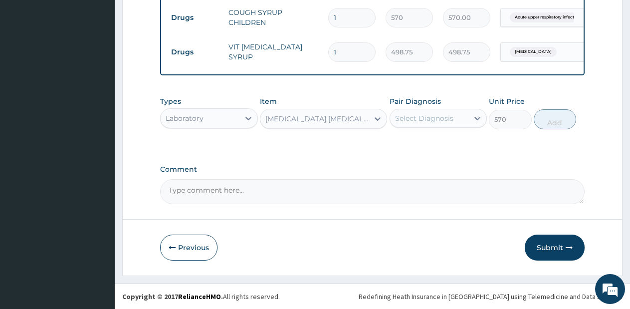
click at [451, 118] on div "Select Diagnosis" at bounding box center [424, 118] width 58 height 10
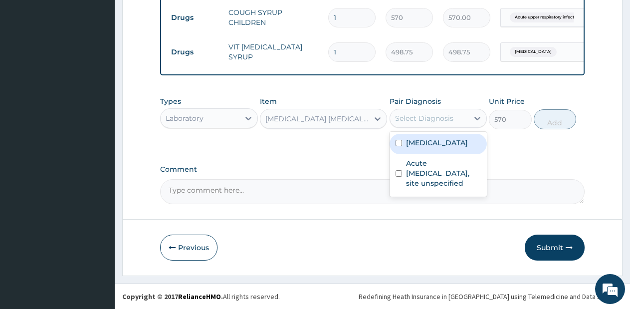
click at [449, 145] on label "[MEDICAL_DATA]" at bounding box center [437, 143] width 62 height 10
checkbox input "true"
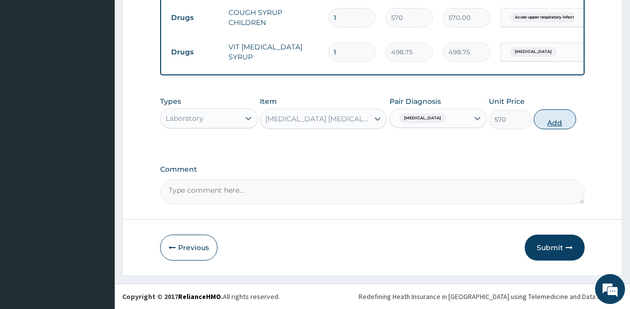
click at [553, 125] on button "Add" at bounding box center [555, 119] width 42 height 20
type input "0"
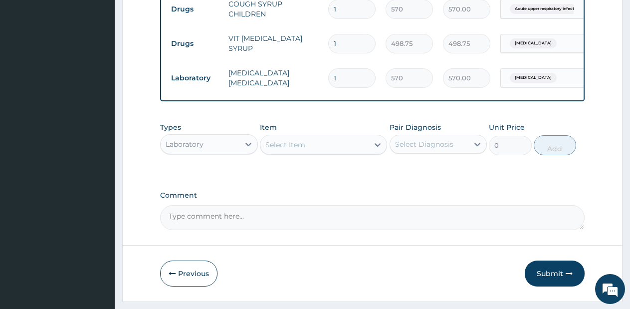
click at [302, 153] on div "Select Item" at bounding box center [314, 145] width 108 height 16
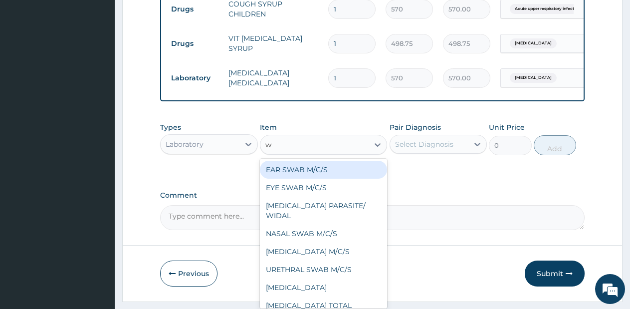
type input "wh"
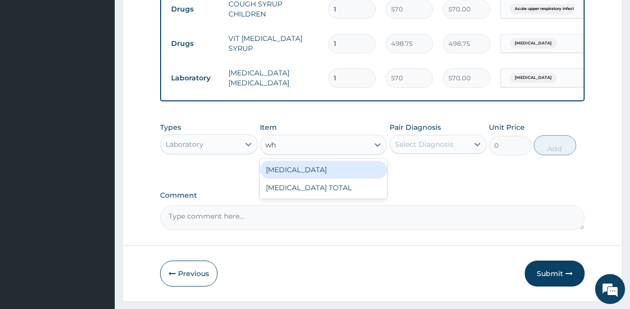
click at [345, 169] on div "[MEDICAL_DATA]" at bounding box center [323, 170] width 127 height 18
type input "1425"
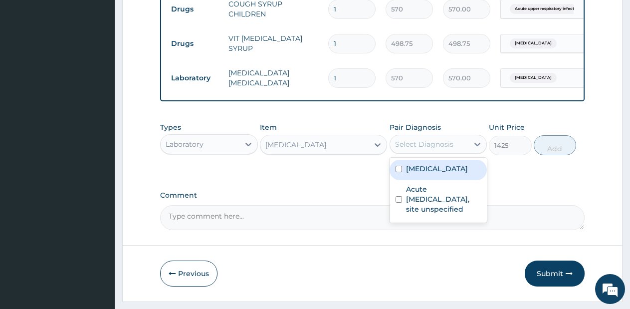
click at [419, 149] on div "Select Diagnosis" at bounding box center [424, 144] width 58 height 10
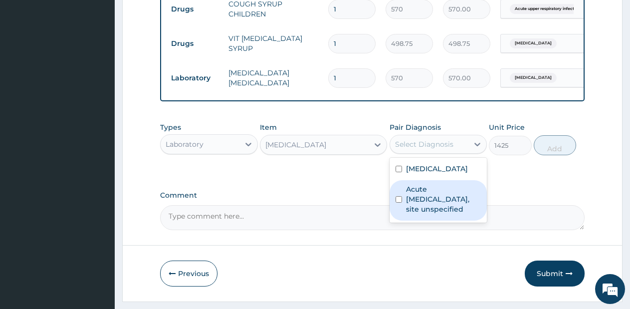
click at [422, 211] on label "Acute [MEDICAL_DATA], site unspecified" at bounding box center [443, 199] width 75 height 30
checkbox input "true"
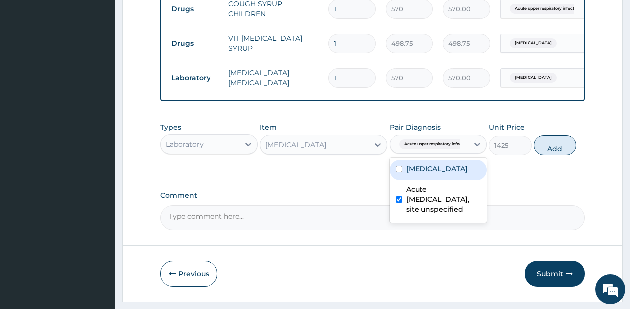
click at [561, 155] on button "Add" at bounding box center [555, 145] width 42 height 20
type input "0"
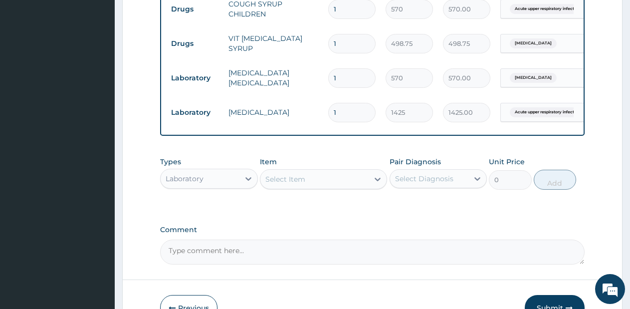
scroll to position [687, 0]
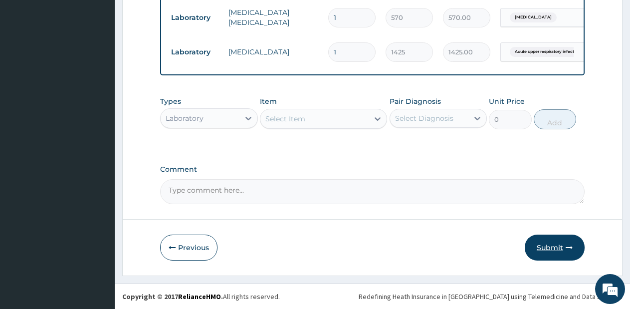
click at [556, 245] on button "Submit" at bounding box center [555, 247] width 60 height 26
